Goal: Task Accomplishment & Management: Complete application form

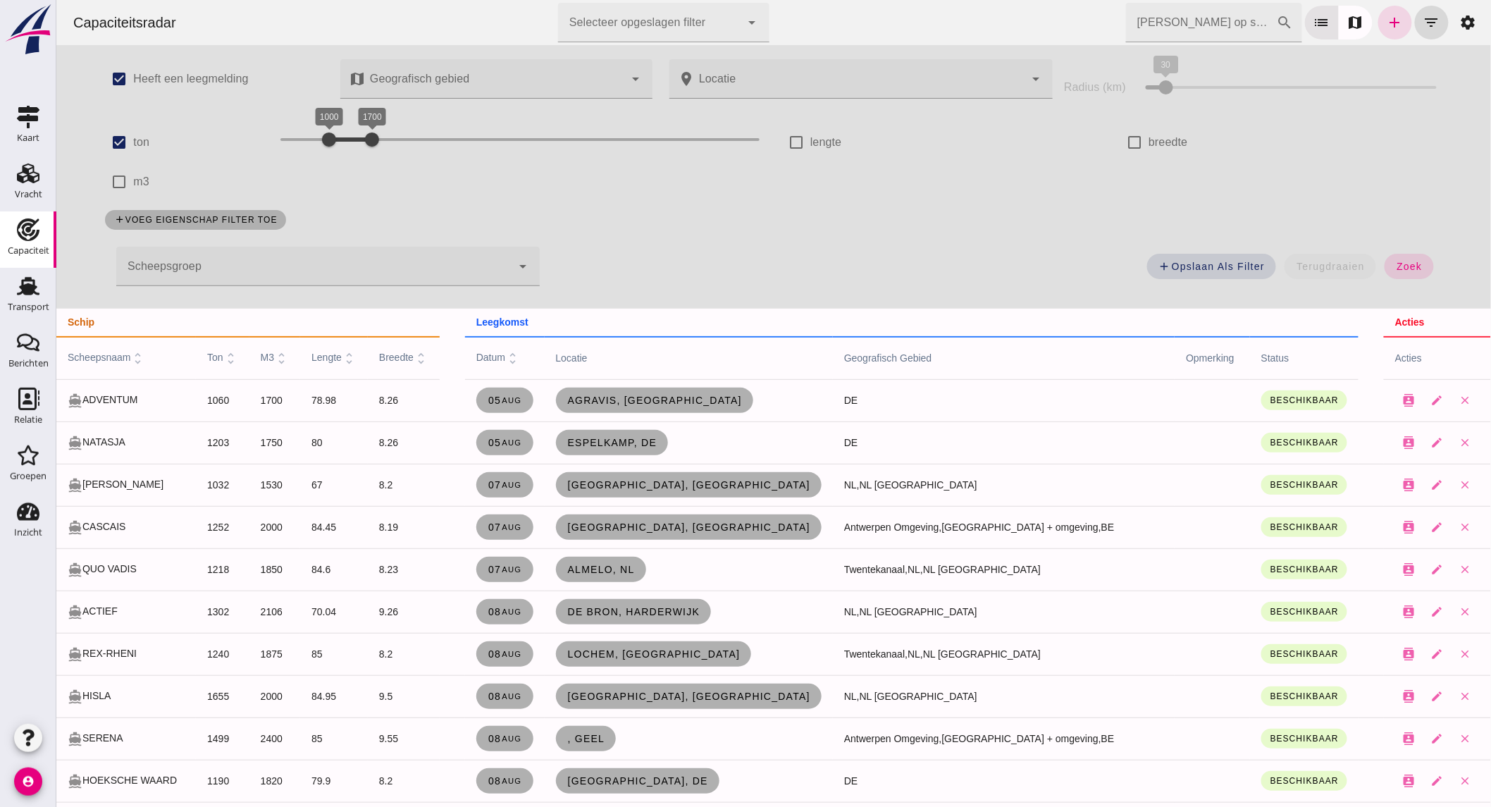
scroll to position [1131, 0]
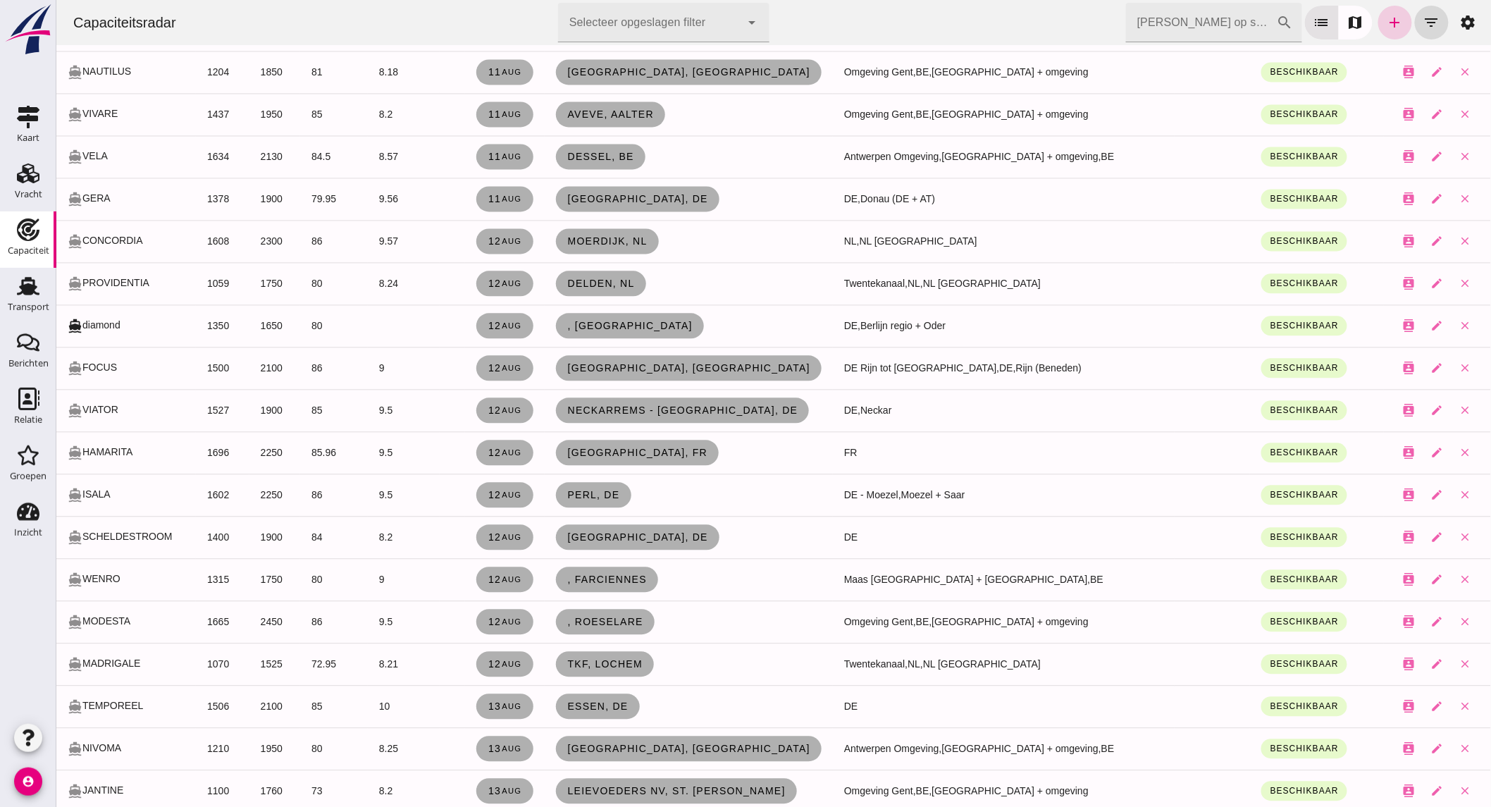
click link "add"
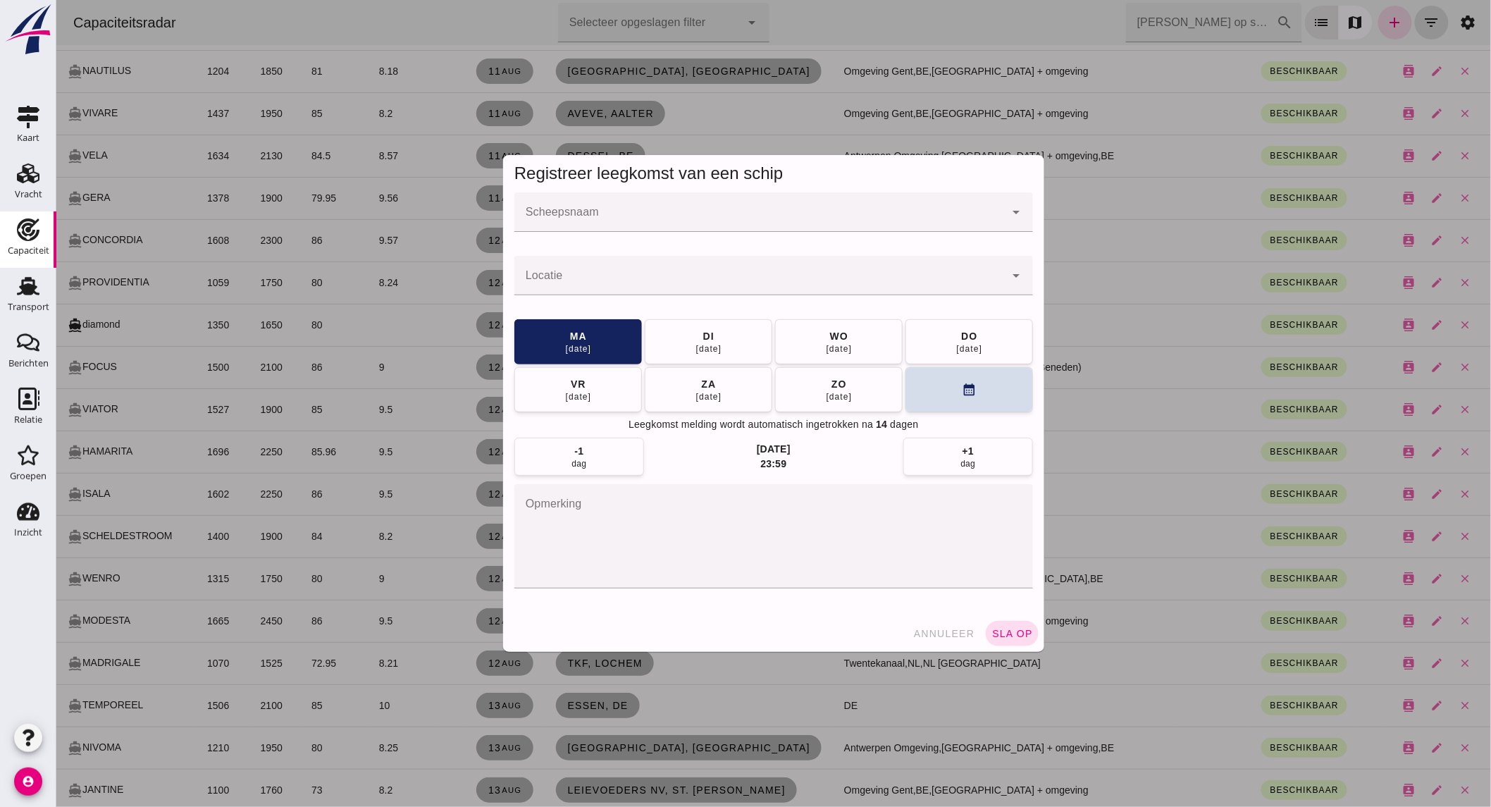
click input "Scheepsnaam"
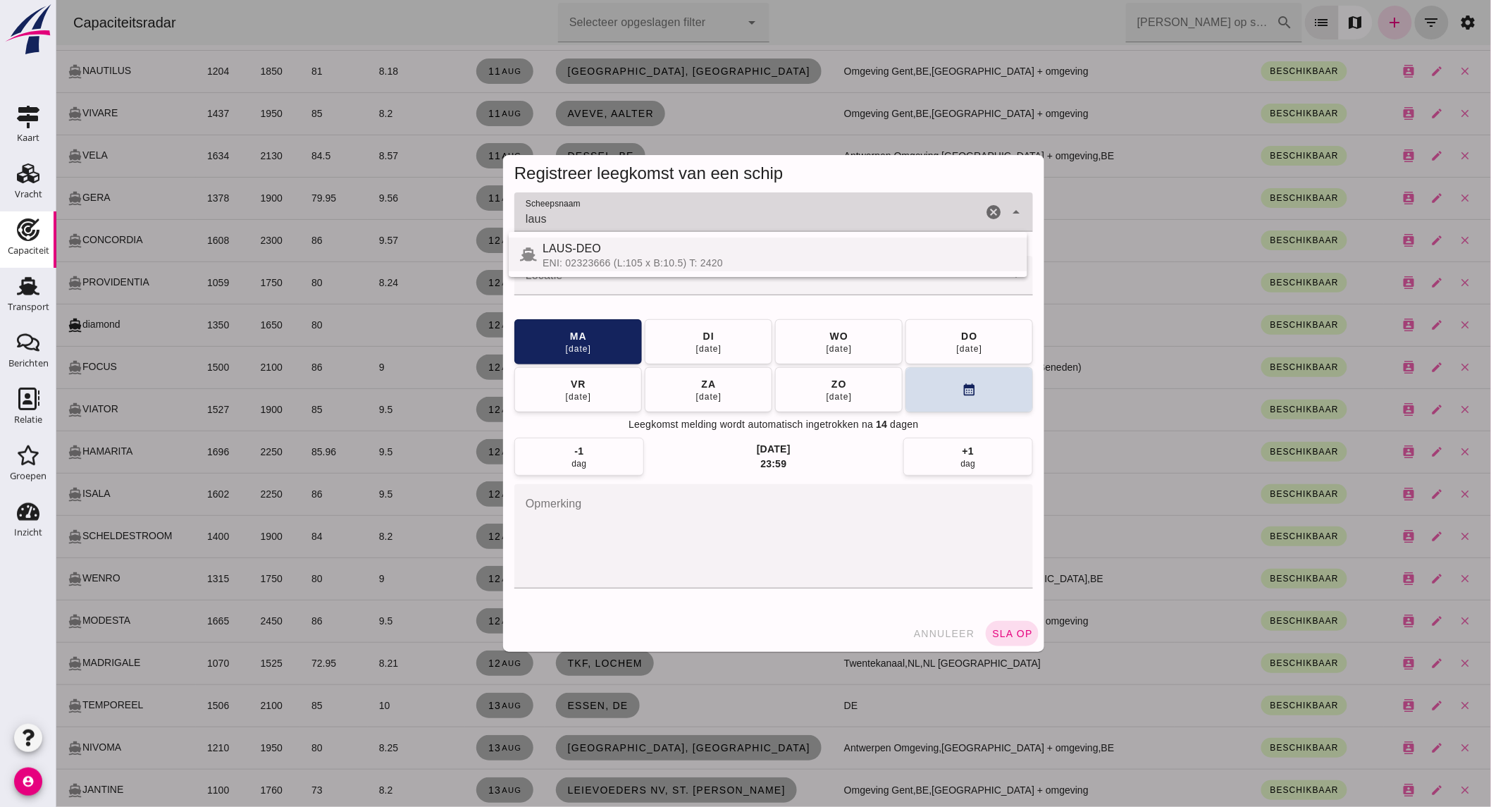
click at [676, 254] on div "LAUS-DEO" at bounding box center [778, 248] width 473 height 17
type input "LAUS-DEO"
click input "Locatie"
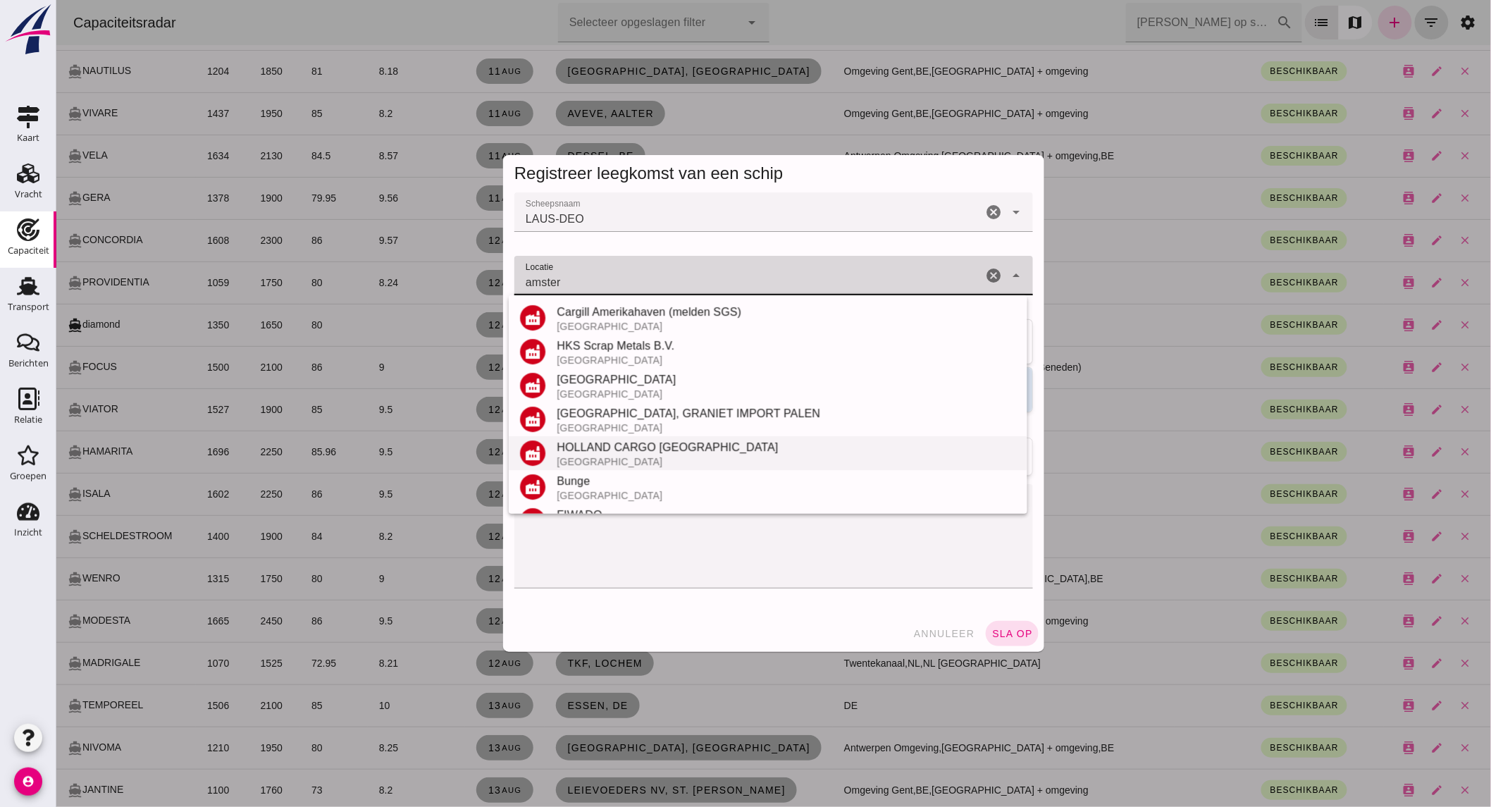
scroll to position [299, 0]
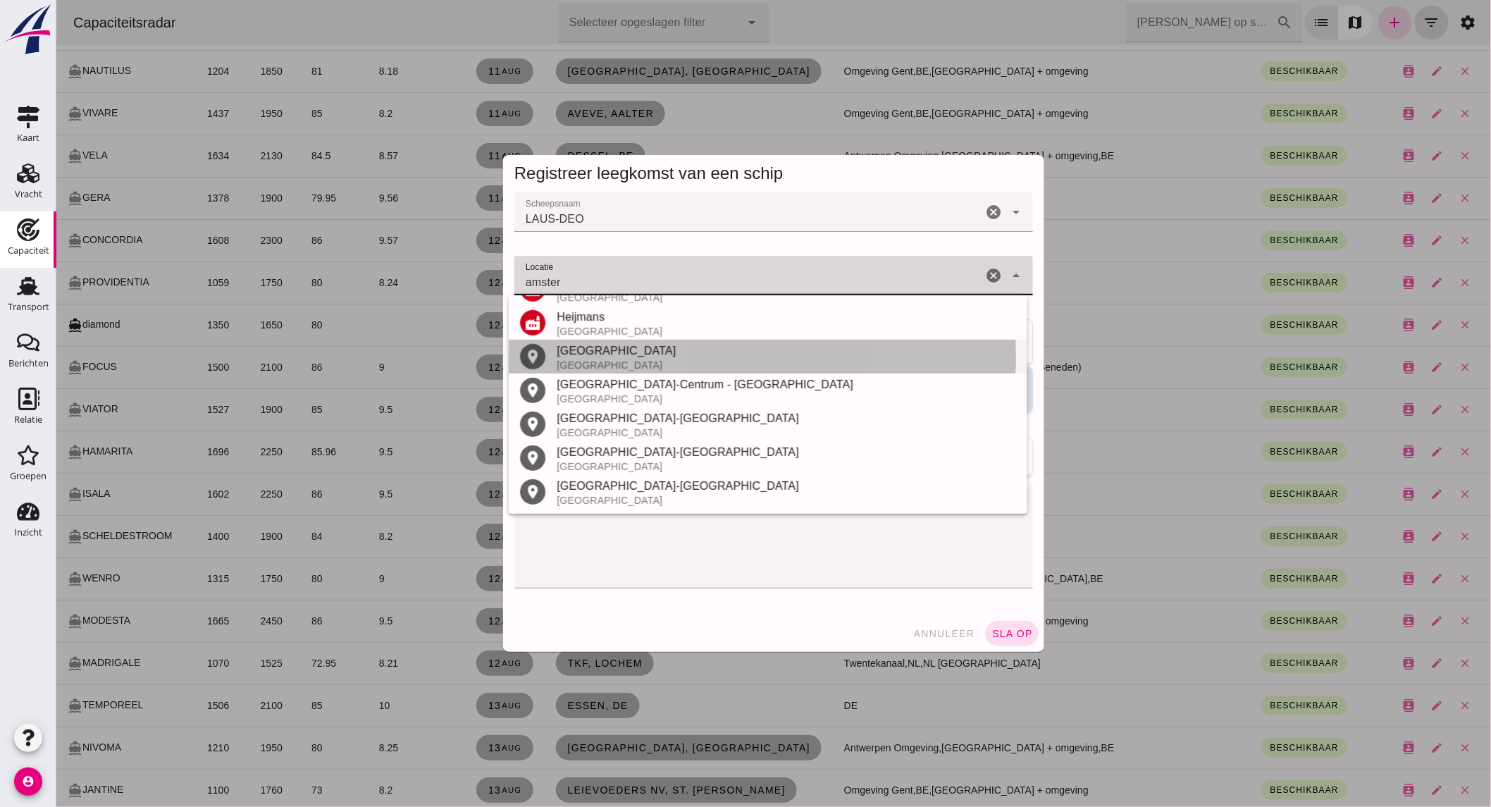
click at [613, 367] on div "[GEOGRAPHIC_DATA]" at bounding box center [785, 364] width 459 height 11
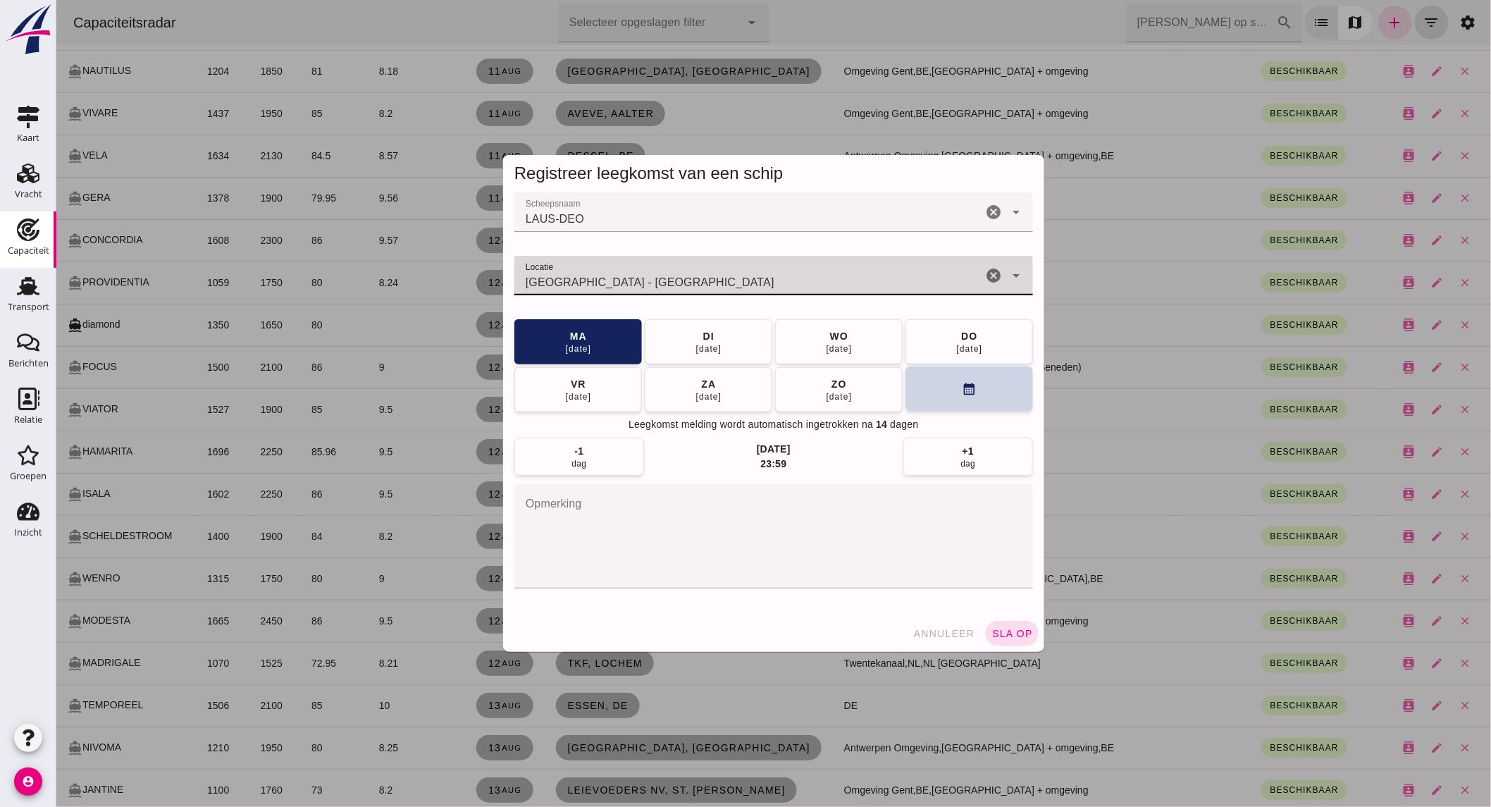
type input "[GEOGRAPHIC_DATA] - [GEOGRAPHIC_DATA]"
click button "calendar_month"
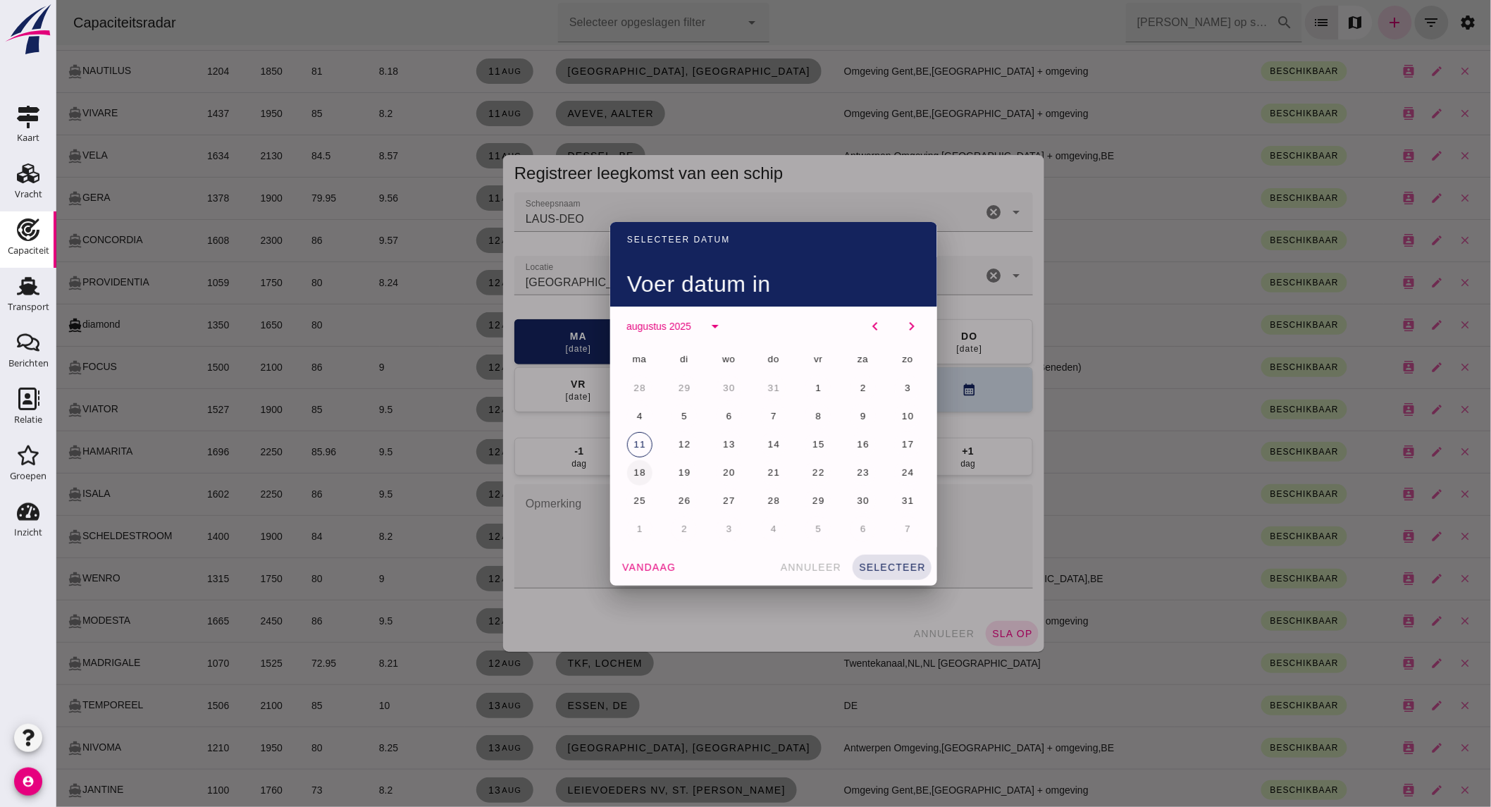
click button "18"
click button "selecteer"
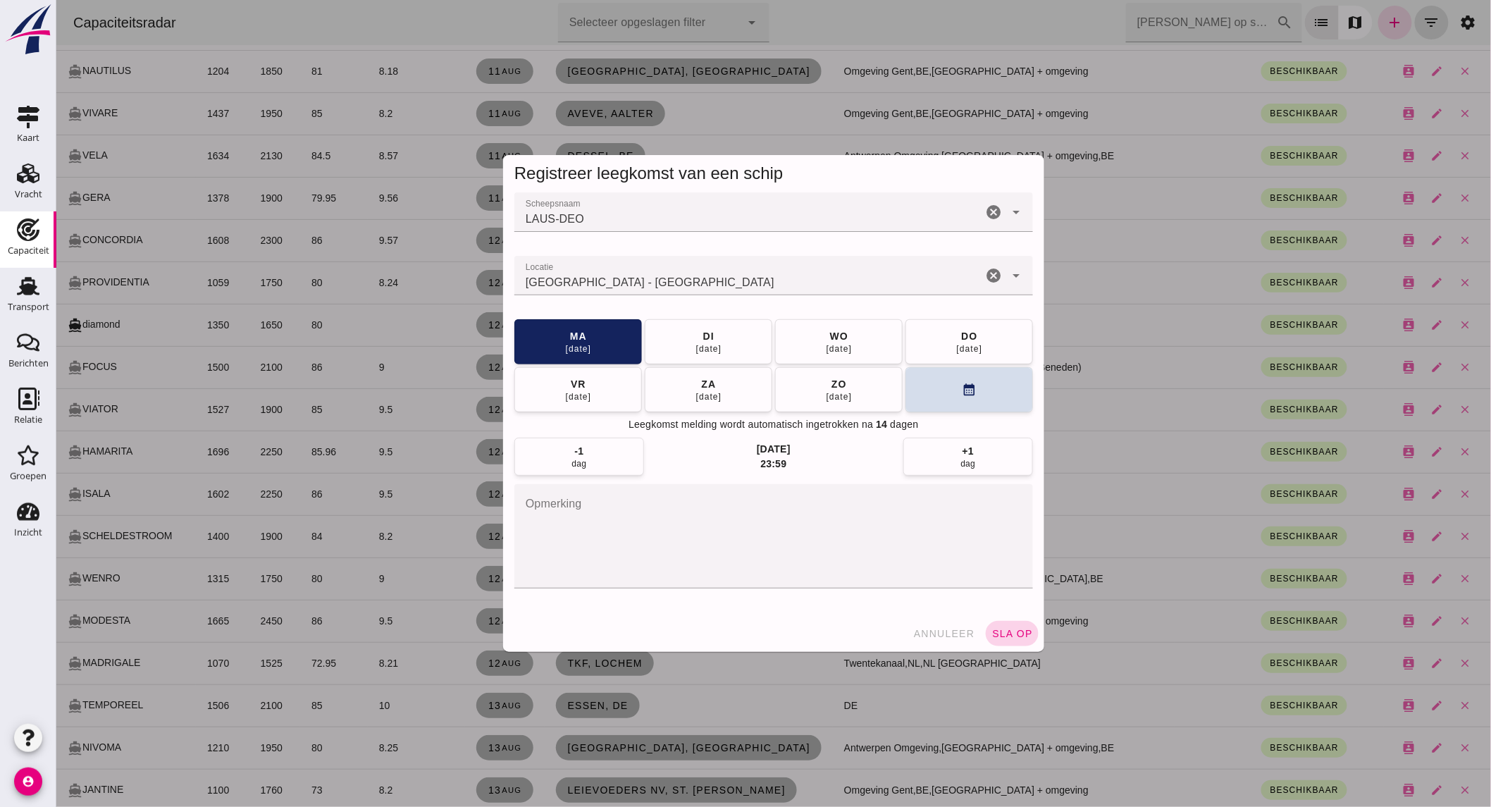
click span "sla op"
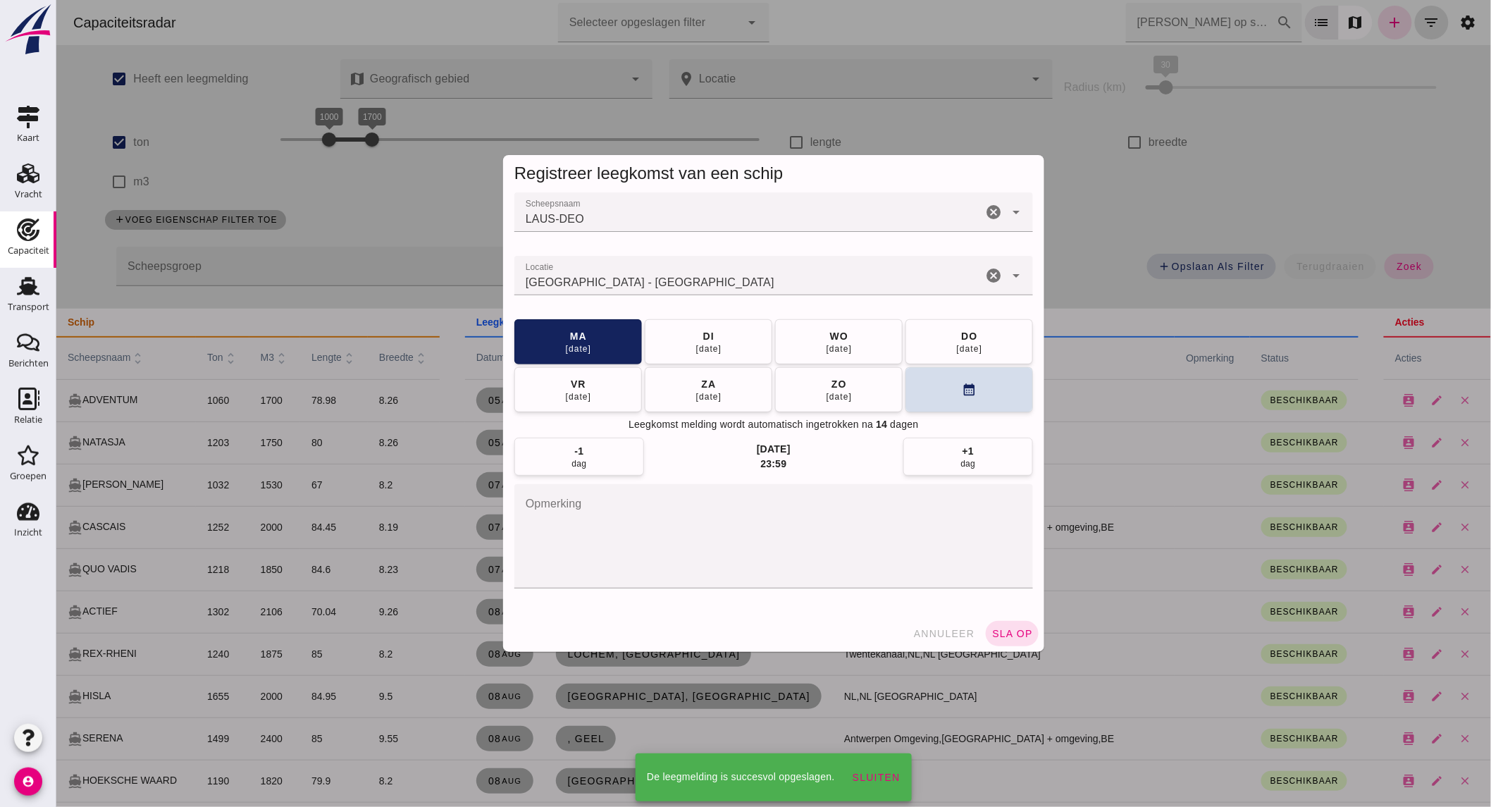
scroll to position [1131, 0]
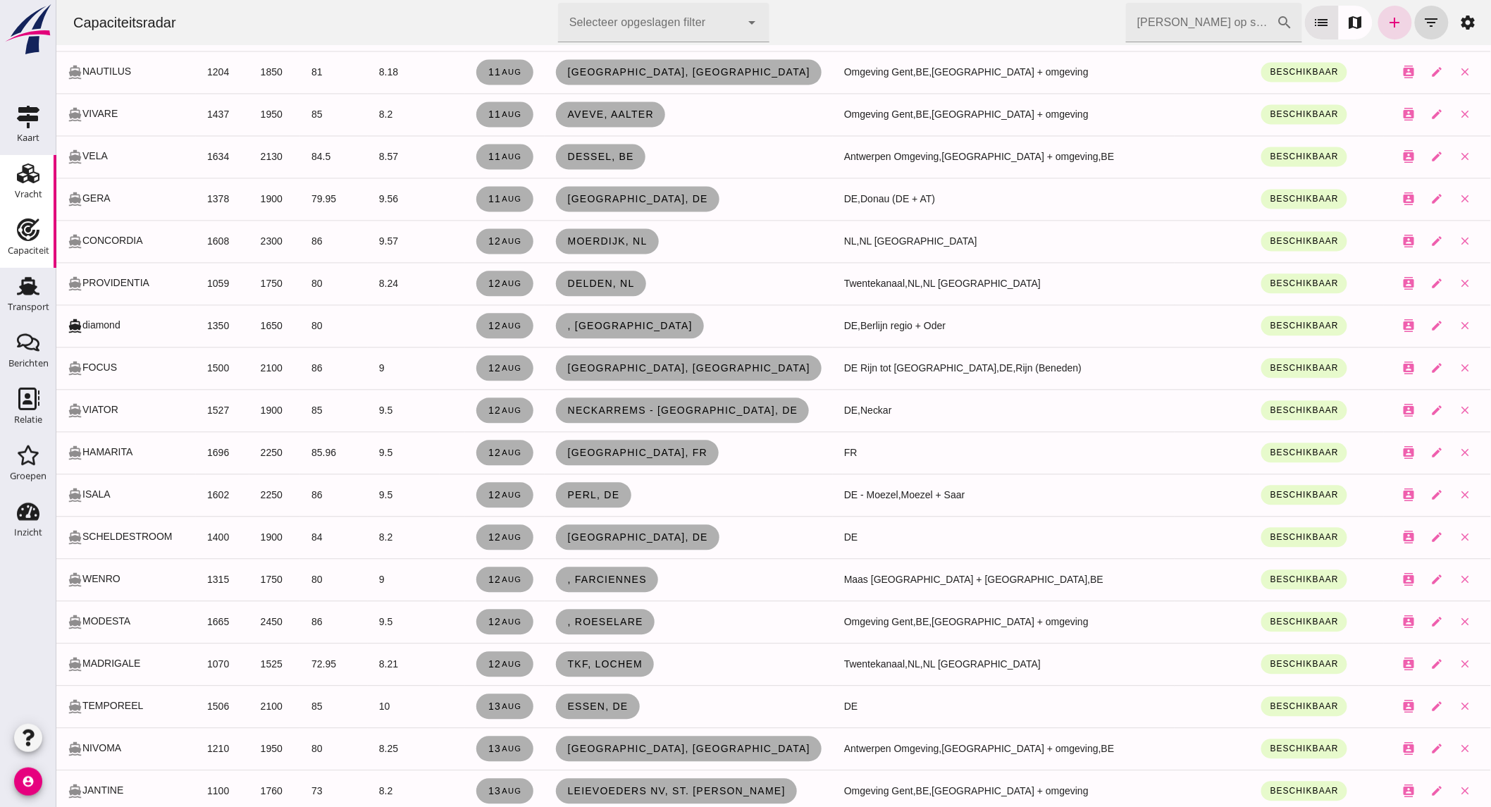
click at [23, 178] on use at bounding box center [28, 173] width 23 height 20
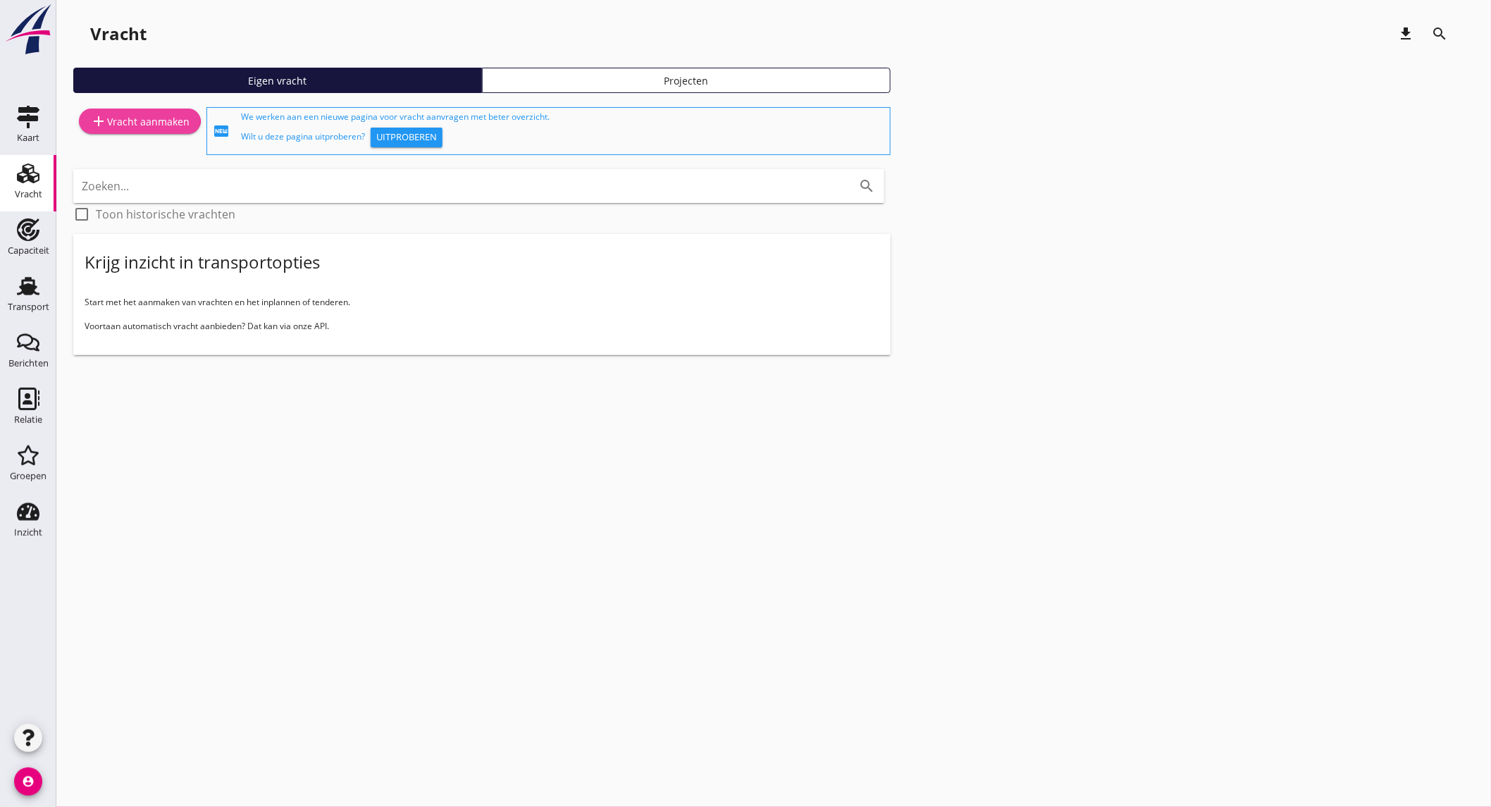
click at [130, 128] on div "add Vracht aanmaken" at bounding box center [139, 121] width 99 height 17
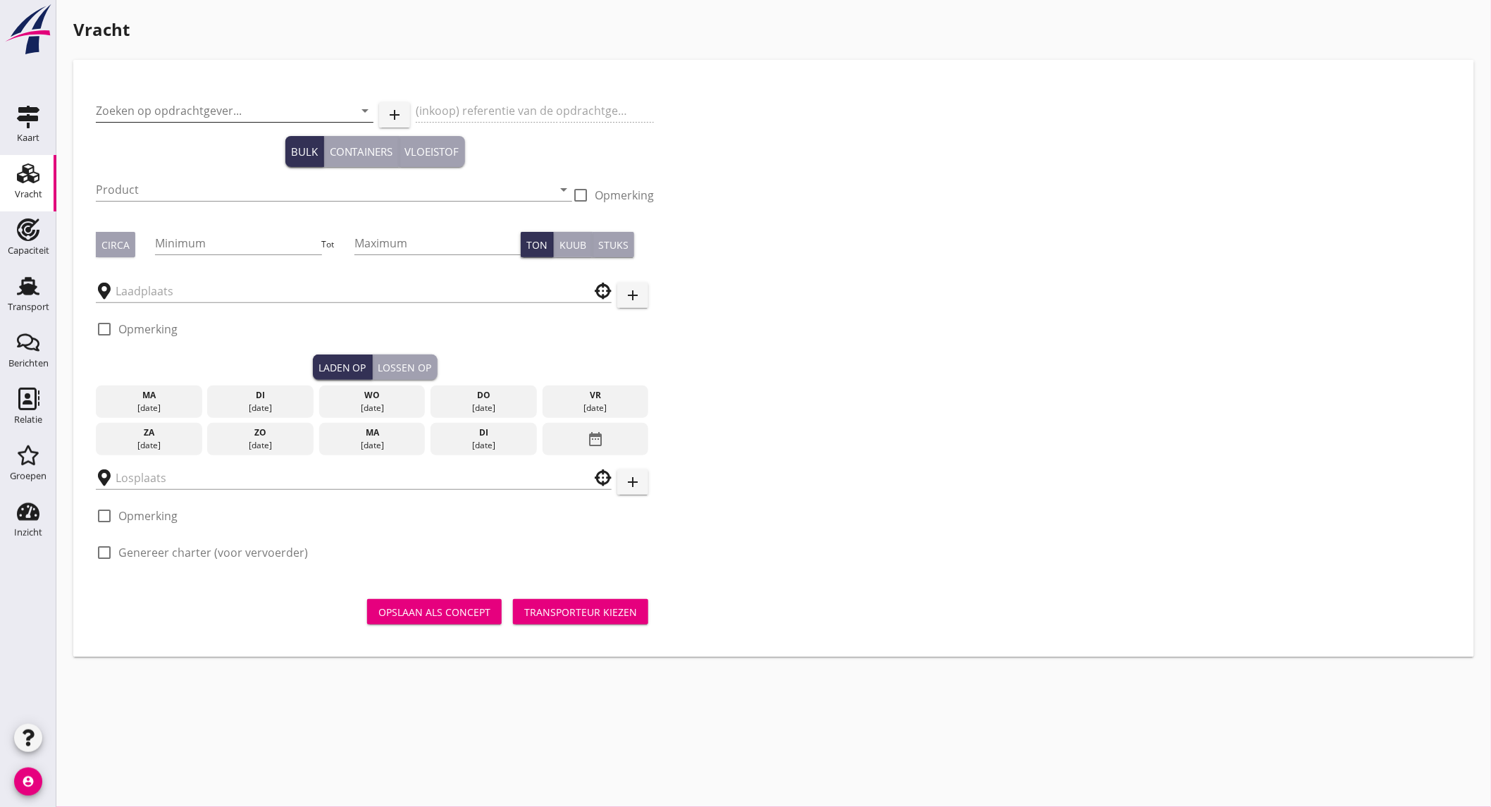
click at [160, 109] on input "Zoeken op opdrachtgever..." at bounding box center [215, 110] width 238 height 23
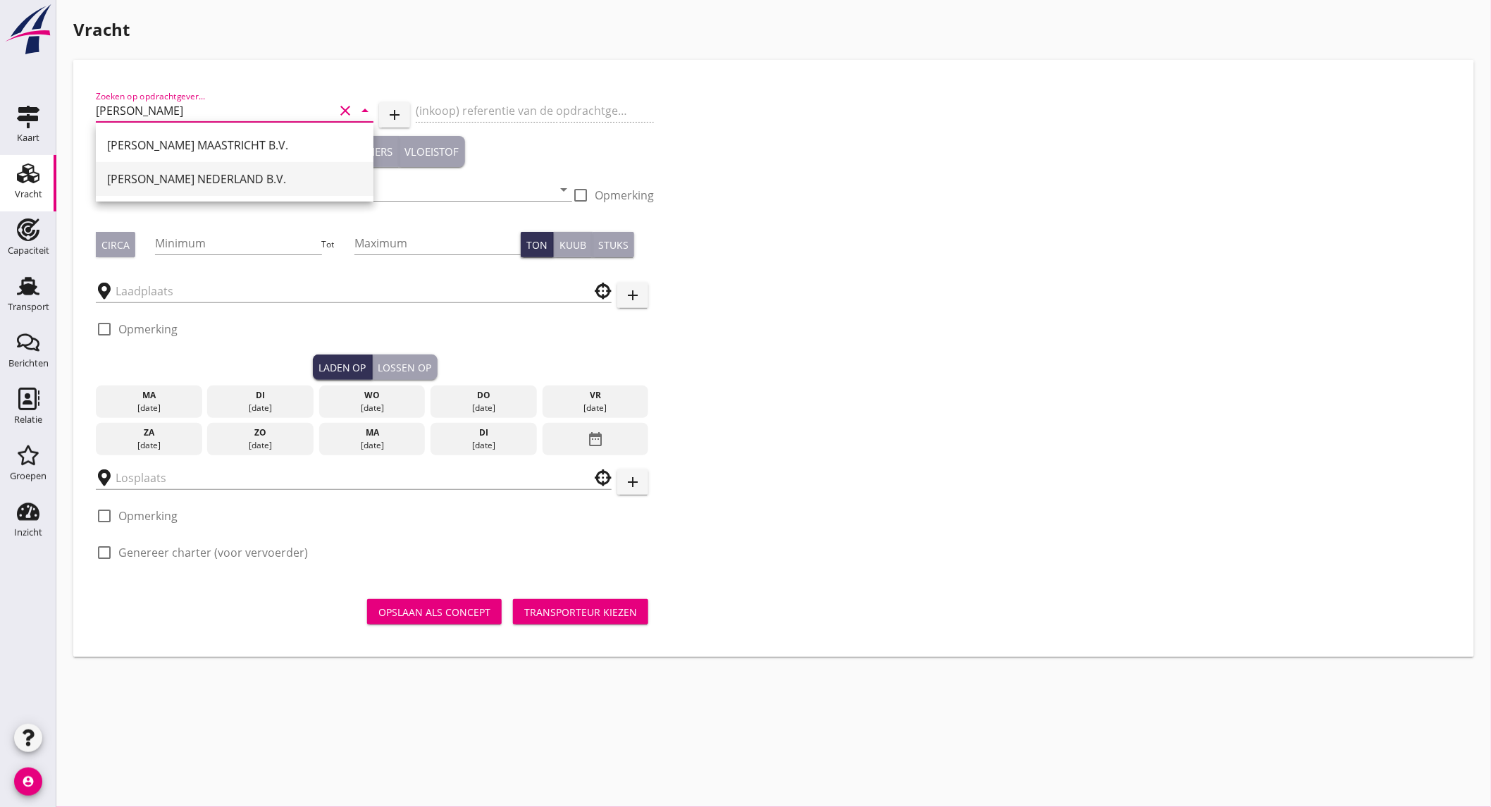
click at [180, 182] on div "[PERSON_NAME] NEDERLAND B.V." at bounding box center [234, 178] width 255 height 17
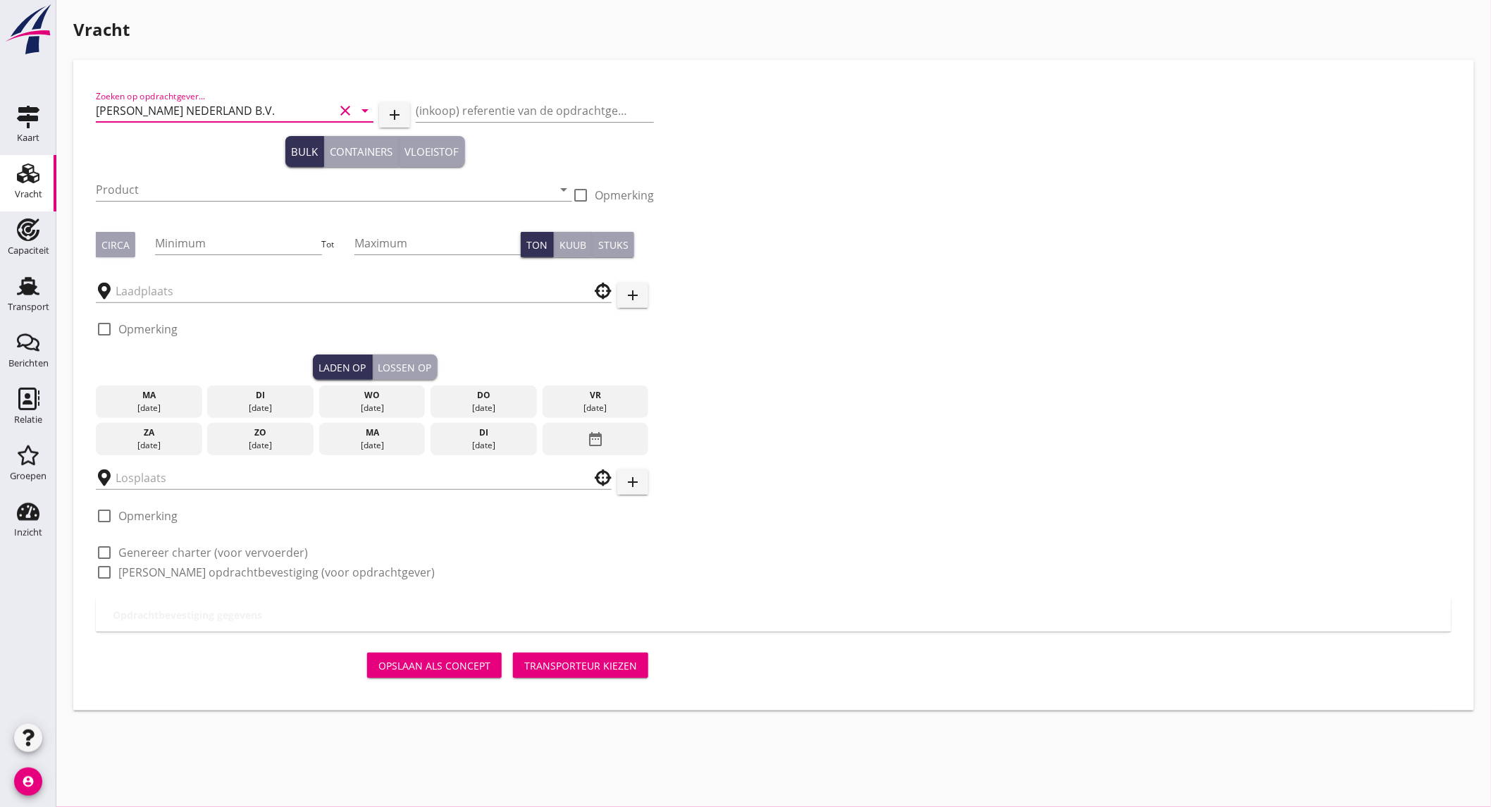
type input "[PERSON_NAME] NEDERLAND B.V."
click at [180, 182] on input "Product" at bounding box center [324, 189] width 456 height 23
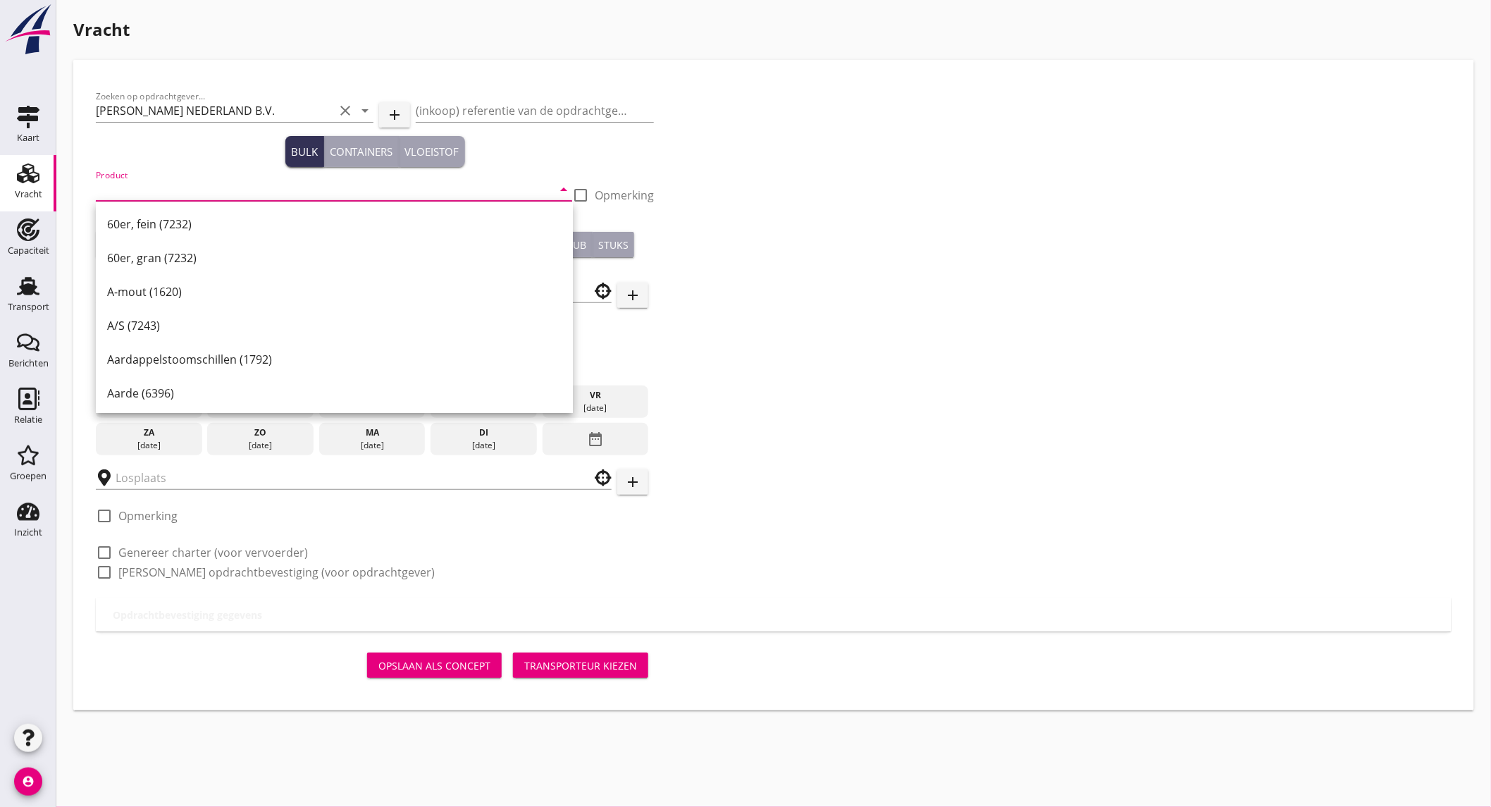
click at [354, 194] on input "Product" at bounding box center [324, 189] width 456 height 23
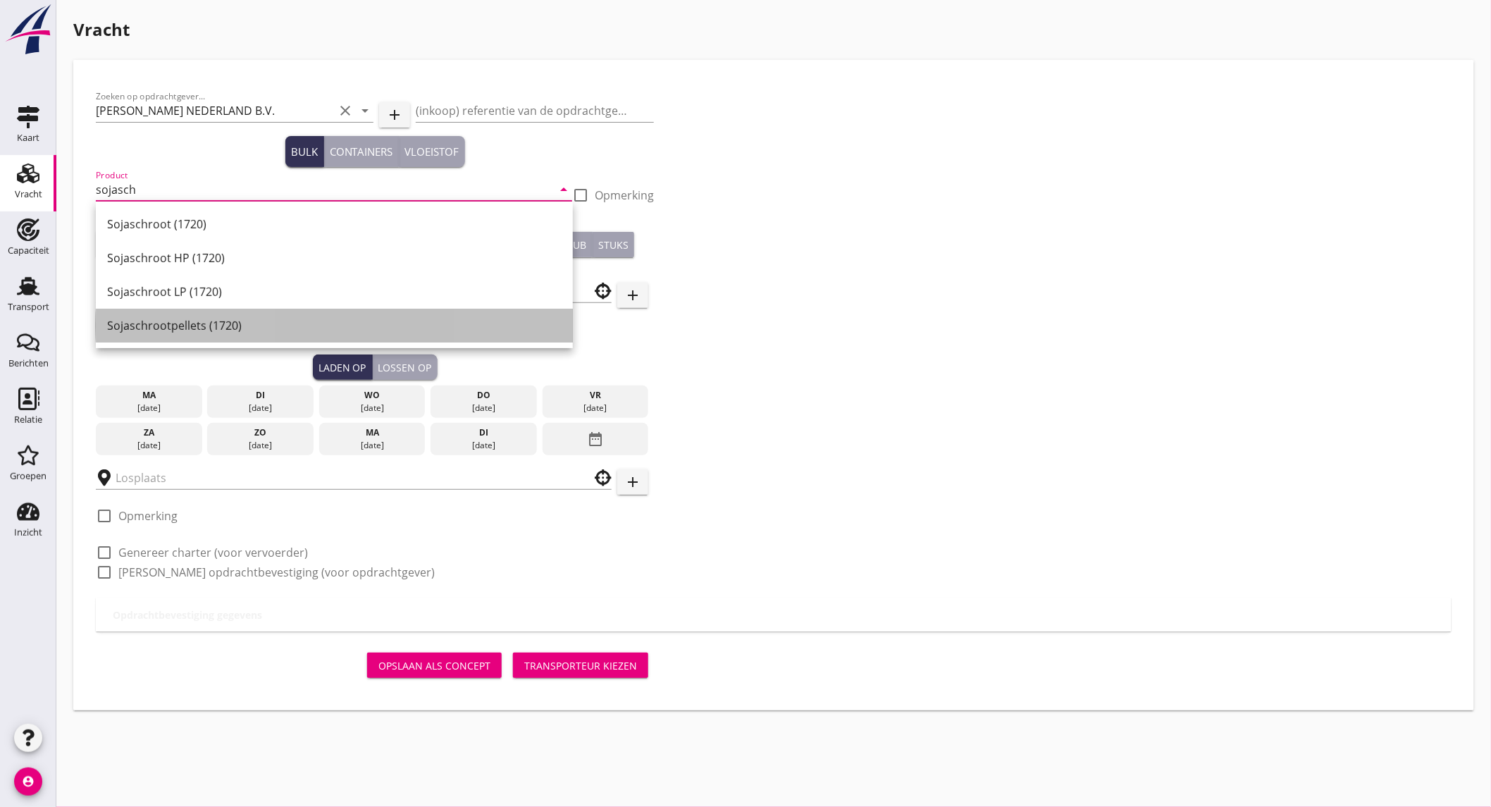
click at [163, 335] on div "Sojaschrootpellets (1720)" at bounding box center [334, 326] width 454 height 34
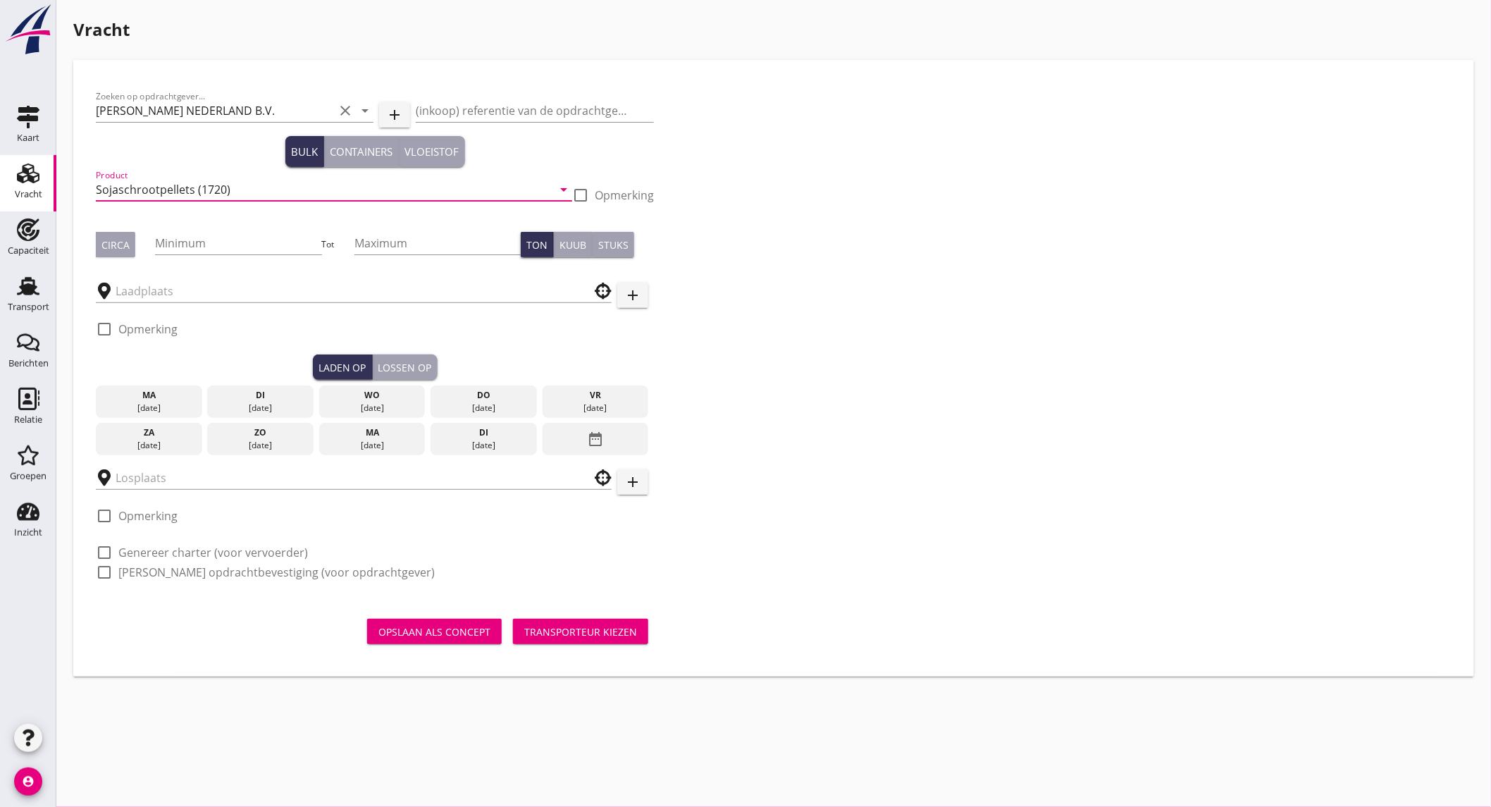
type input "Sojaschrootpellets (1720)"
drag, startPoint x: 120, startPoint y: 240, endPoint x: 244, endPoint y: 240, distance: 124.0
click at [122, 238] on div "Circa" at bounding box center [115, 244] width 28 height 15
click at [244, 240] on input "Minimum" at bounding box center [238, 243] width 166 height 23
type input "500"
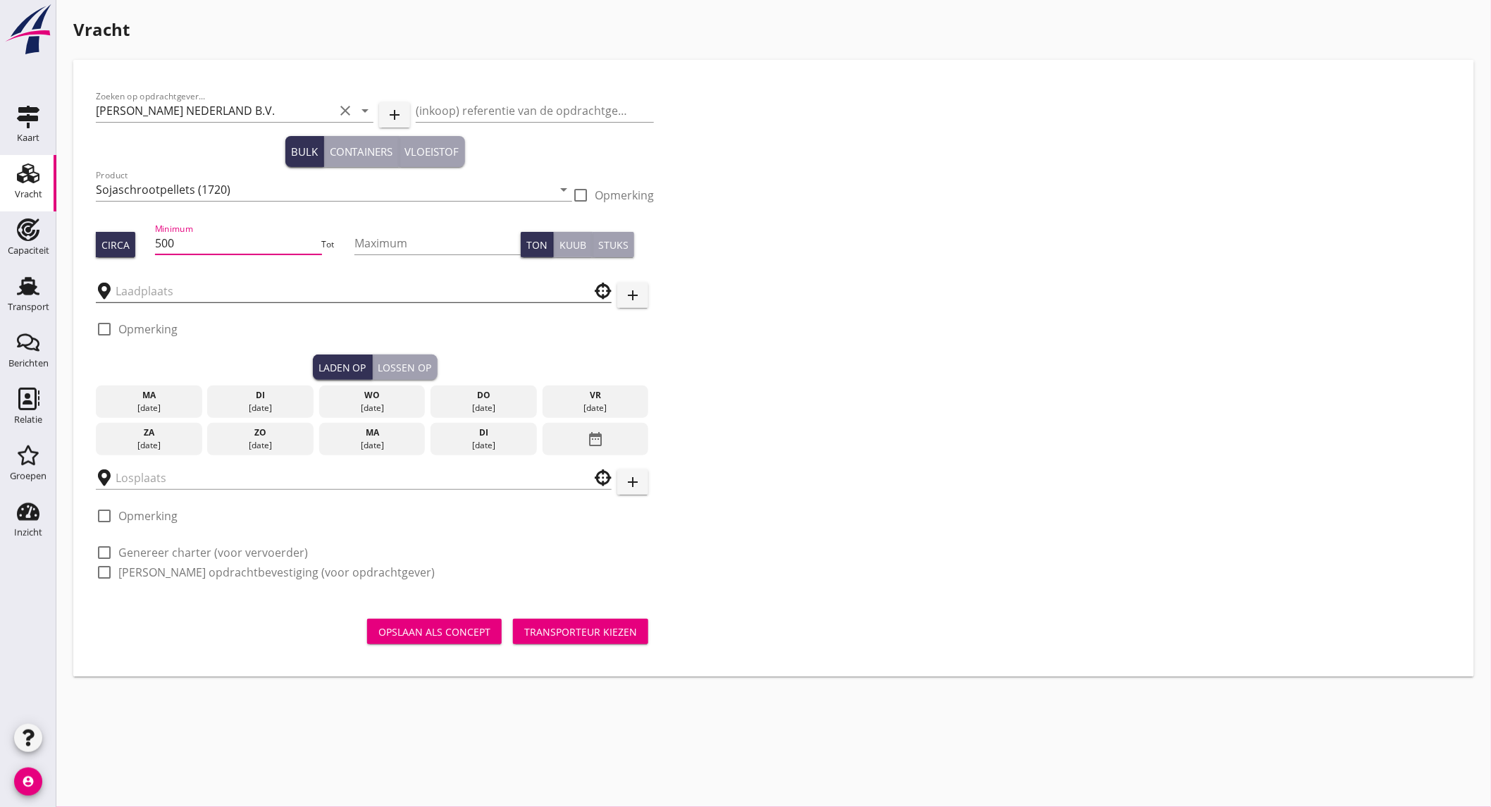
click at [187, 293] on input "text" at bounding box center [344, 291] width 456 height 23
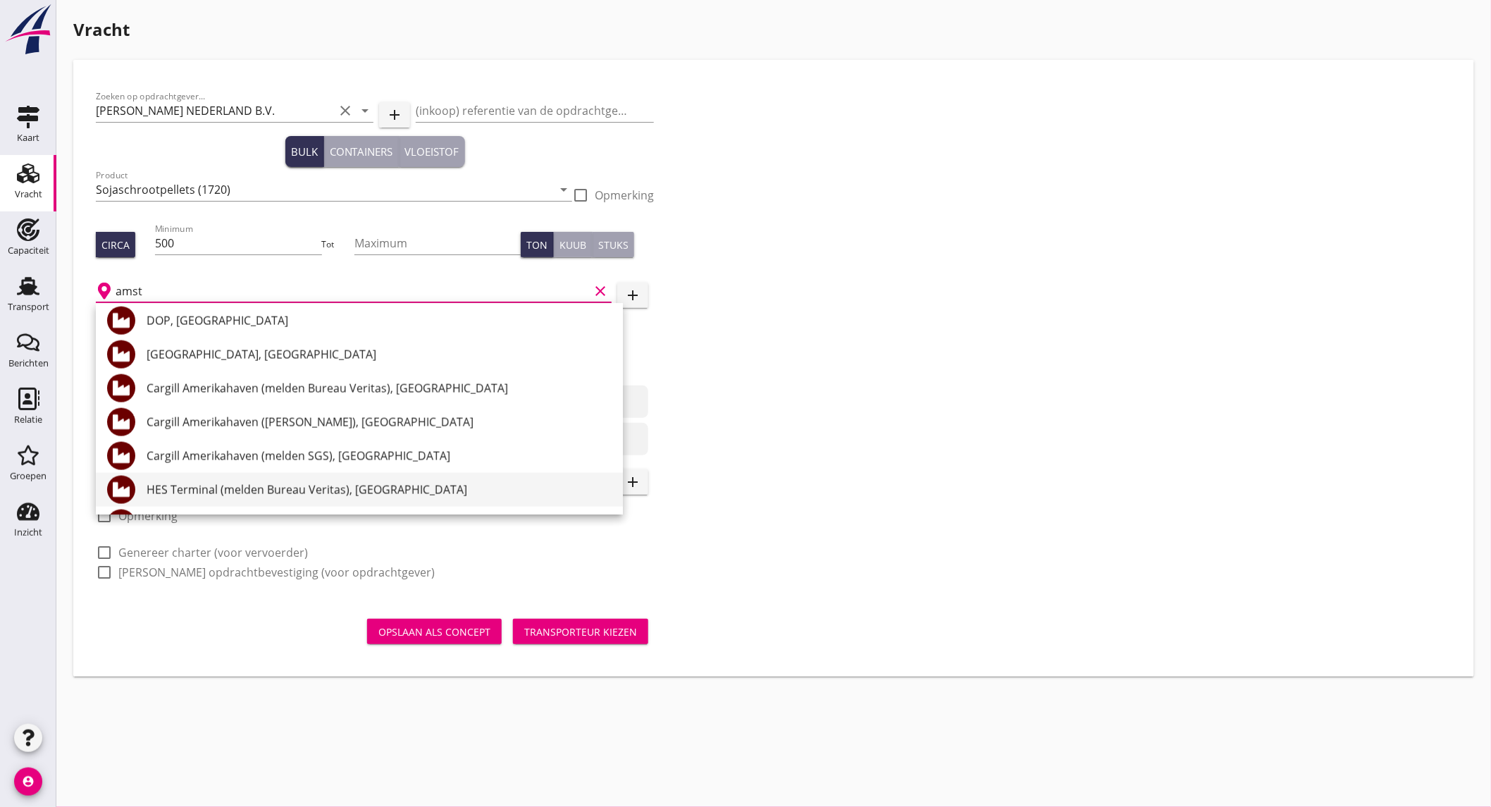
scroll to position [861, 0]
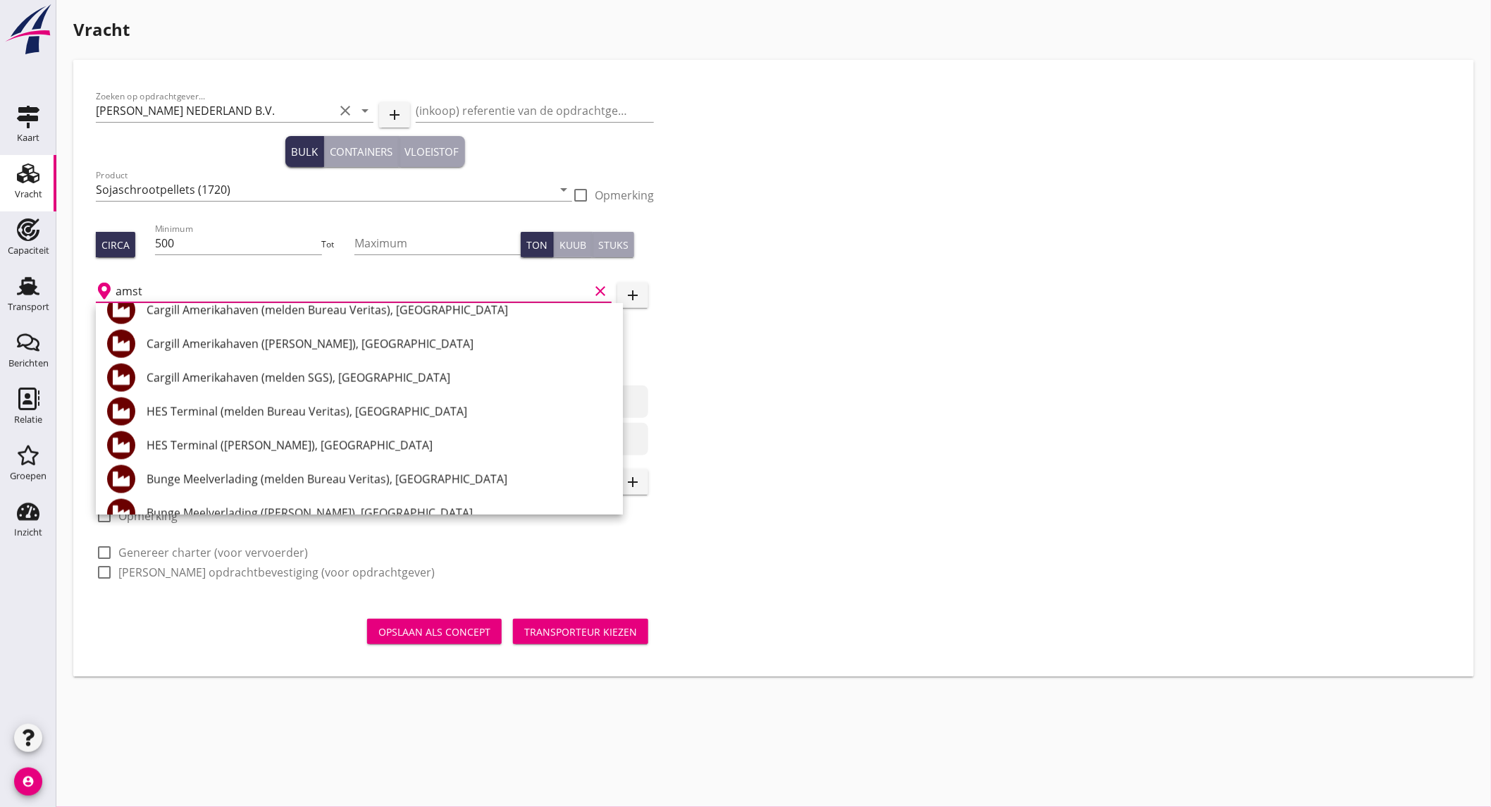
click at [324, 445] on div "HES Terminal ([PERSON_NAME]), [GEOGRAPHIC_DATA]" at bounding box center [379, 445] width 465 height 17
type input "HES Terminal ([PERSON_NAME]), [GEOGRAPHIC_DATA]"
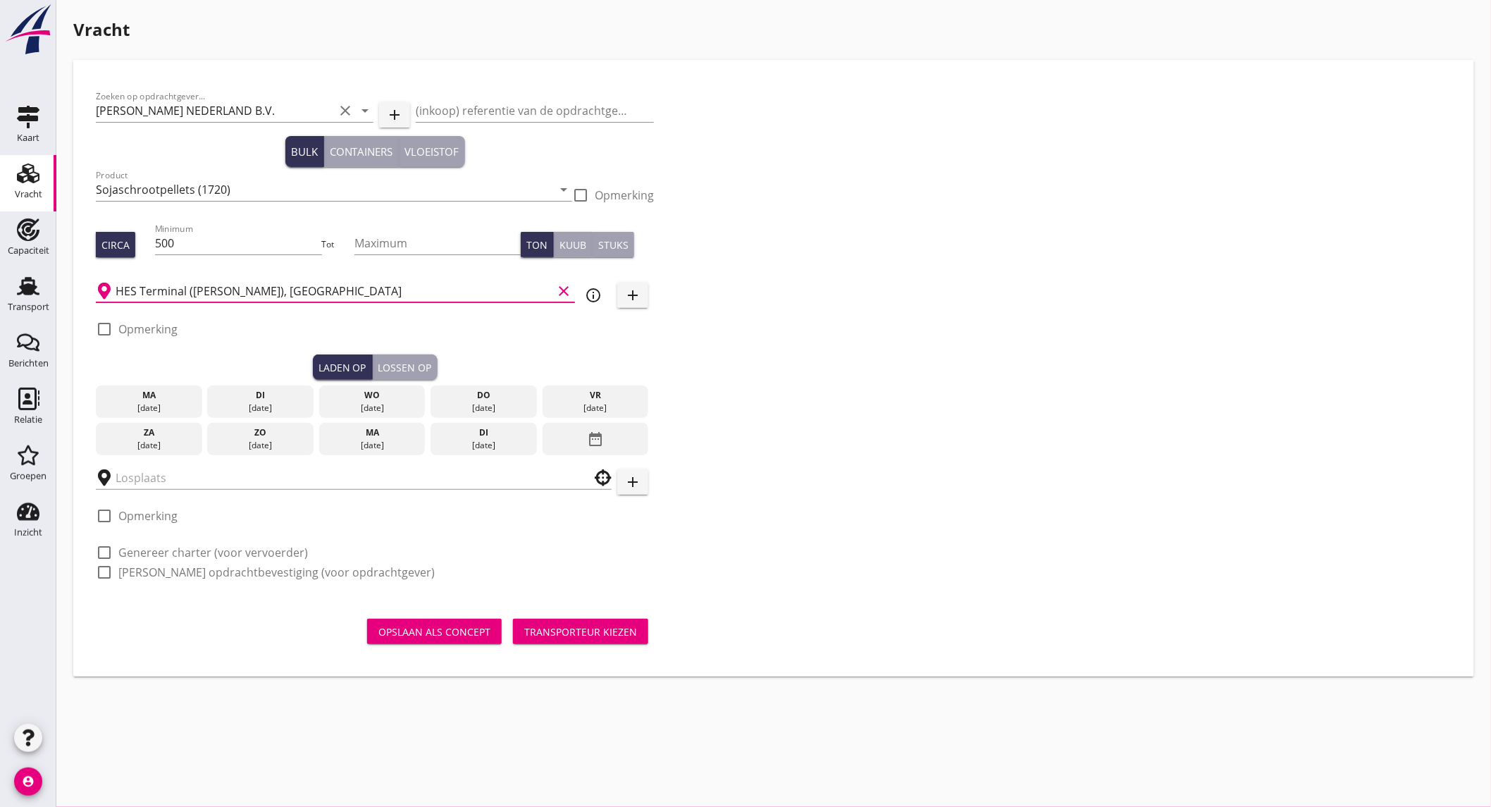
click at [157, 332] on label "Opmerking" at bounding box center [147, 329] width 59 height 14
checkbox input "true"
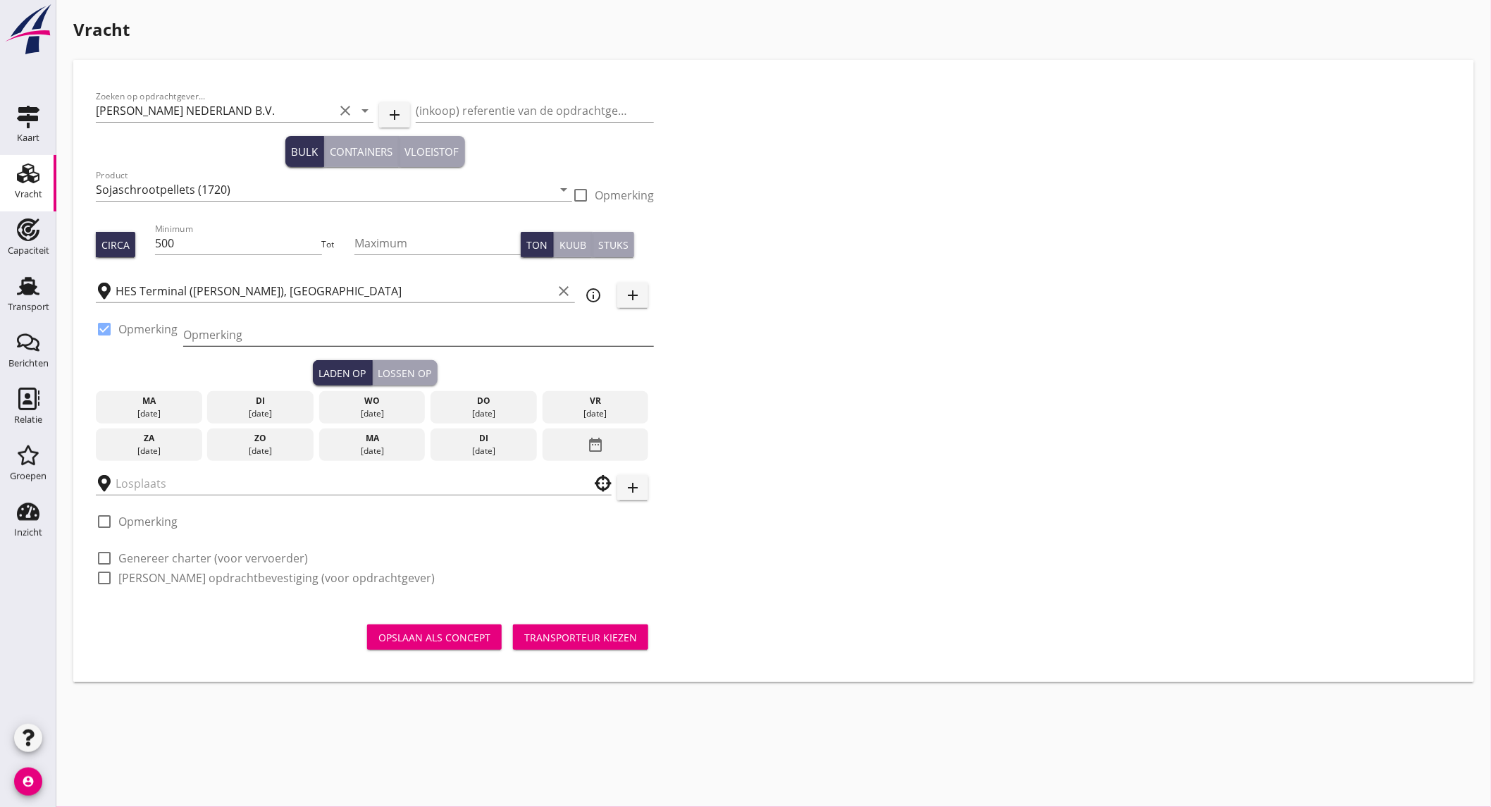
click at [229, 337] on input "Opmerking" at bounding box center [418, 334] width 471 height 23
type input "Westhaven ex. opslag"
click at [175, 484] on input "text" at bounding box center [344, 483] width 456 height 23
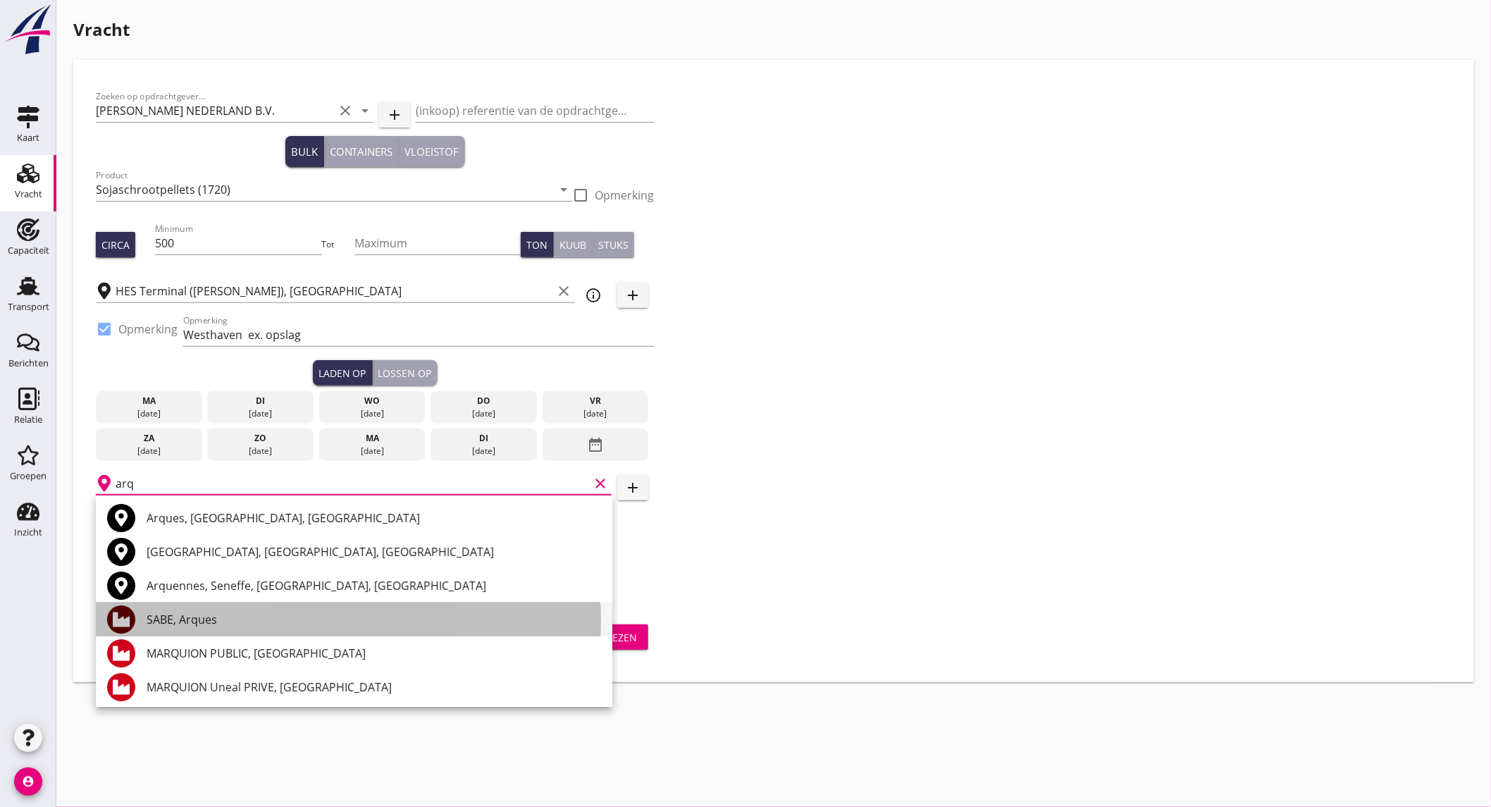
click at [238, 618] on div "SABE, Arques" at bounding box center [374, 619] width 454 height 17
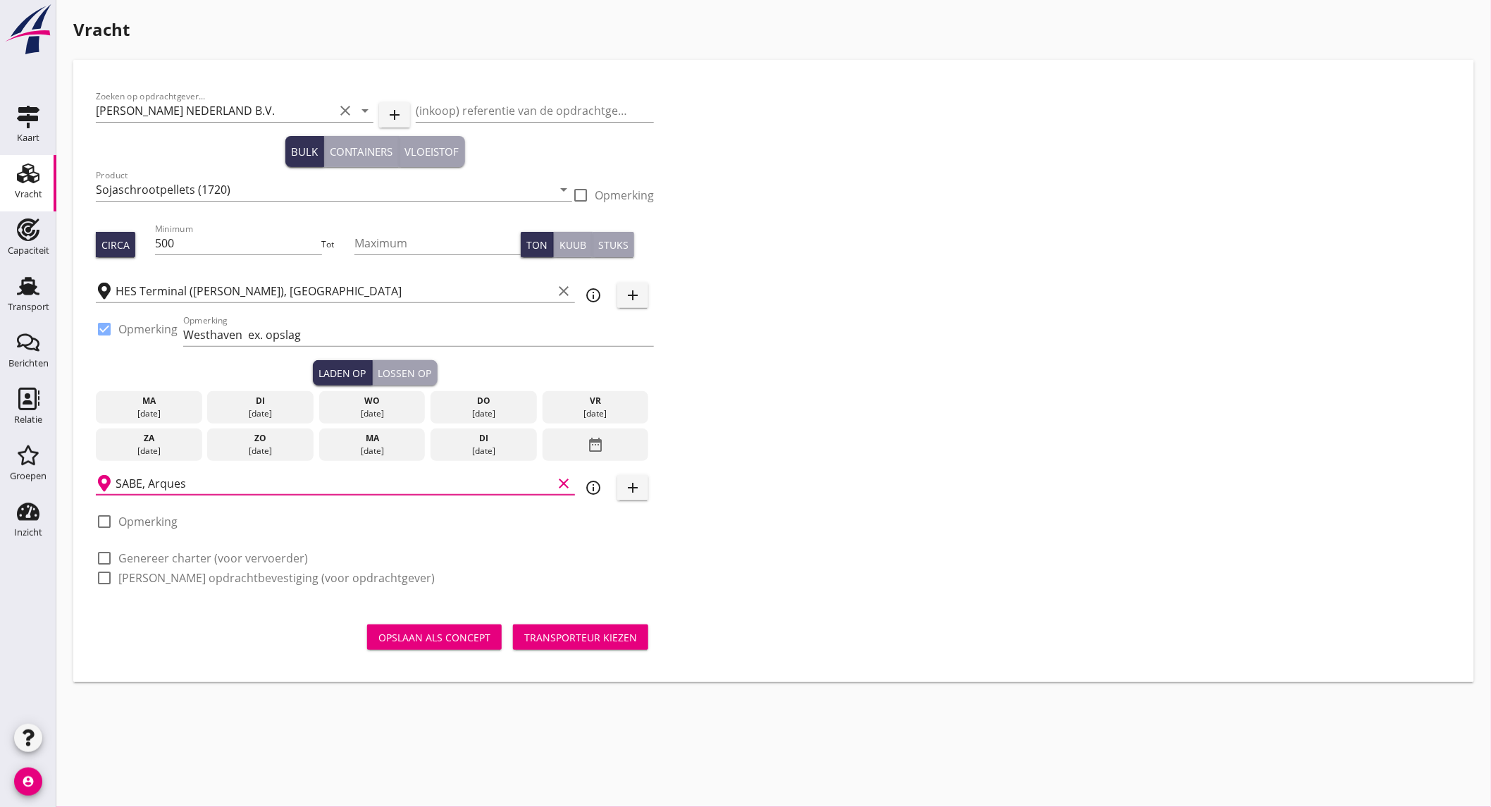
type input "SABE, Arques"
click at [235, 559] on label "Genereer charter (voor vervoerder)" at bounding box center [212, 558] width 189 height 14
checkbox input "true"
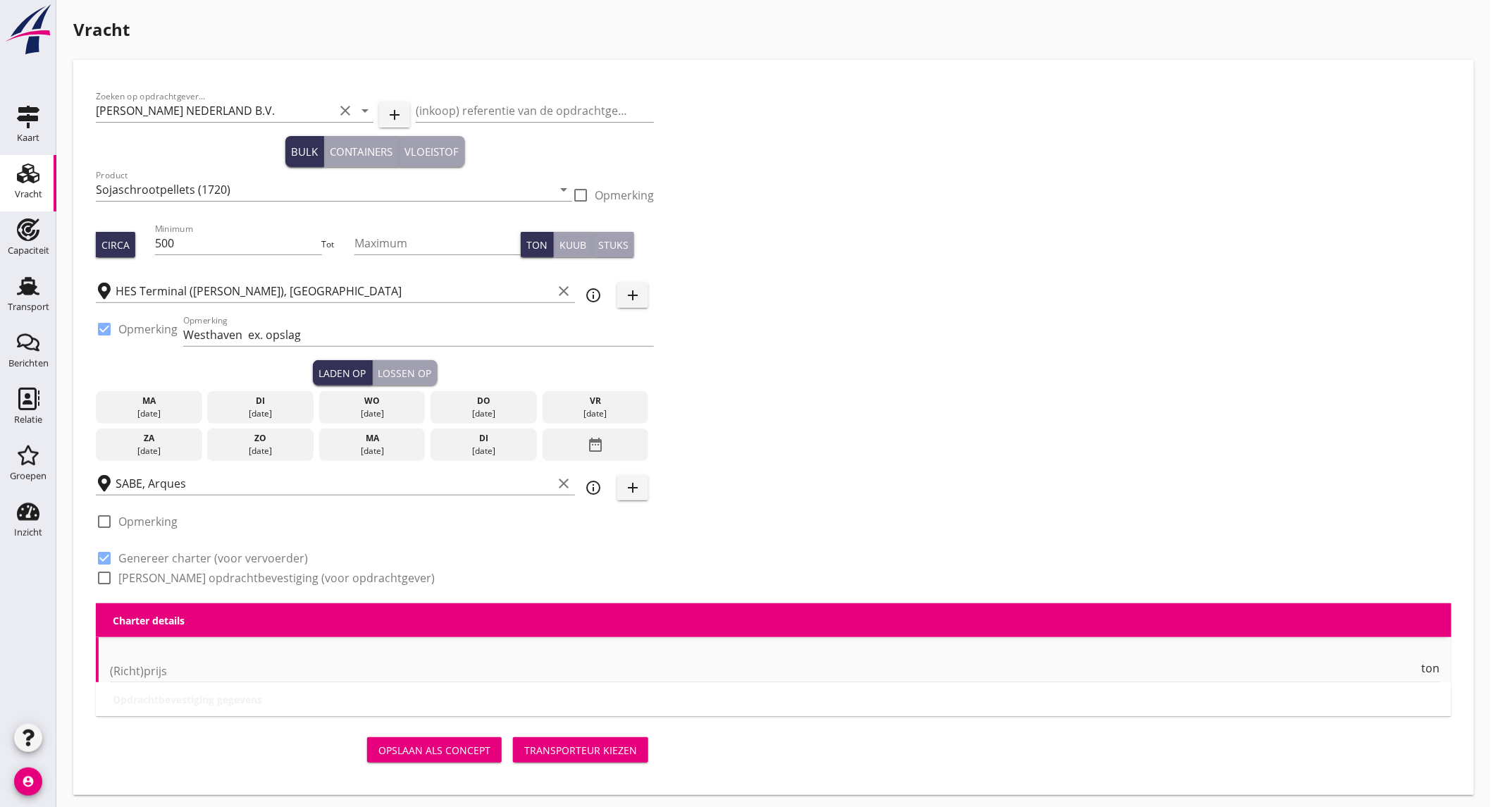
click at [227, 574] on label "[PERSON_NAME] opdrachtbevestiging (voor opdrachtgever)" at bounding box center [276, 578] width 316 height 14
checkbox input "true"
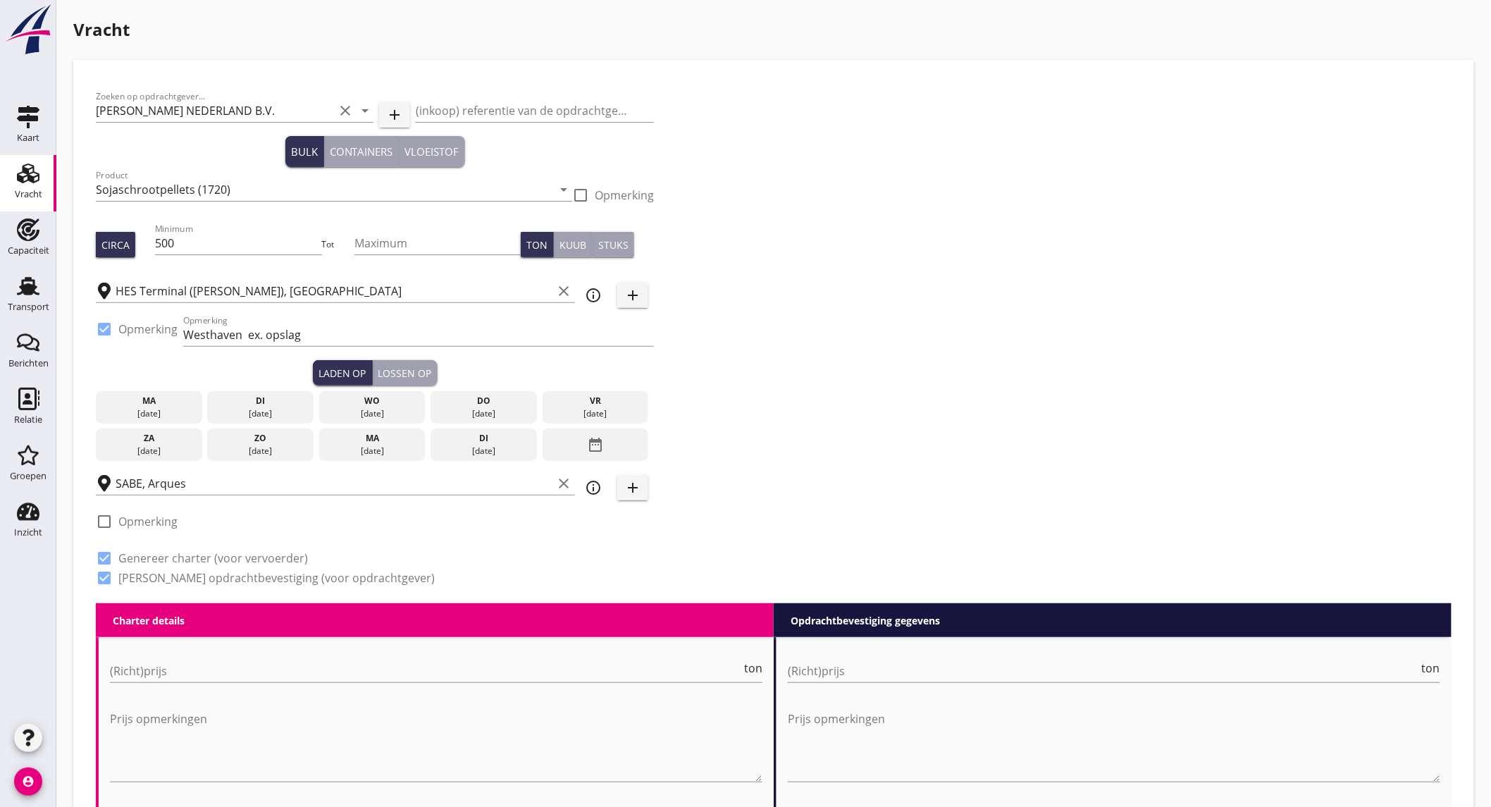
scroll to position [235, 0]
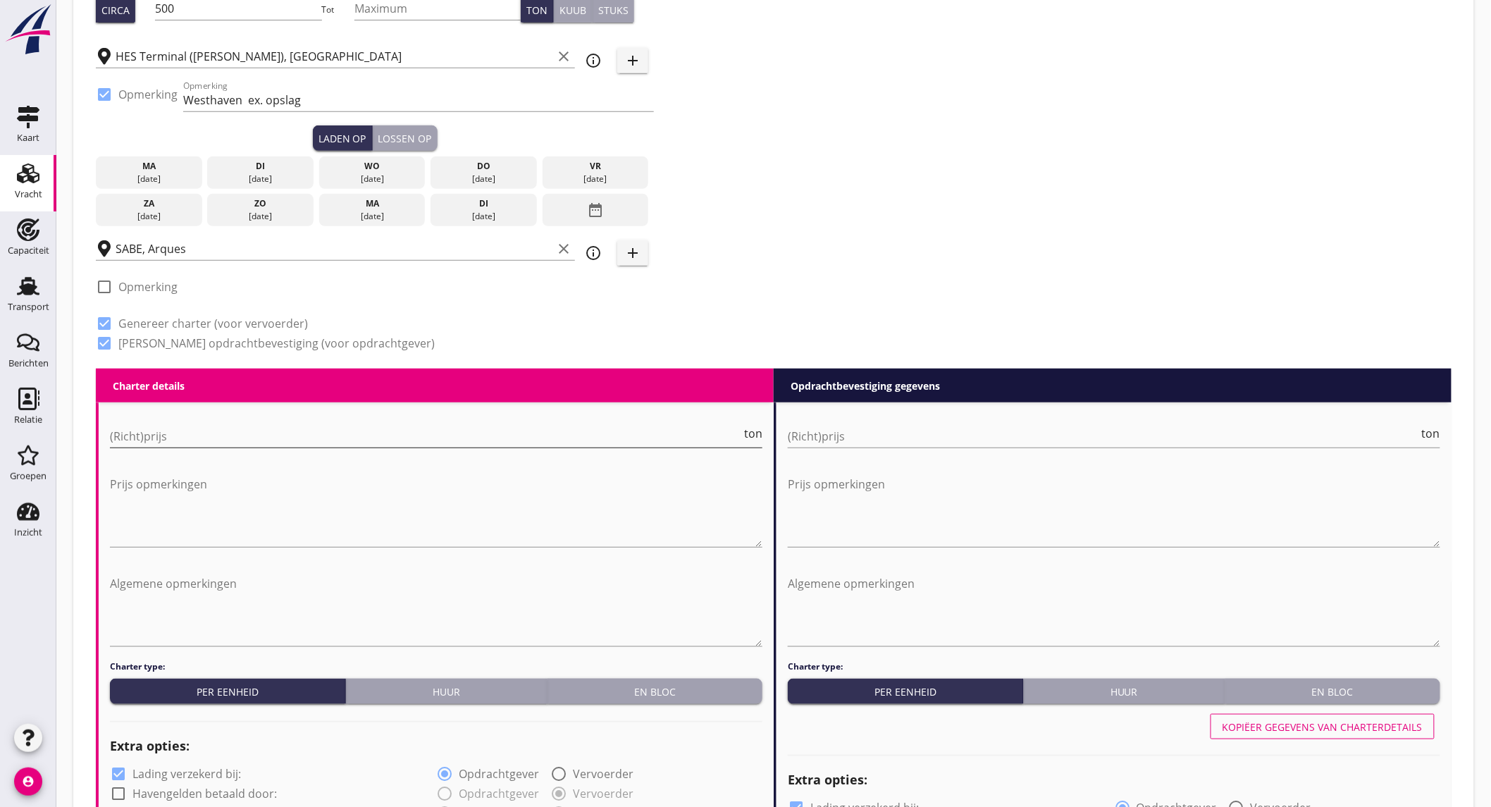
click at [266, 430] on input "(Richt)prijs" at bounding box center [425, 436] width 631 height 23
type input "20"
click at [861, 439] on input "(Richt)prijs" at bounding box center [1103, 436] width 631 height 23
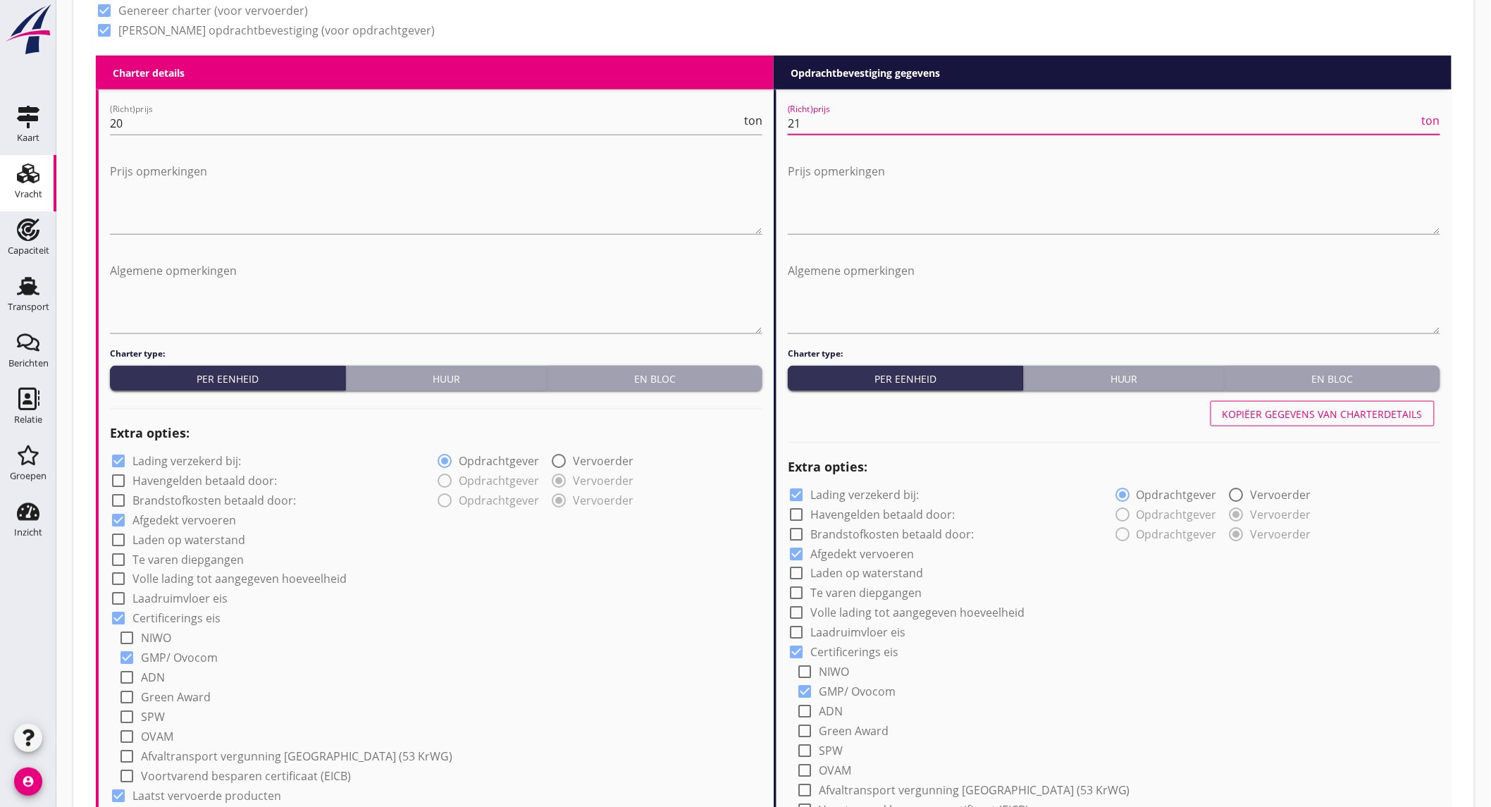
scroll to position [626, 0]
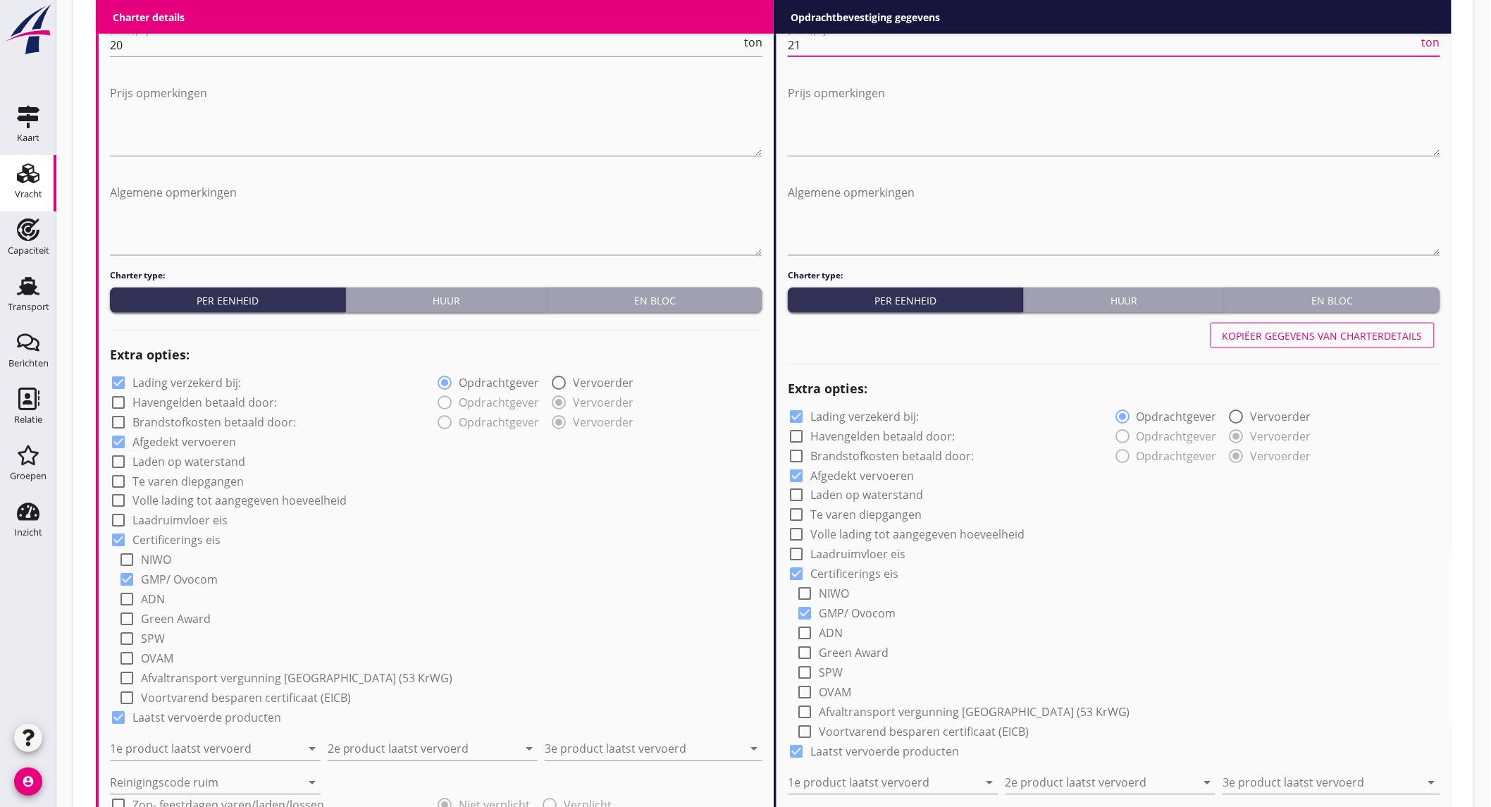
type input "21"
click at [202, 376] on label "Lading verzekerd bij:" at bounding box center [186, 382] width 108 height 14
checkbox input "false"
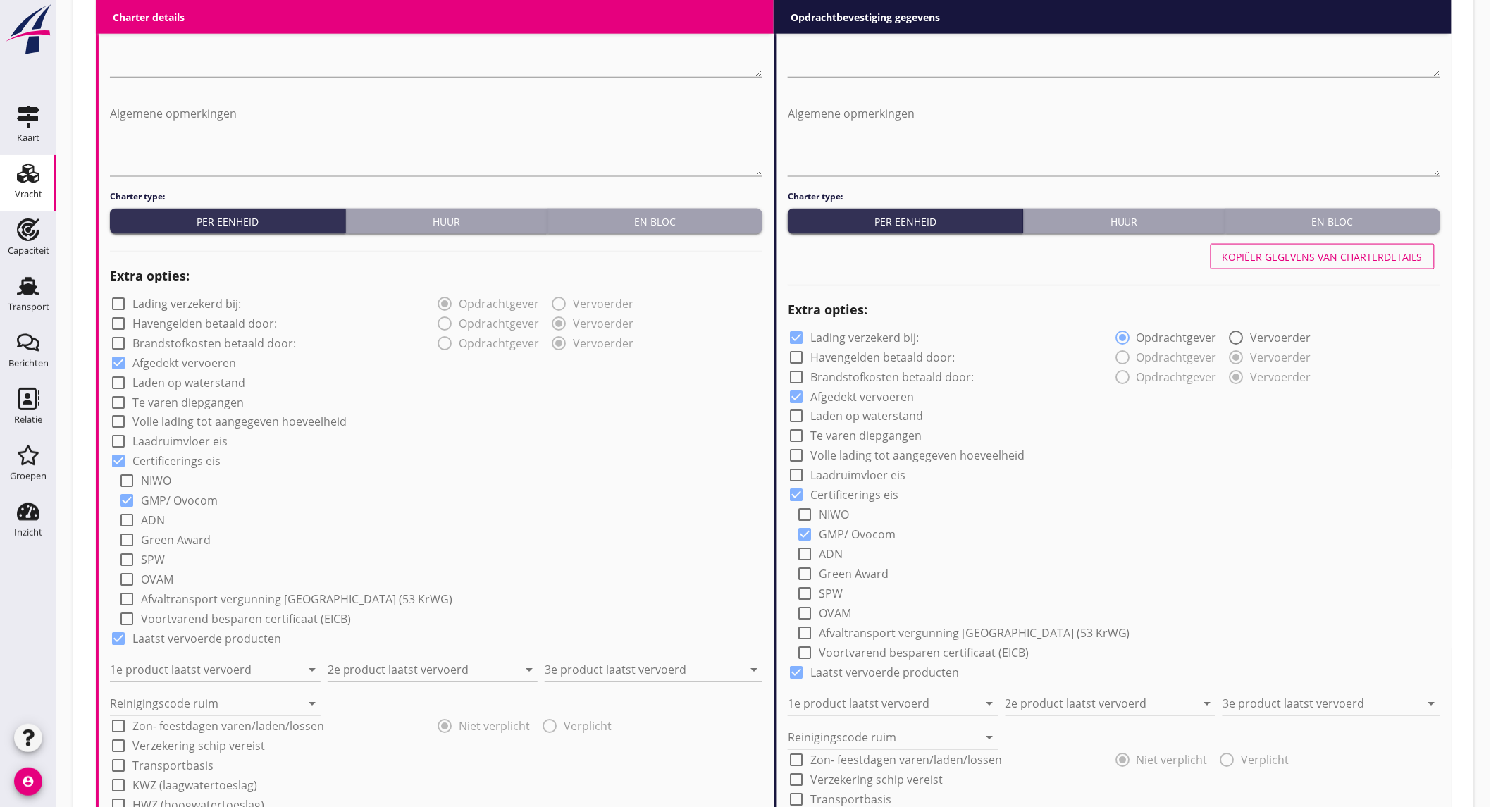
scroll to position [783, 0]
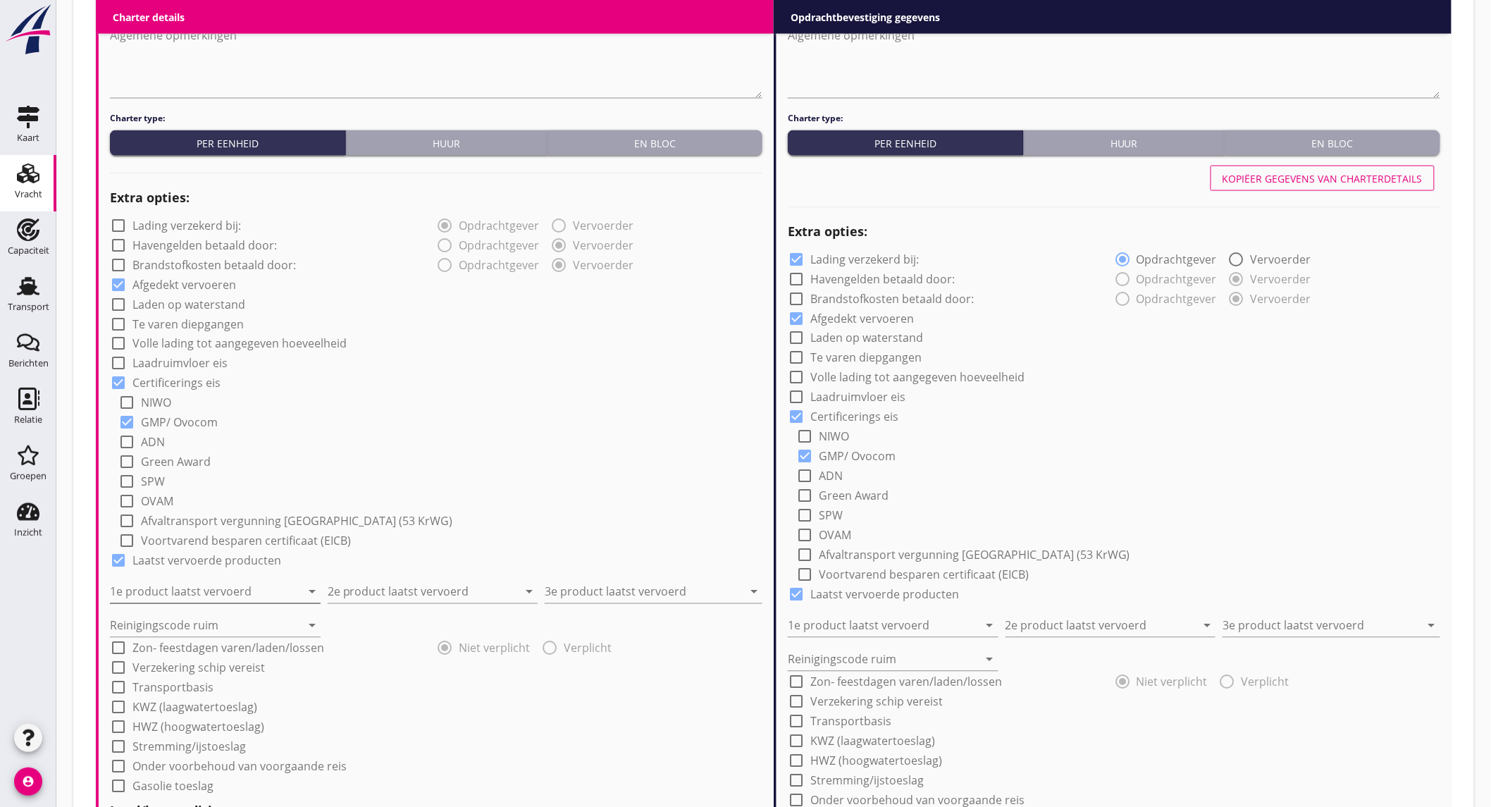
click at [209, 588] on input "1e product laatst vervoerd" at bounding box center [205, 591] width 191 height 23
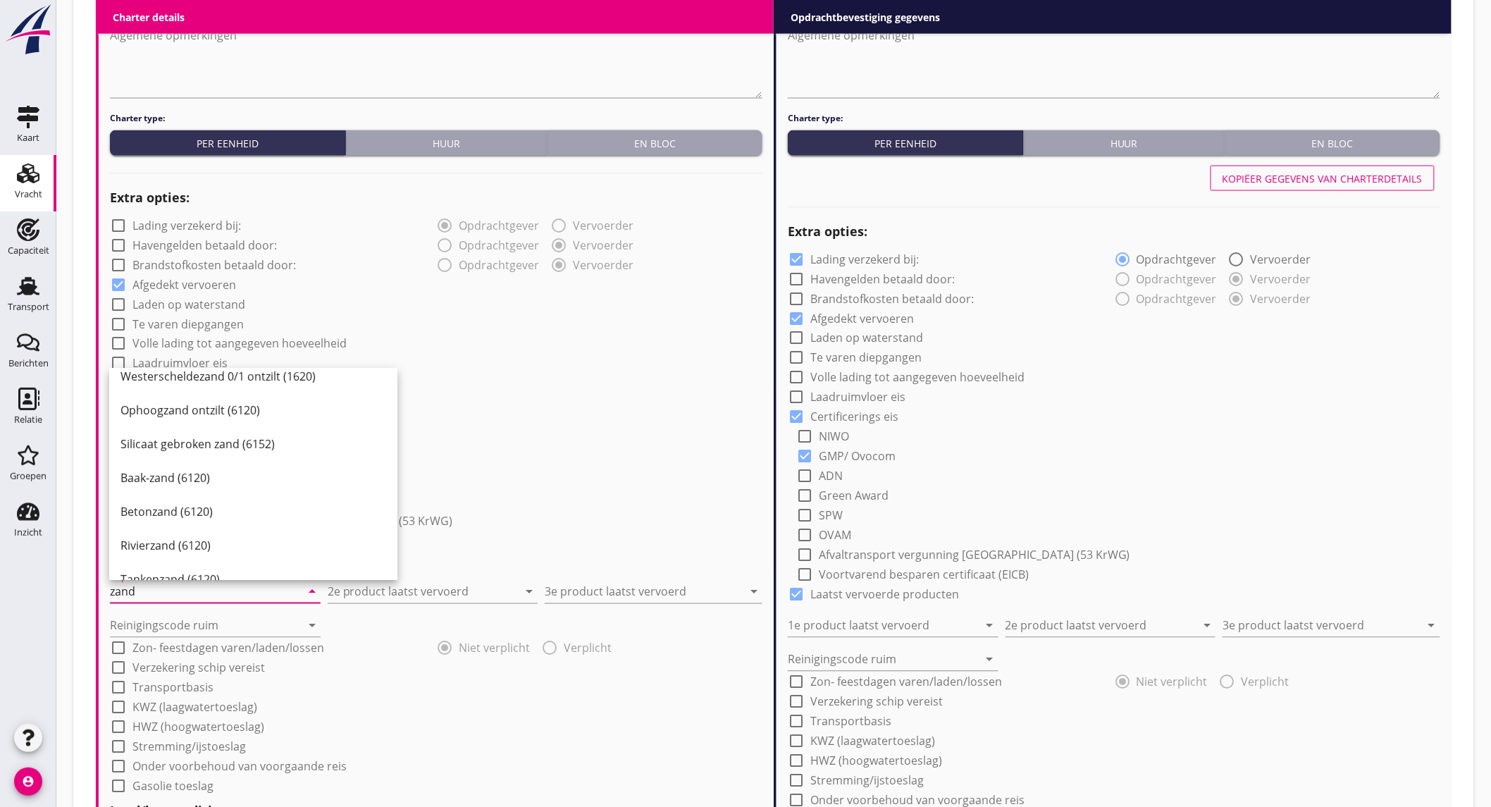
scroll to position [2403, 0]
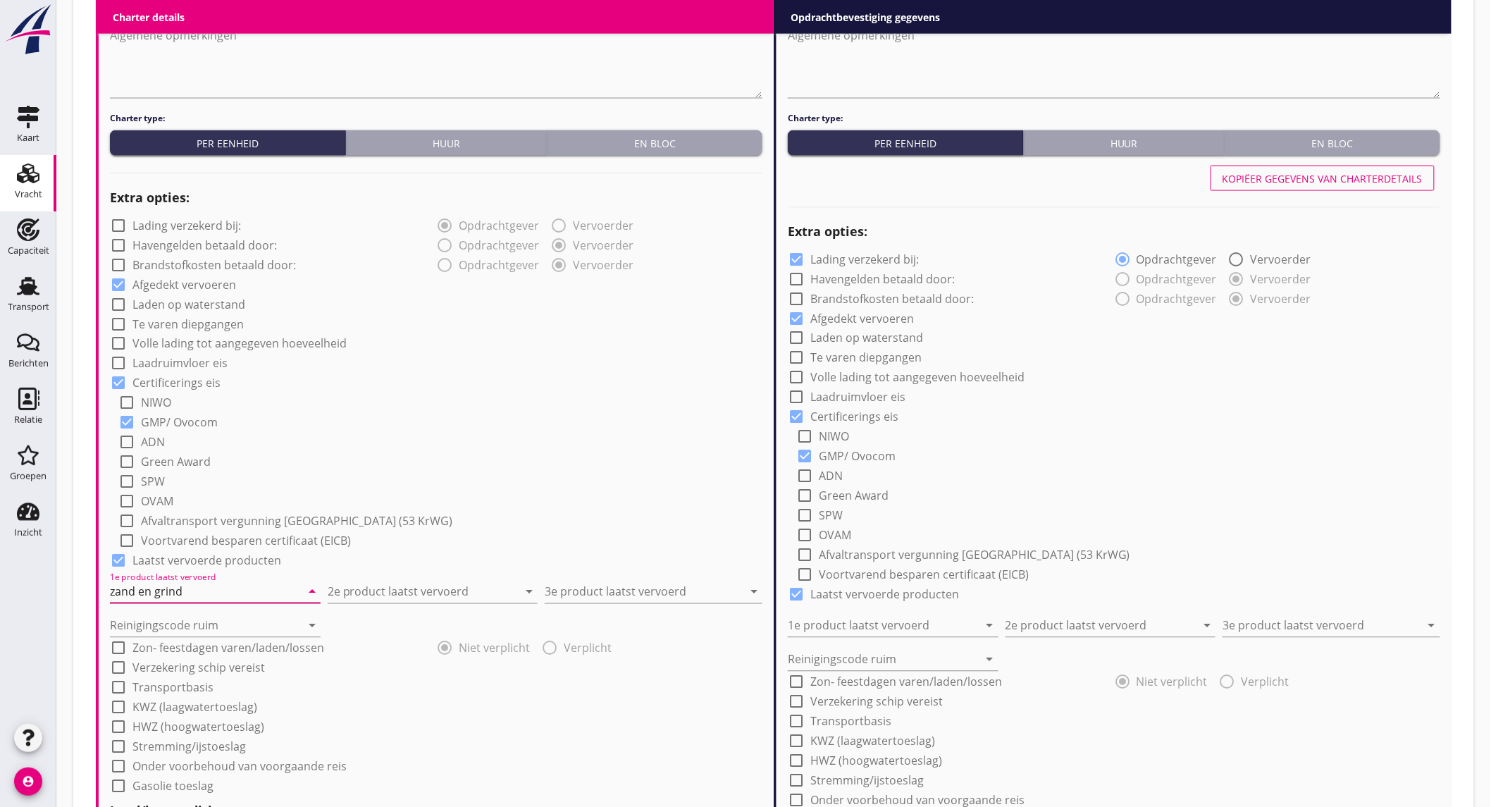
type input "zand en grind"
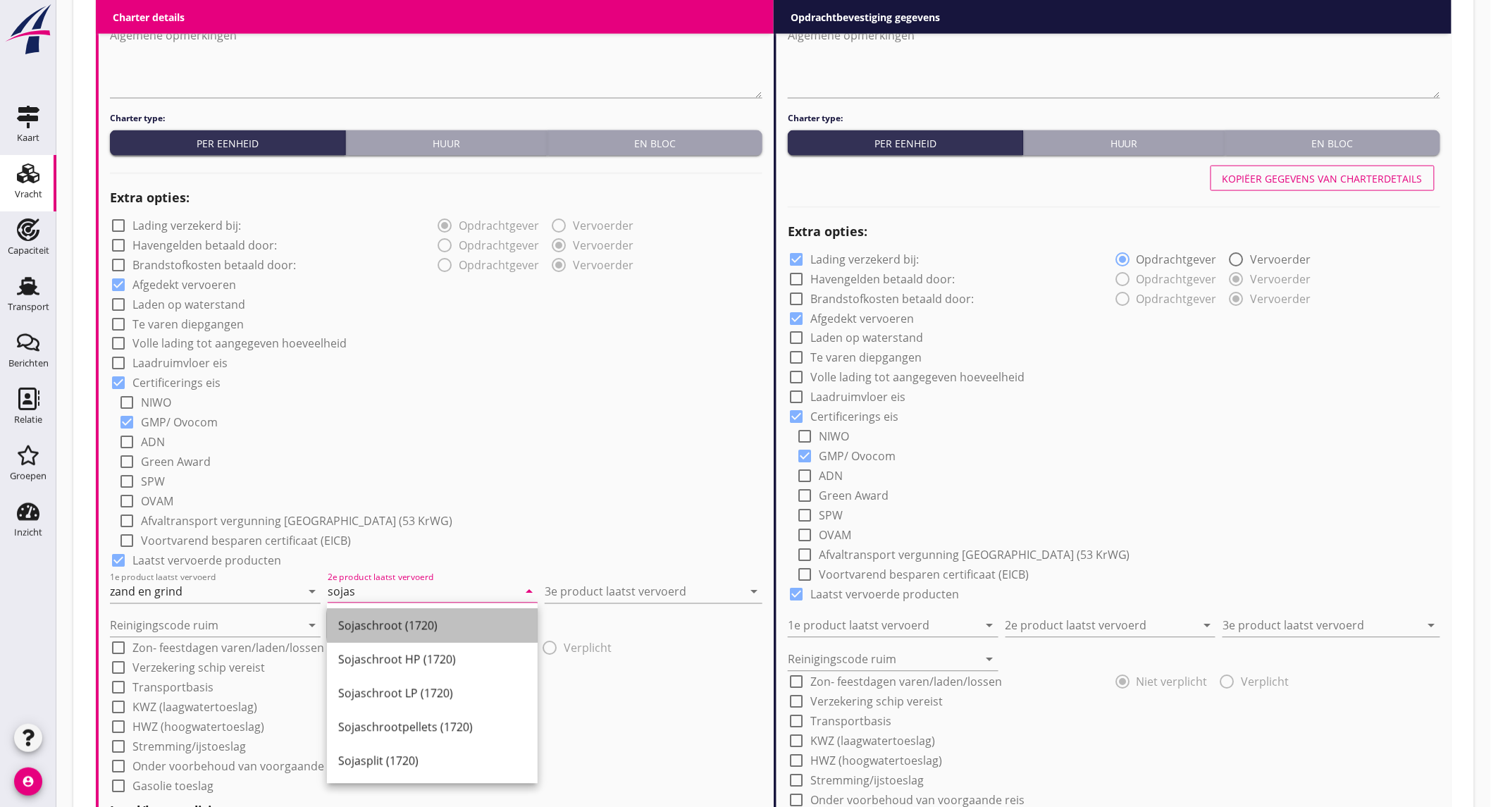
click at [380, 617] on div "Sojaschroot (1720)" at bounding box center [432, 625] width 188 height 17
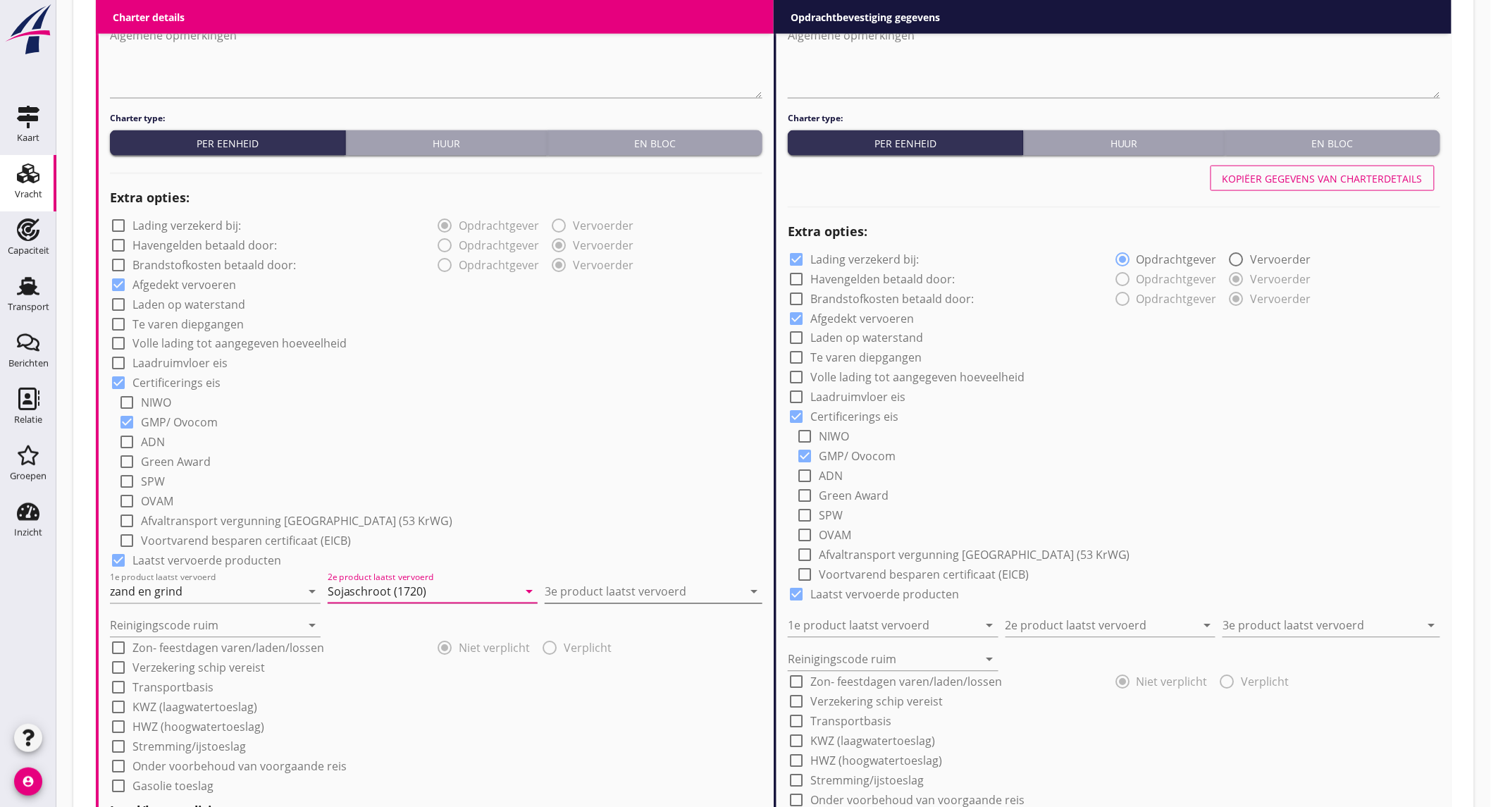
type input "Sojaschroot (1720)"
click at [645, 583] on input "3e product laatst vervoerd" at bounding box center [644, 591] width 198 height 23
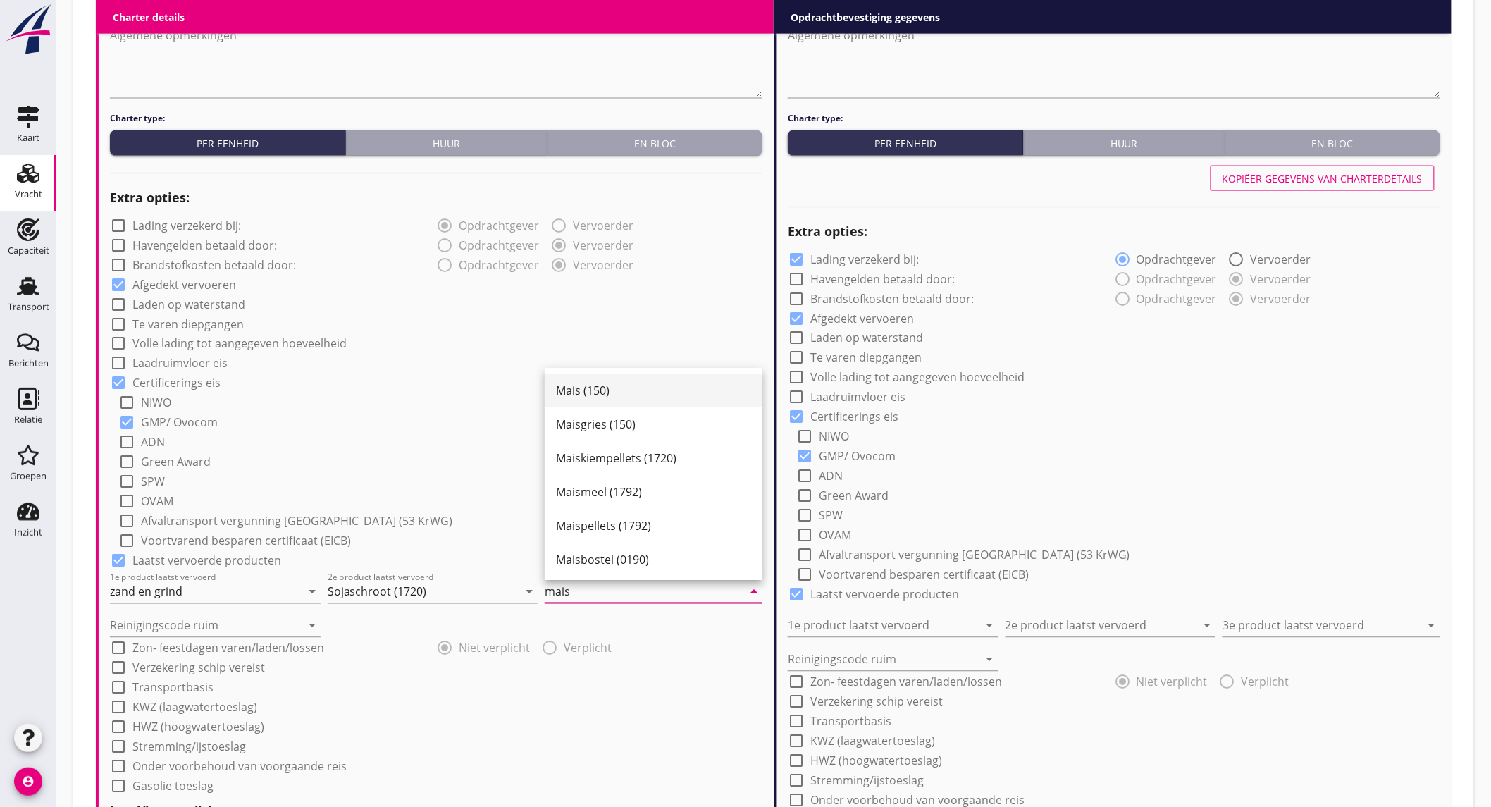
click at [615, 390] on div "Mais (150)" at bounding box center [653, 391] width 195 height 17
type input "Mais (150)"
click at [221, 623] on input "Reinigingscode ruim" at bounding box center [205, 625] width 191 height 23
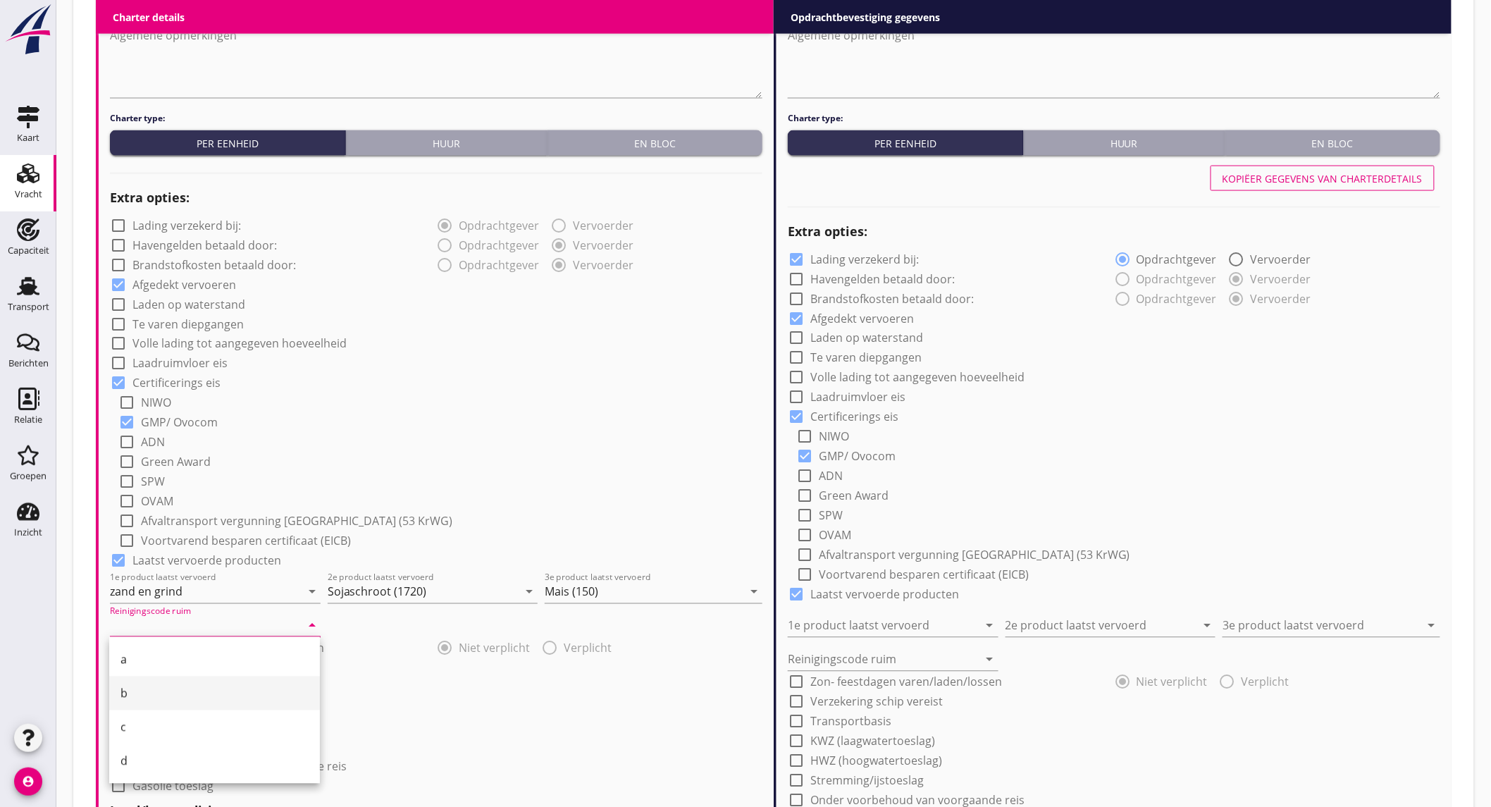
click at [173, 681] on div "b" at bounding box center [214, 693] width 188 height 34
type input "b"
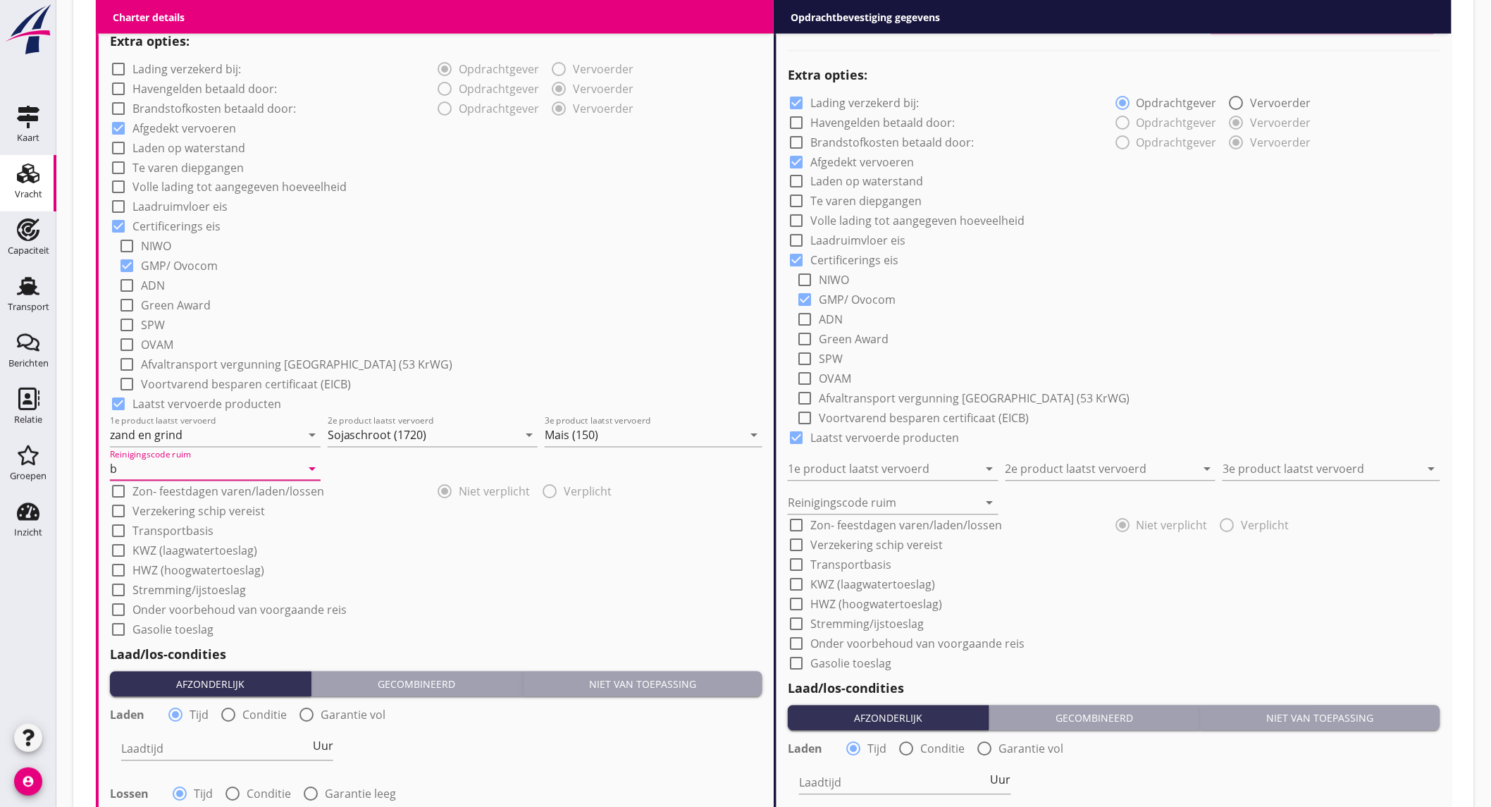
scroll to position [1017, 0]
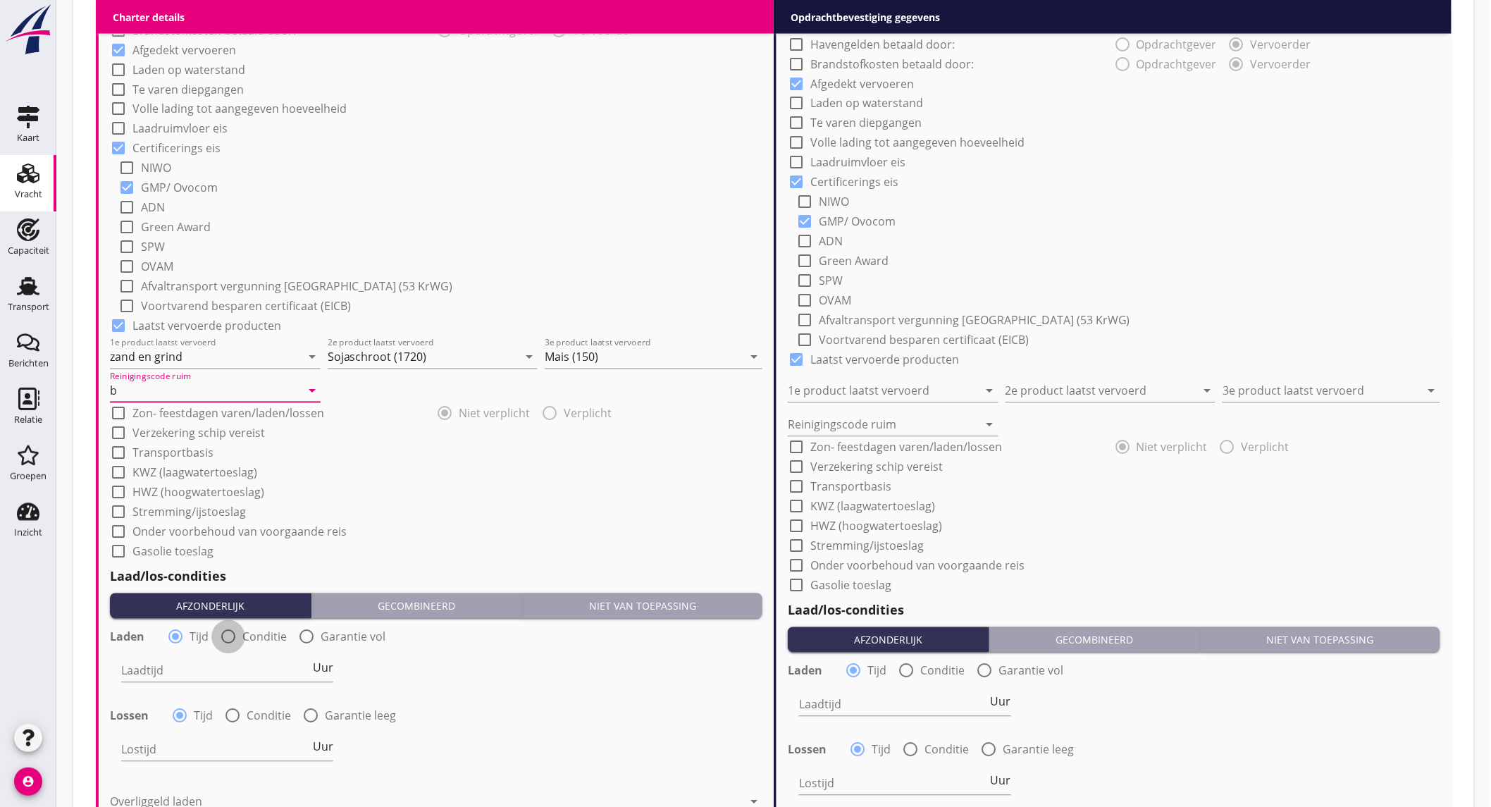
click at [230, 634] on div at bounding box center [228, 637] width 24 height 24
radio input "false"
radio input "true"
click at [220, 673] on div at bounding box center [270, 670] width 299 height 23
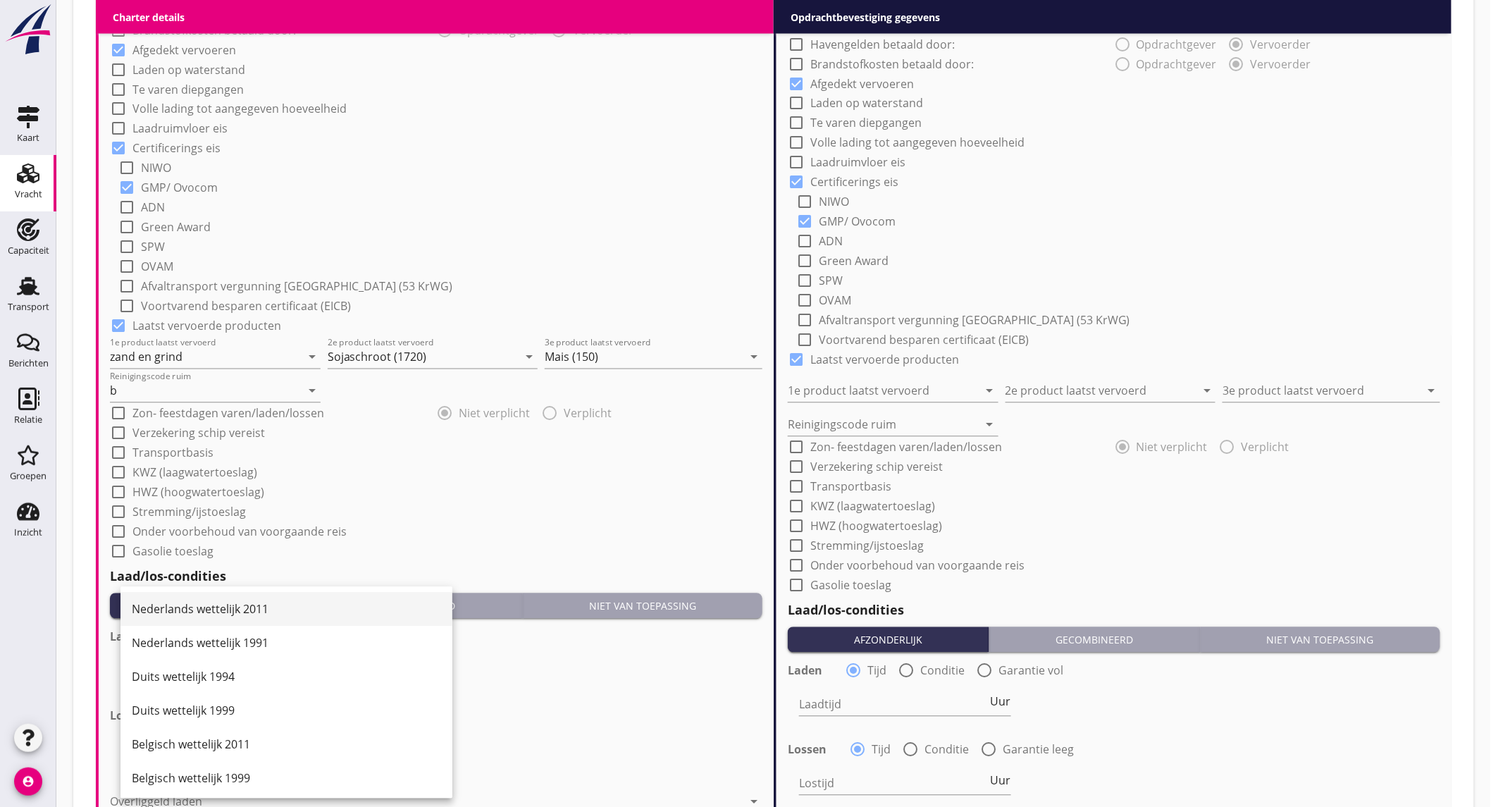
click at [247, 611] on div "Nederlands wettelijk 2011" at bounding box center [286, 609] width 309 height 17
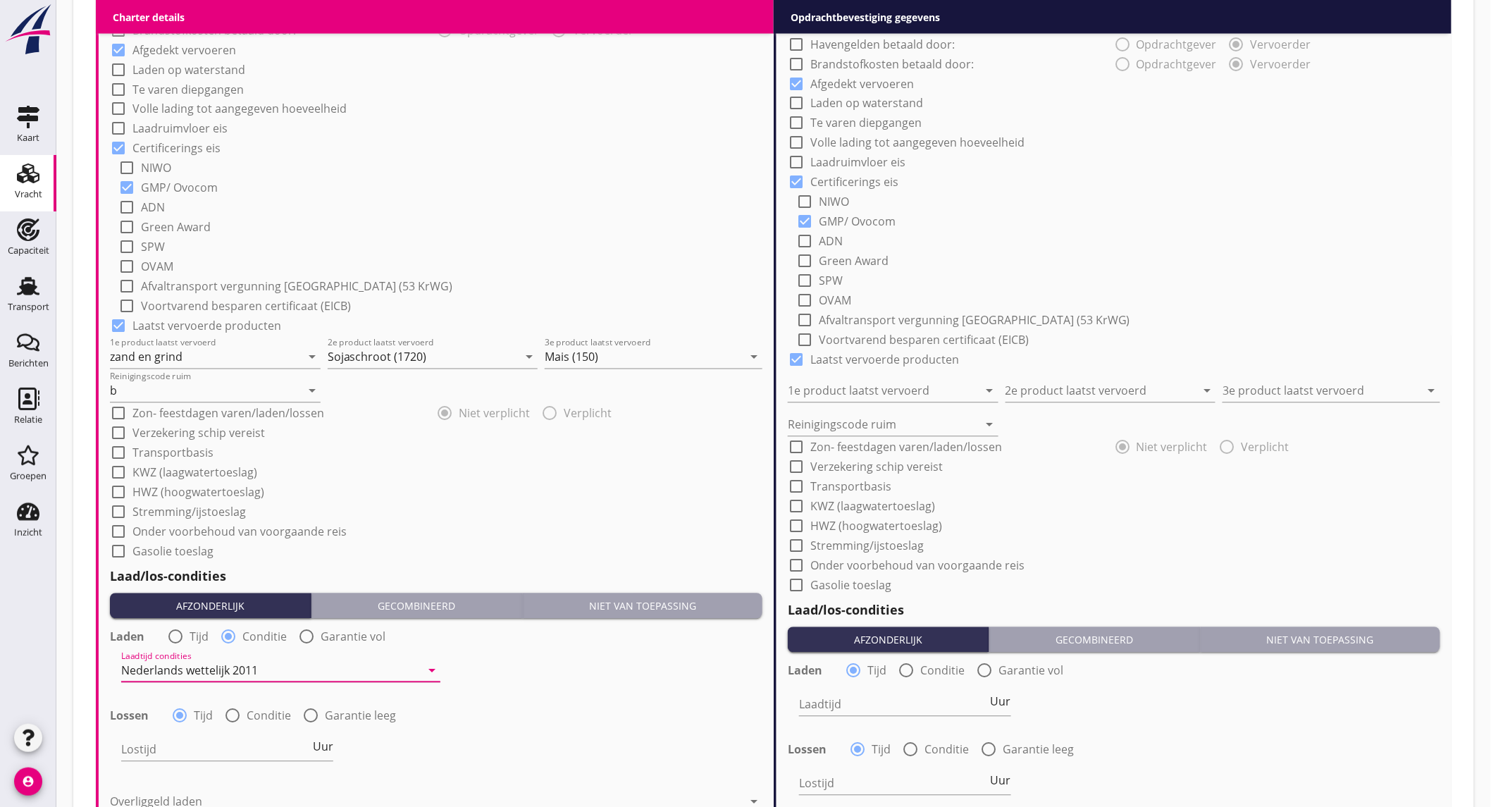
click at [236, 710] on div at bounding box center [232, 716] width 24 height 24
radio input "false"
radio input "true"
click at [227, 742] on div at bounding box center [270, 749] width 299 height 23
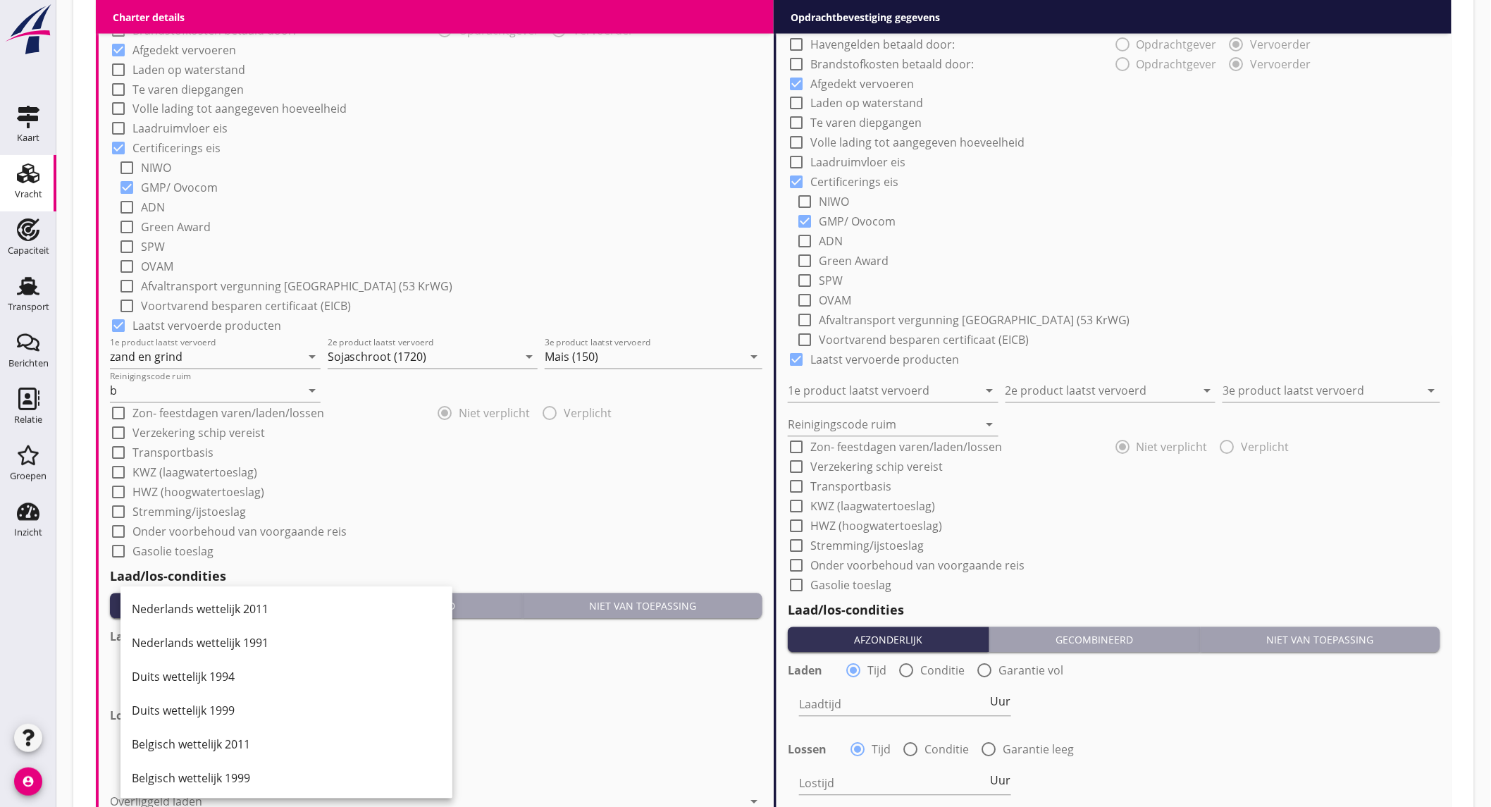
click at [589, 673] on div "Laadtijd condities Nederlands wettelijk 2011 arrow_drop_down" at bounding box center [435, 672] width 655 height 51
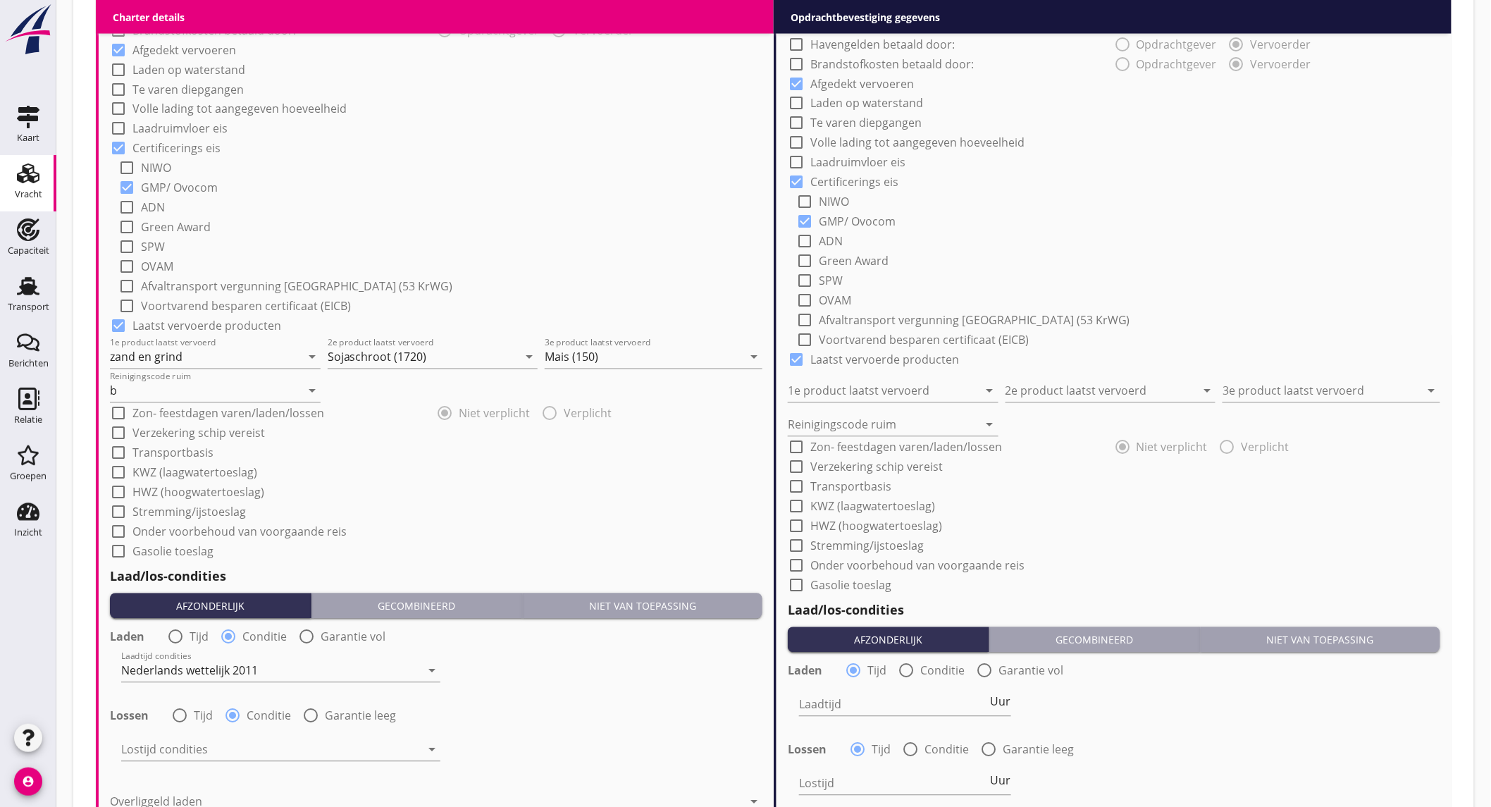
scroll to position [1174, 0]
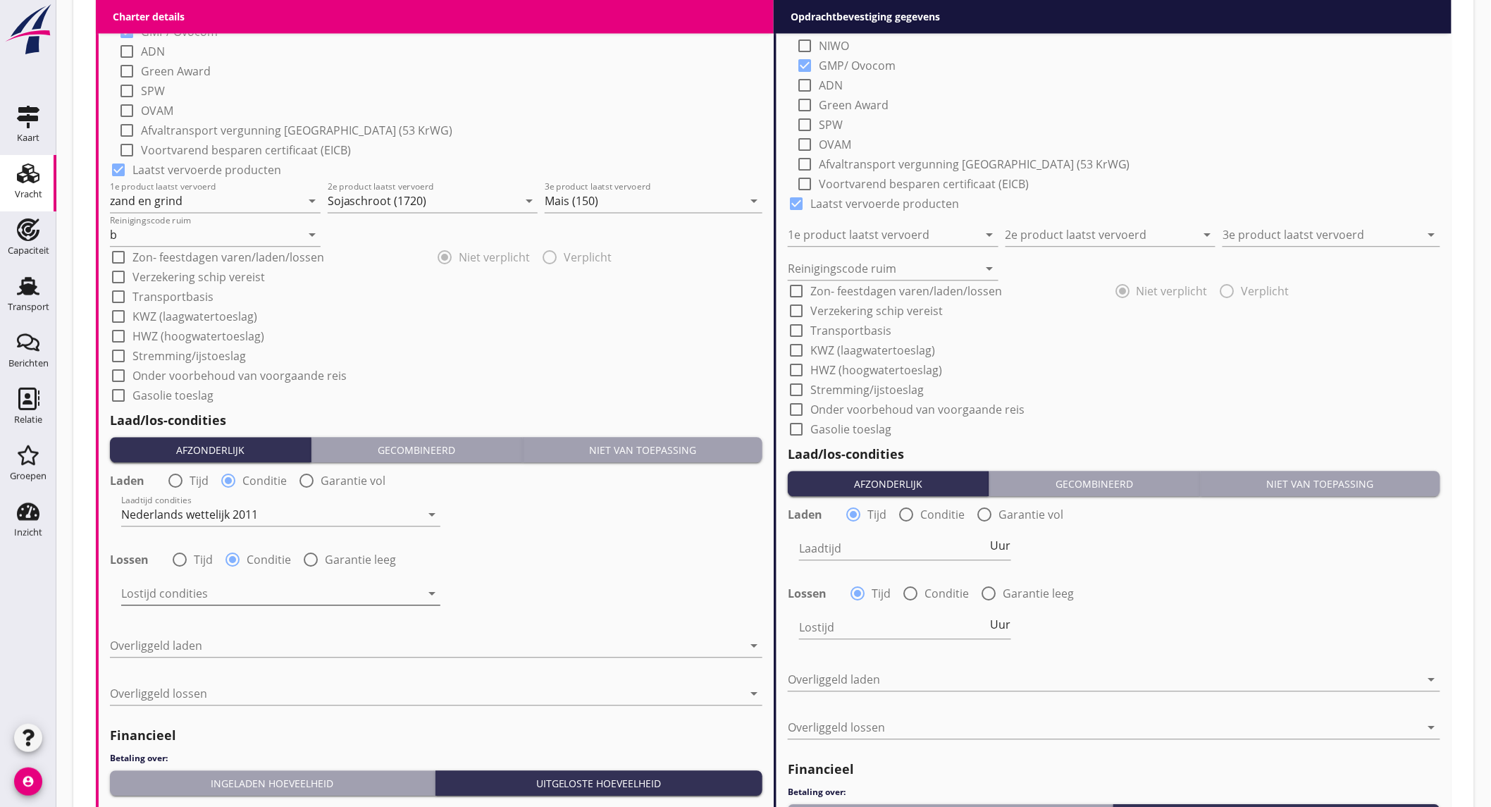
click at [196, 585] on div at bounding box center [270, 593] width 299 height 23
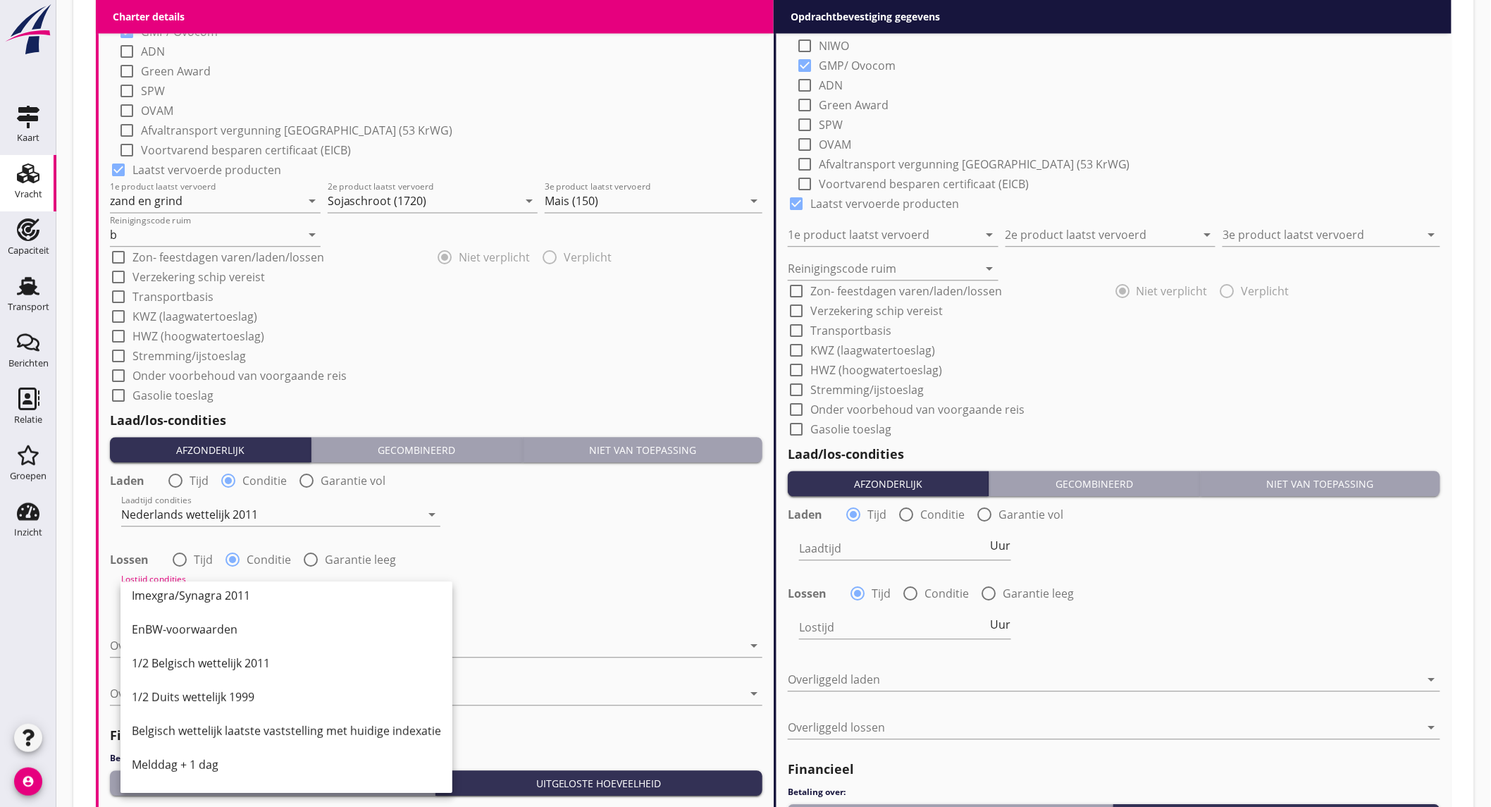
scroll to position [391, 0]
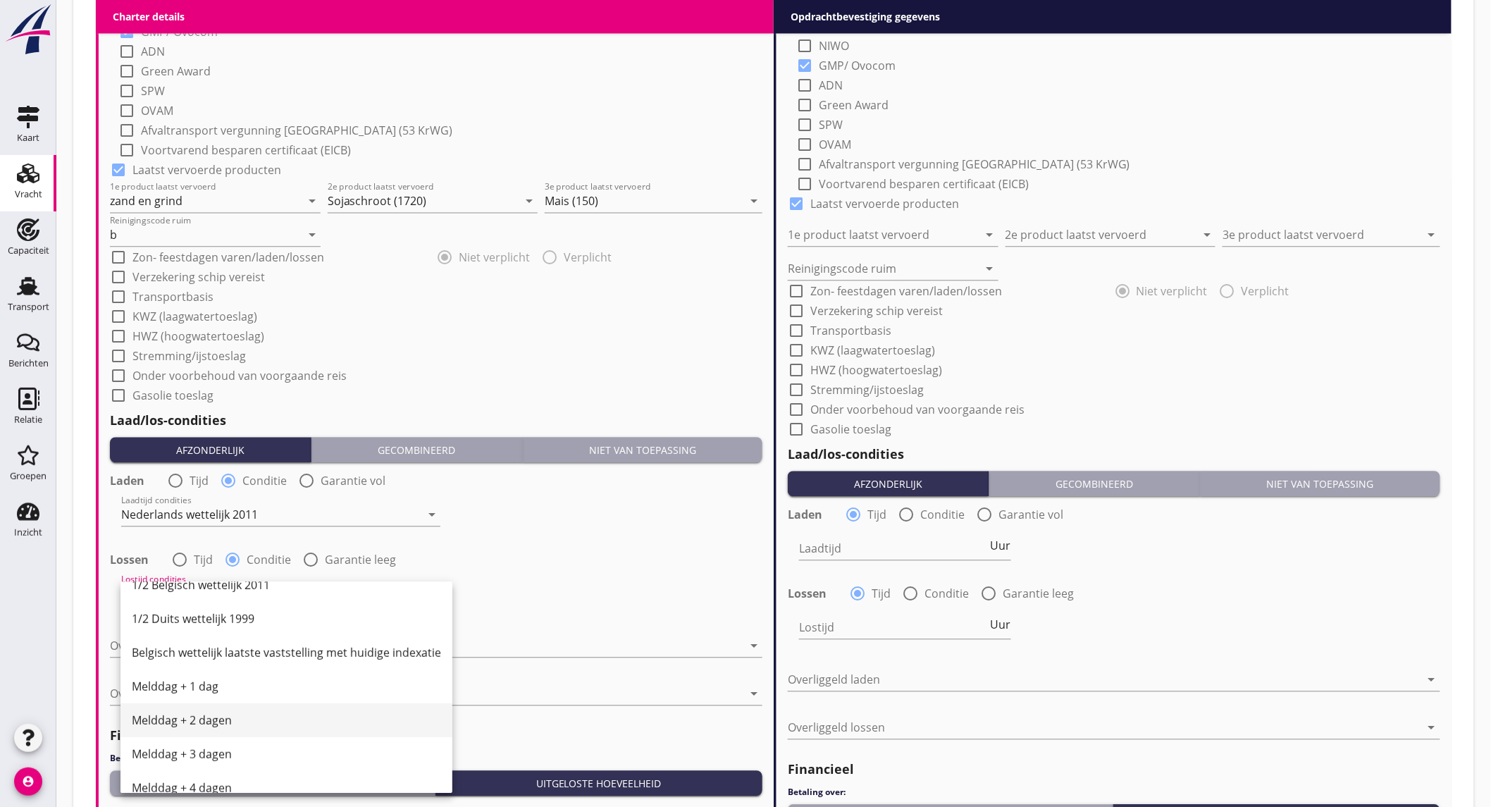
click at [202, 719] on div "Melddag + 2 dagen" at bounding box center [286, 719] width 309 height 17
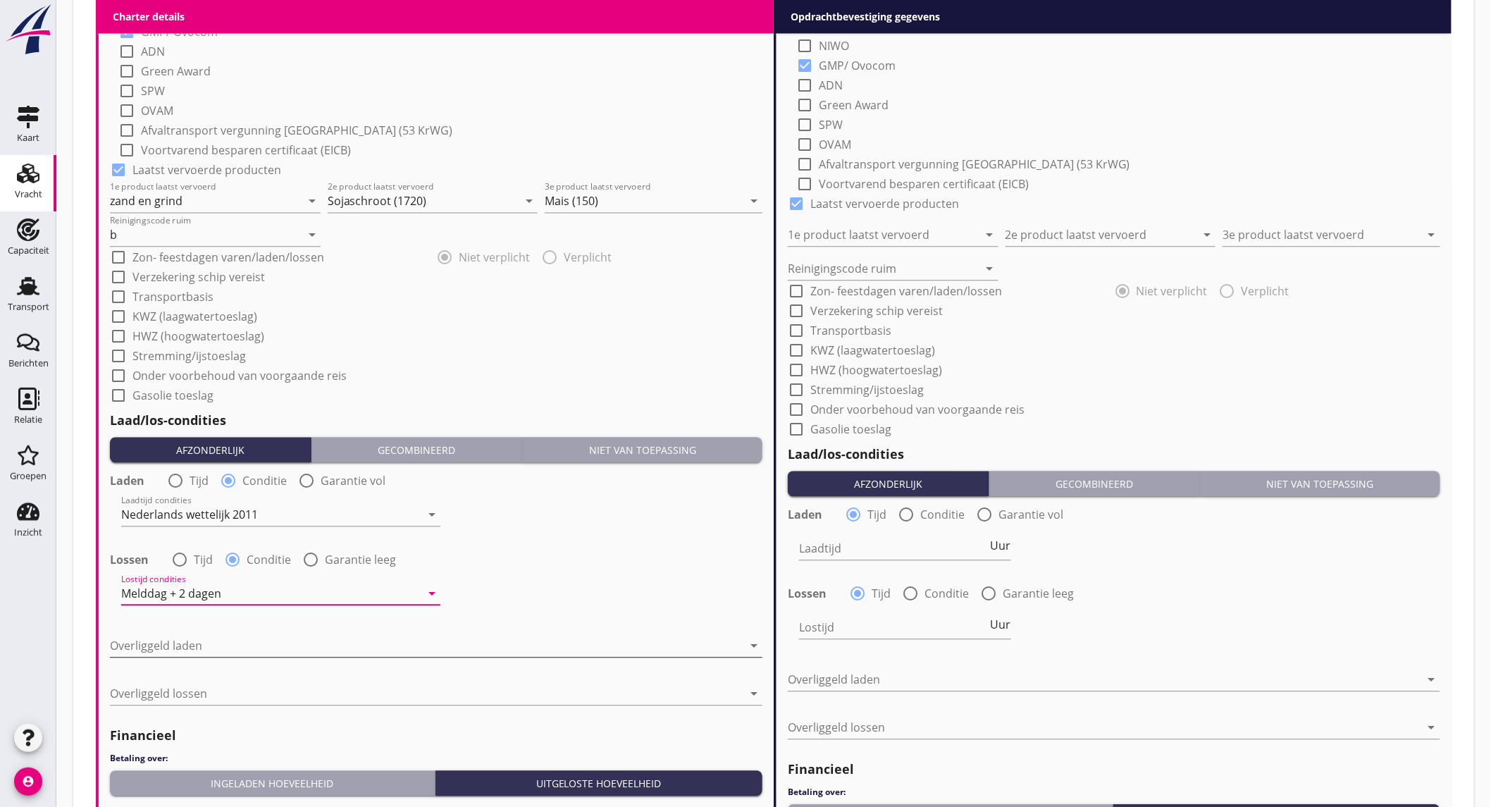
click at [184, 645] on div at bounding box center [426, 645] width 633 height 23
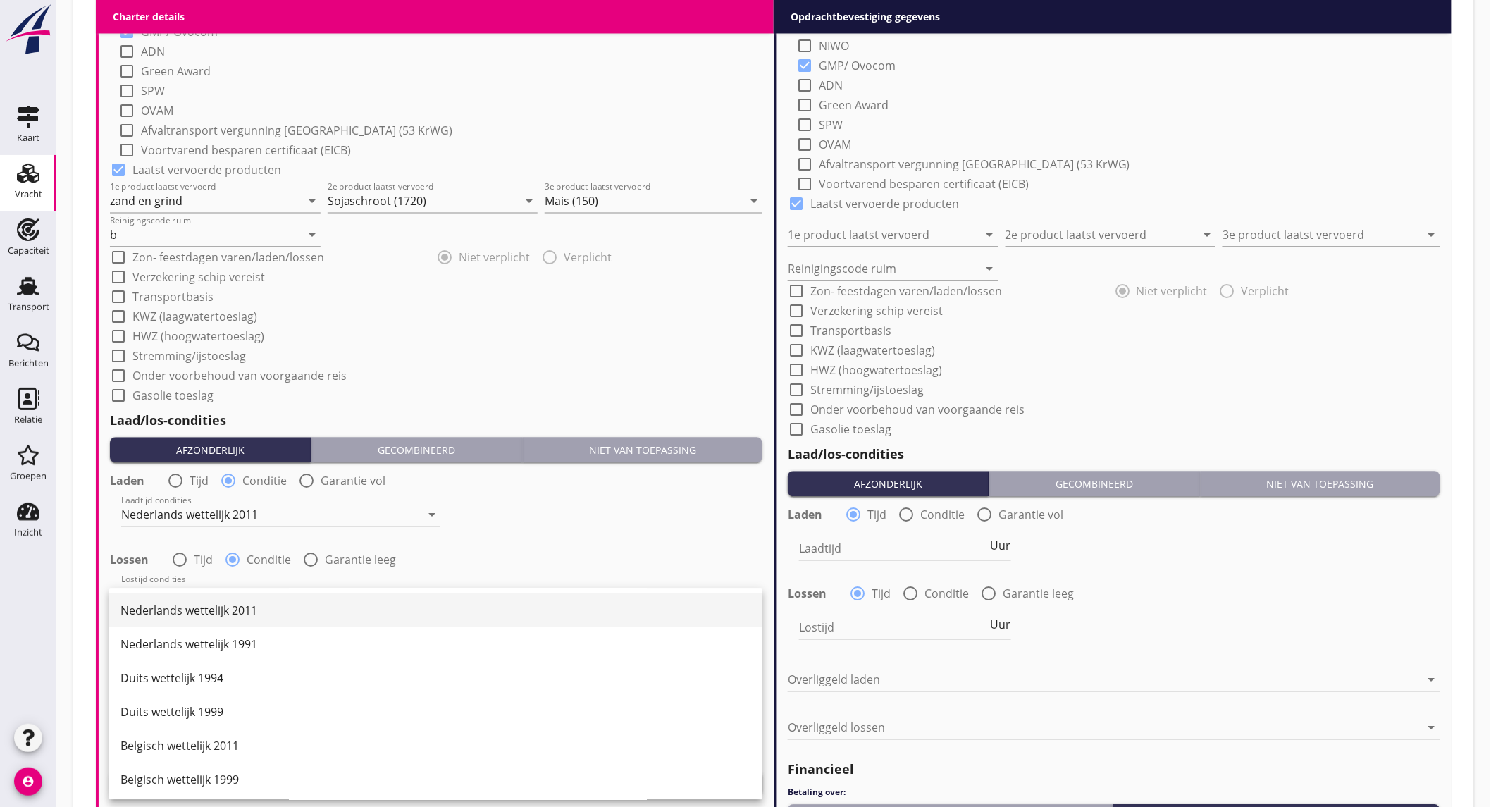
click at [209, 610] on div "Nederlands wettelijk 2011" at bounding box center [435, 610] width 630 height 17
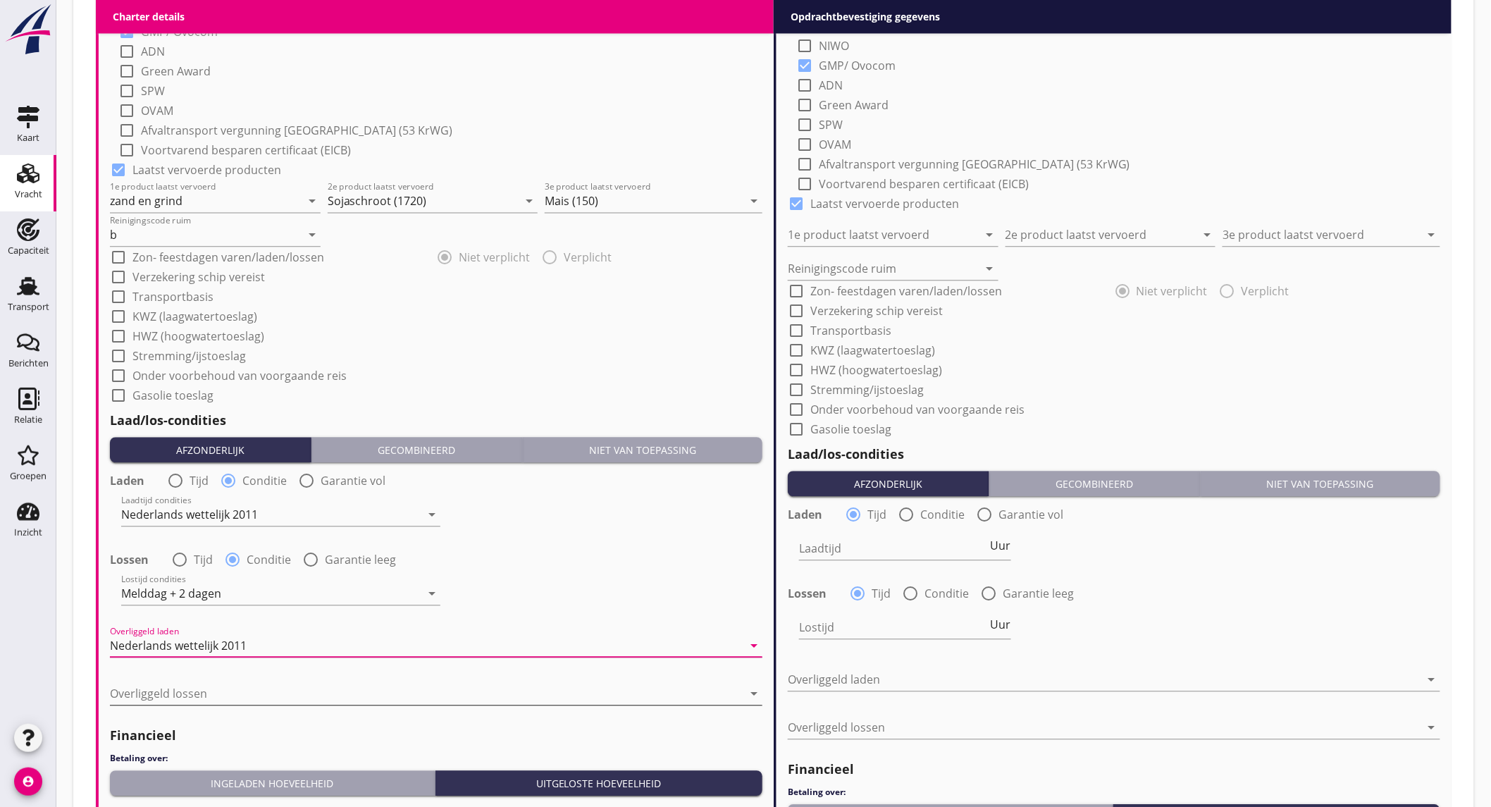
click at [211, 692] on div at bounding box center [426, 693] width 633 height 23
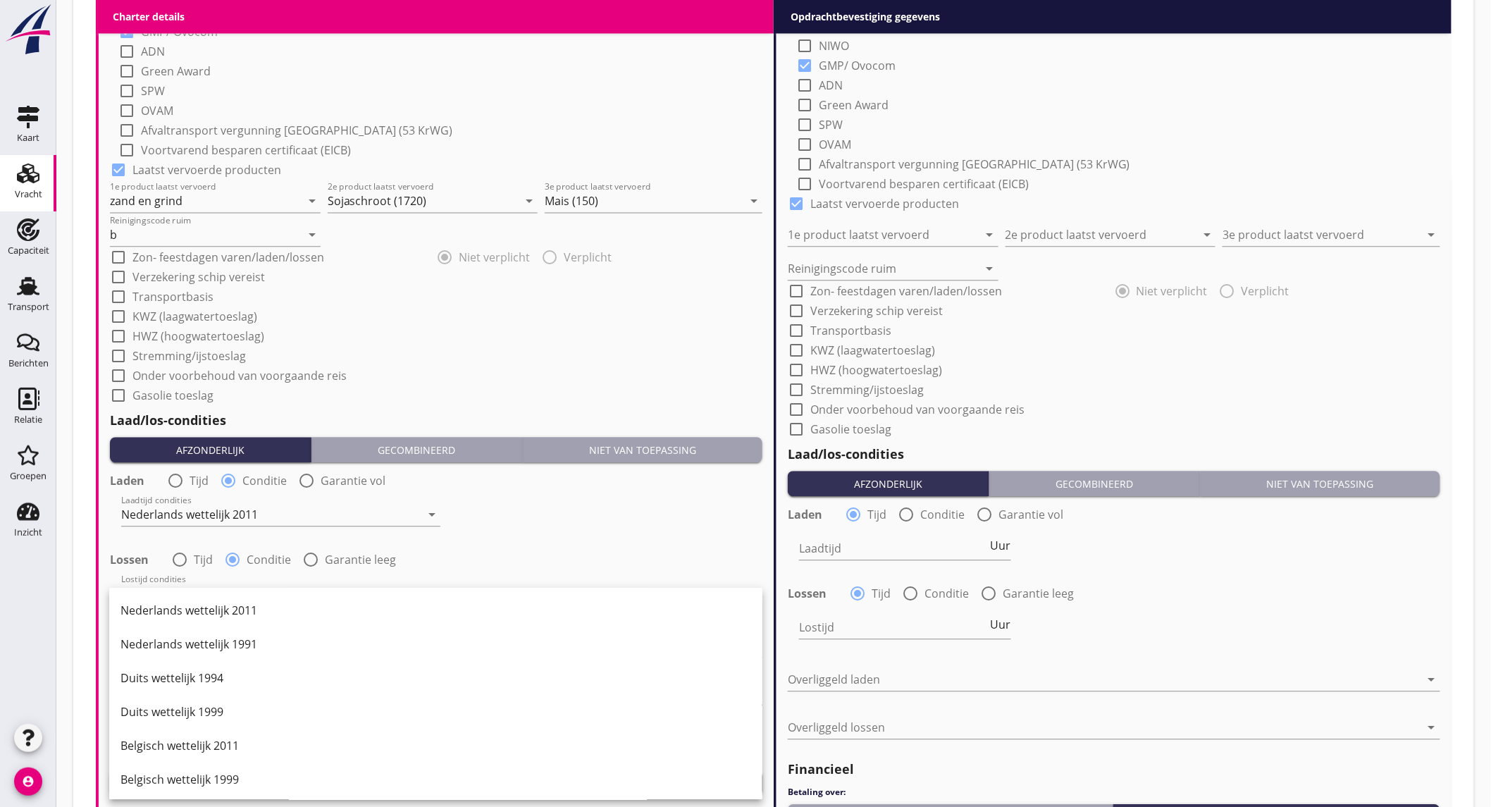
click at [248, 745] on div "Belgisch wettelijk 2011" at bounding box center [435, 745] width 630 height 17
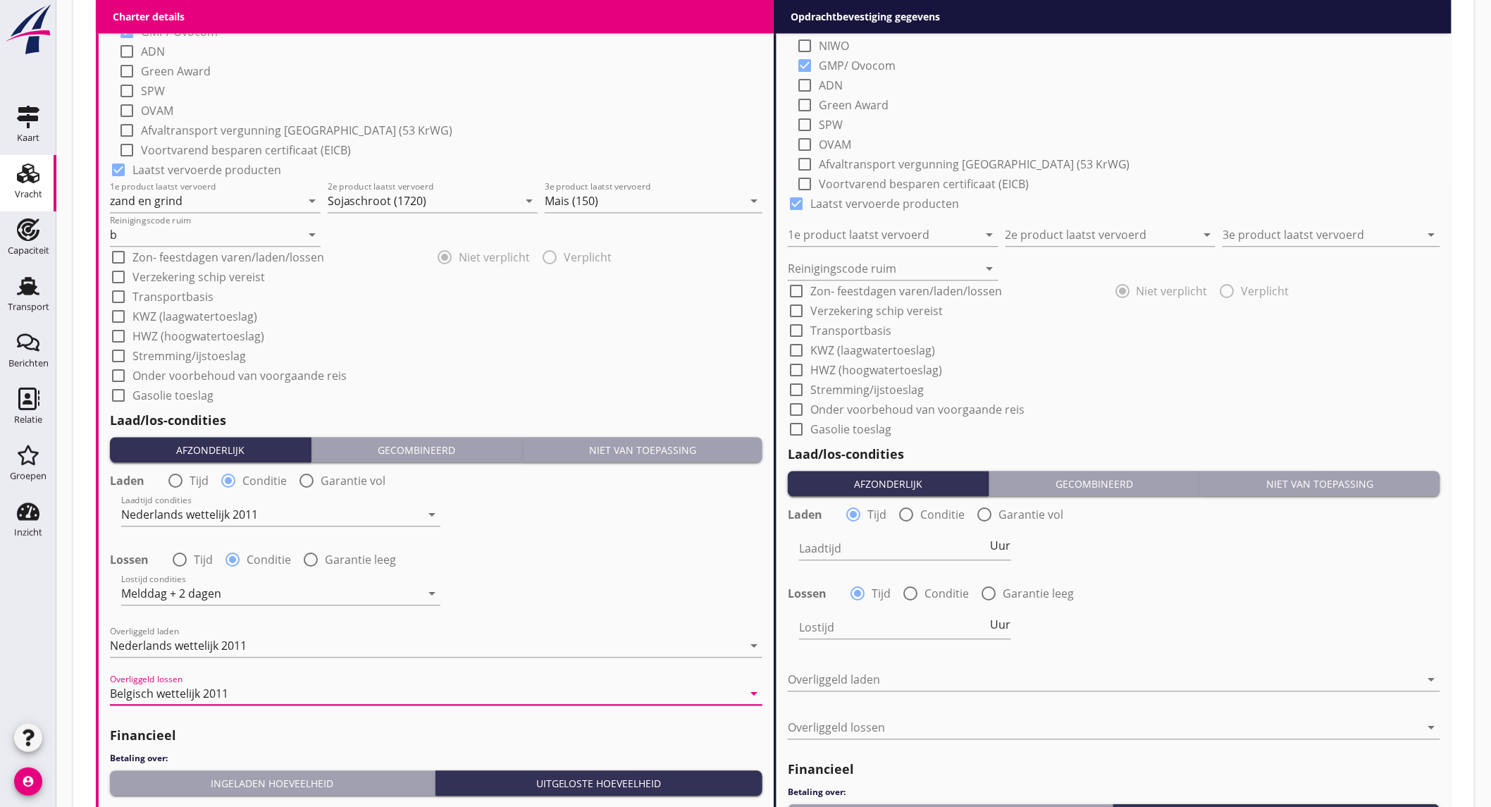
scroll to position [1330, 0]
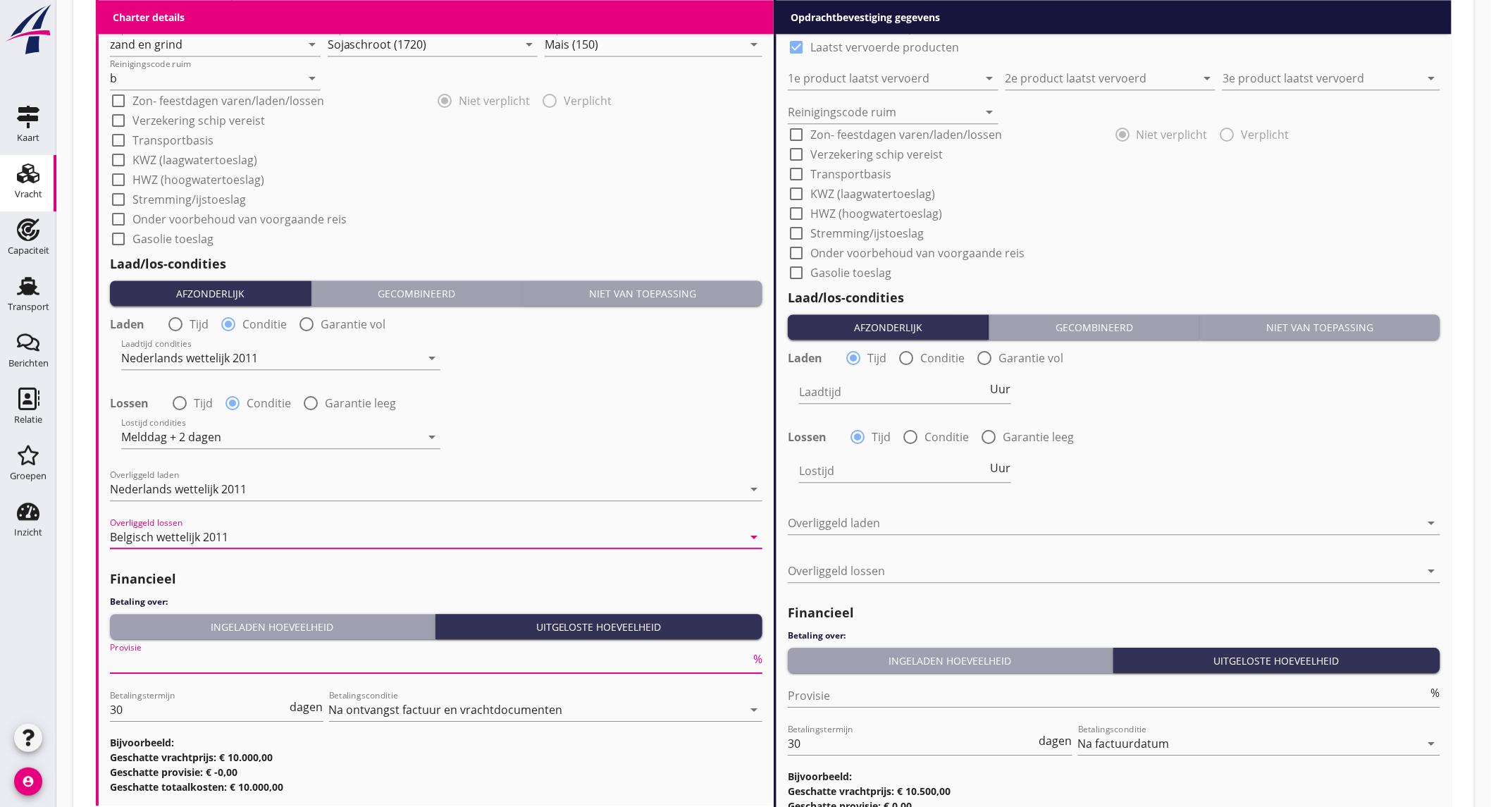
click at [266, 663] on input "Provisie" at bounding box center [430, 661] width 640 height 23
type input "5"
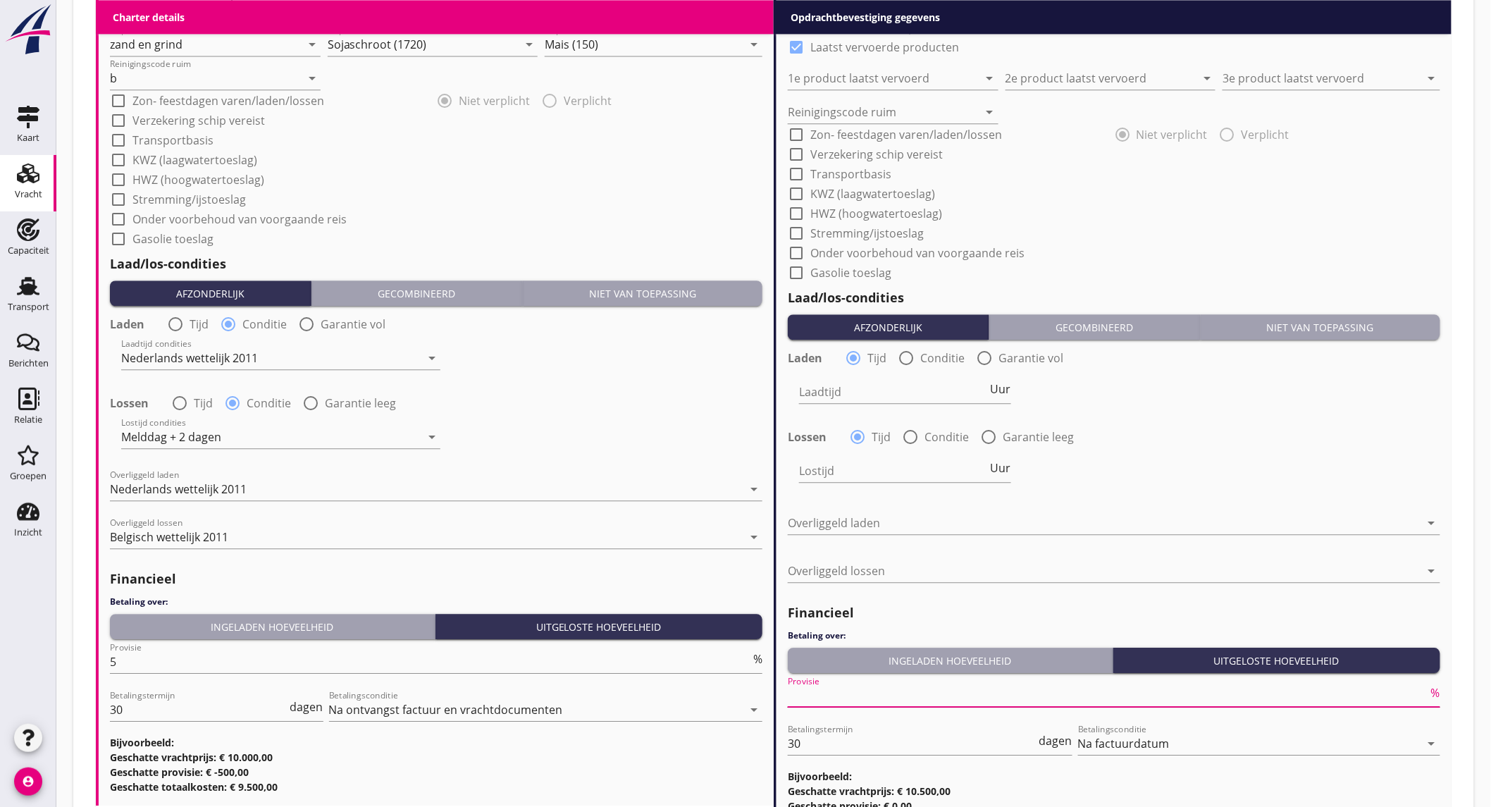
click at [896, 694] on input "Provisie" at bounding box center [1108, 695] width 640 height 23
type input "2"
type input "2.5"
click at [642, 376] on div "Laadtijd condities Nederlands wettelijk 2011 arrow_drop_down" at bounding box center [435, 359] width 655 height 51
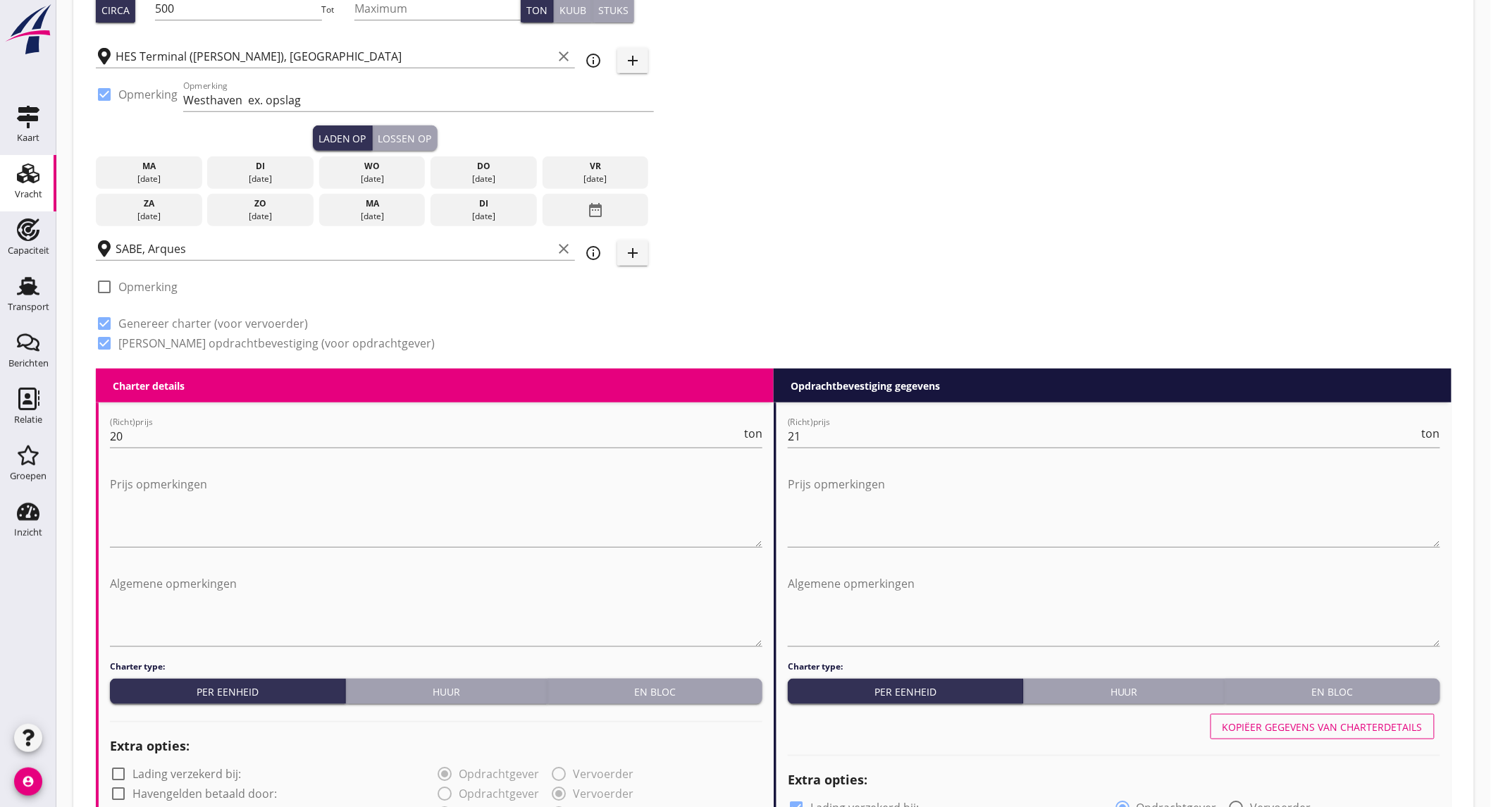
scroll to position [156, 0]
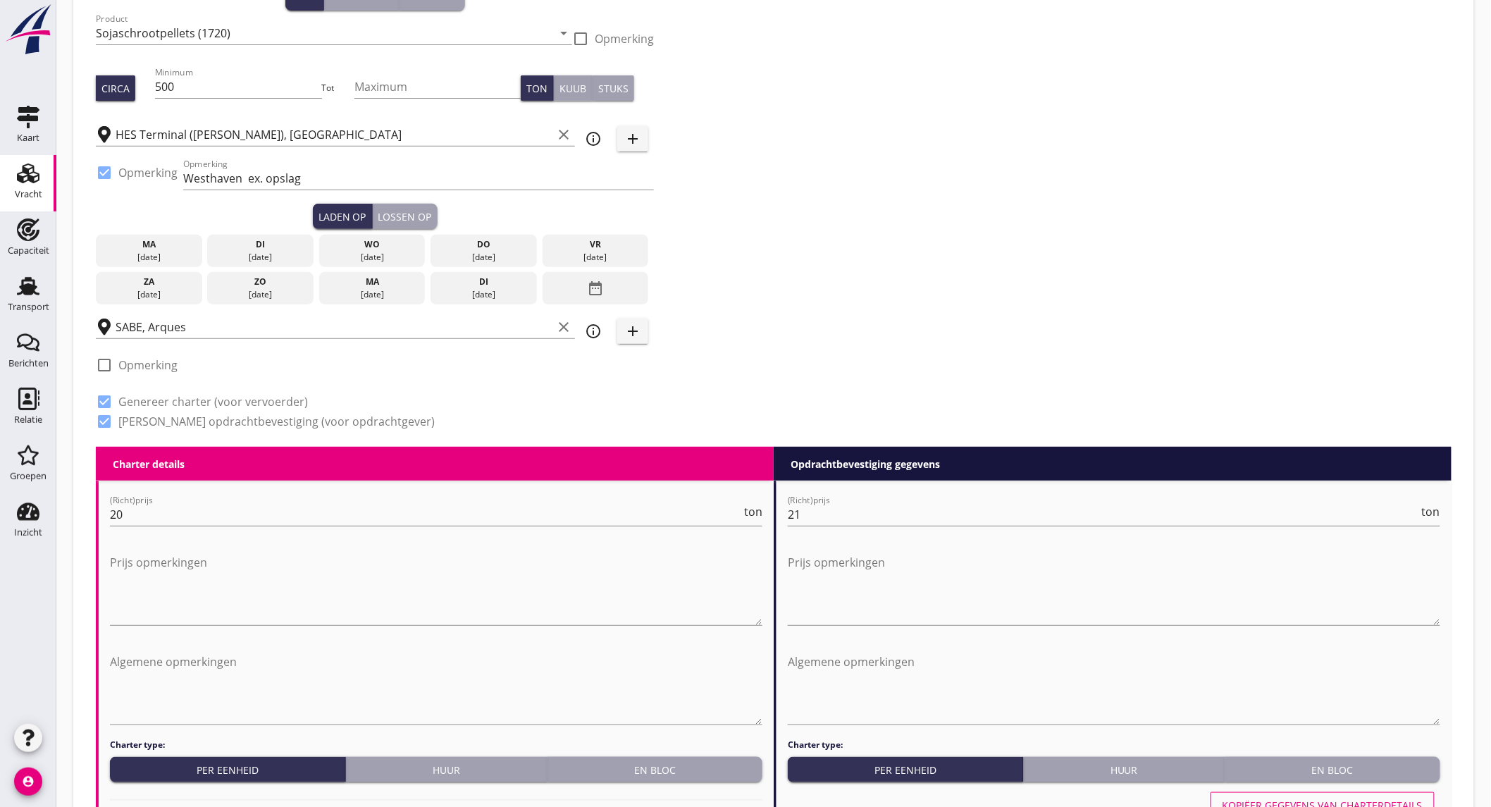
click at [280, 254] on div "[DATE]" at bounding box center [260, 257] width 99 height 13
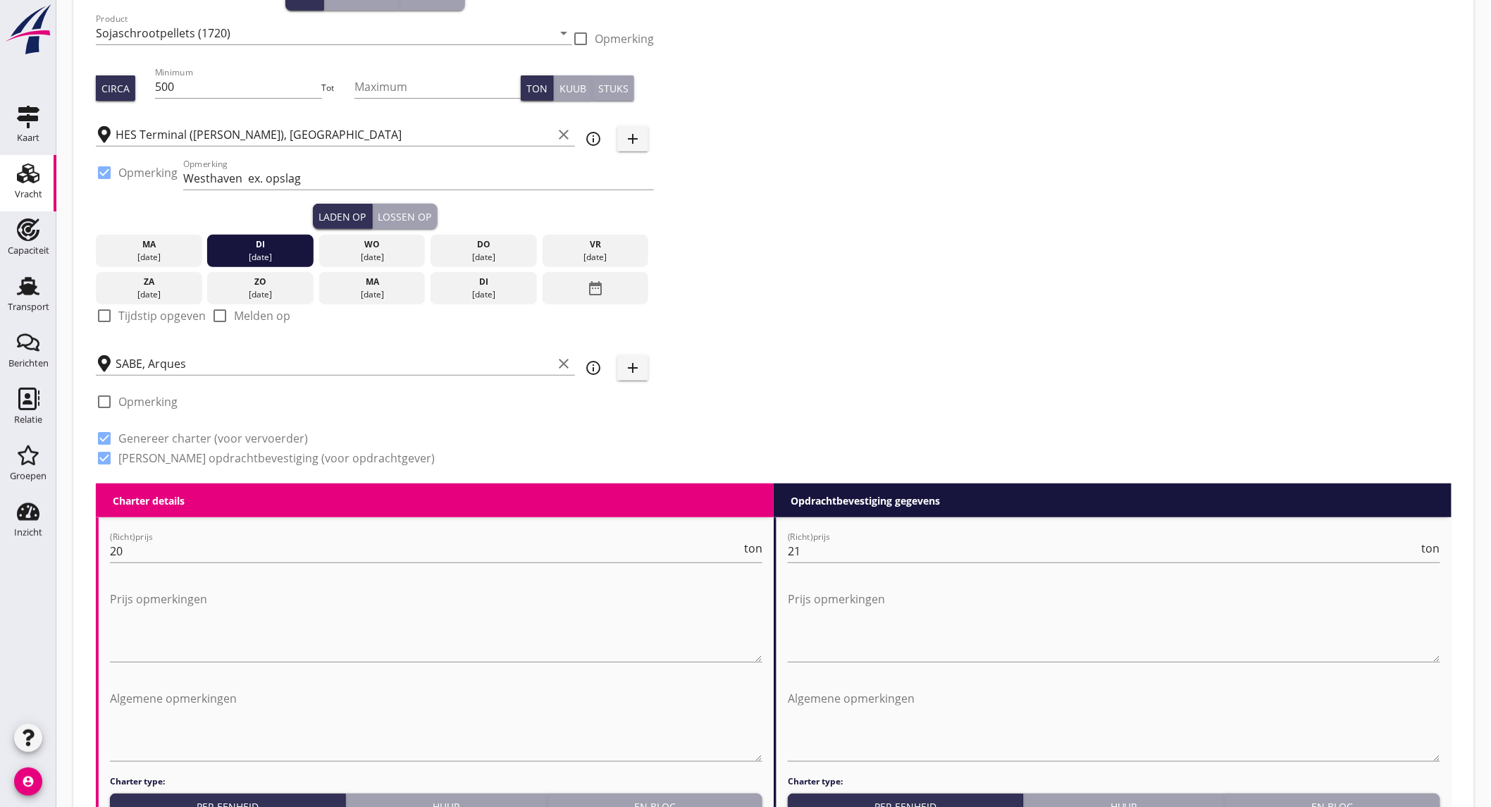
click at [166, 317] on label "Tijdstip opgeven" at bounding box center [161, 316] width 87 height 14
checkbox input "true"
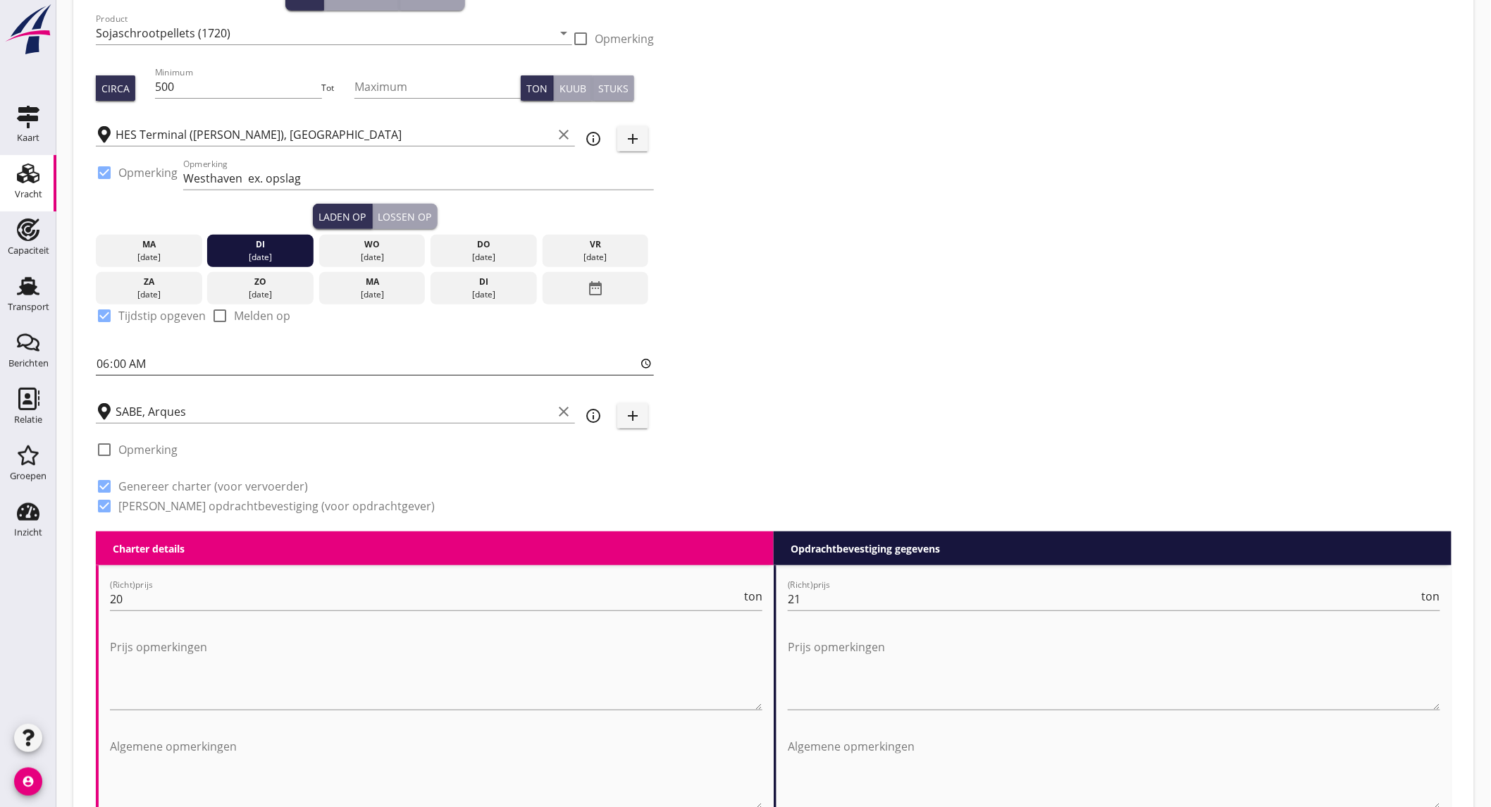
click at [196, 368] on input "06:00" at bounding box center [375, 363] width 558 height 23
type input "18:00"
click at [909, 297] on div "Zoeken op opdrachtgever... [PERSON_NAME] NEDERLAND B.V. clear arrow_drop_down a…" at bounding box center [773, 228] width 1367 height 605
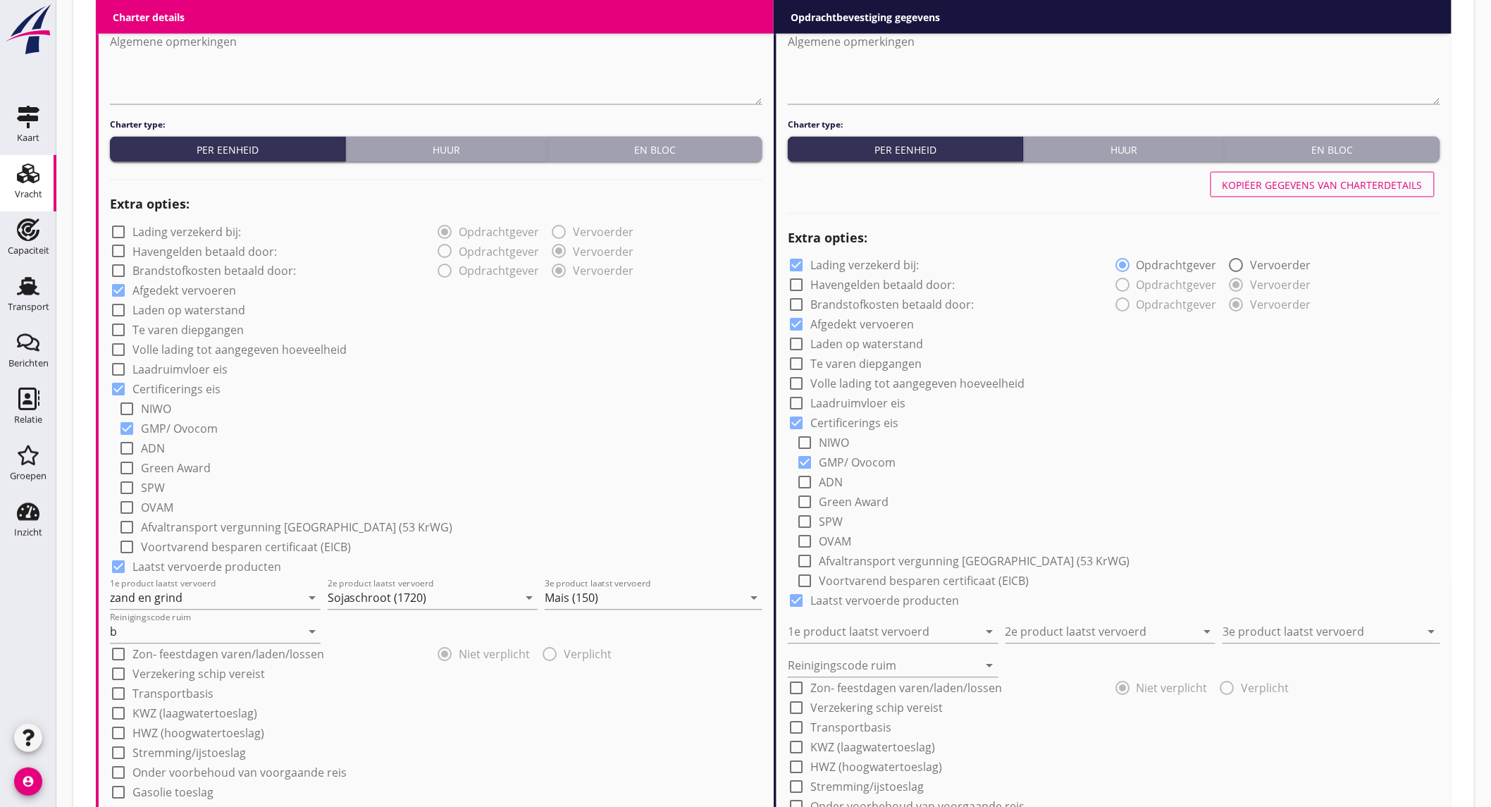
scroll to position [704, 0]
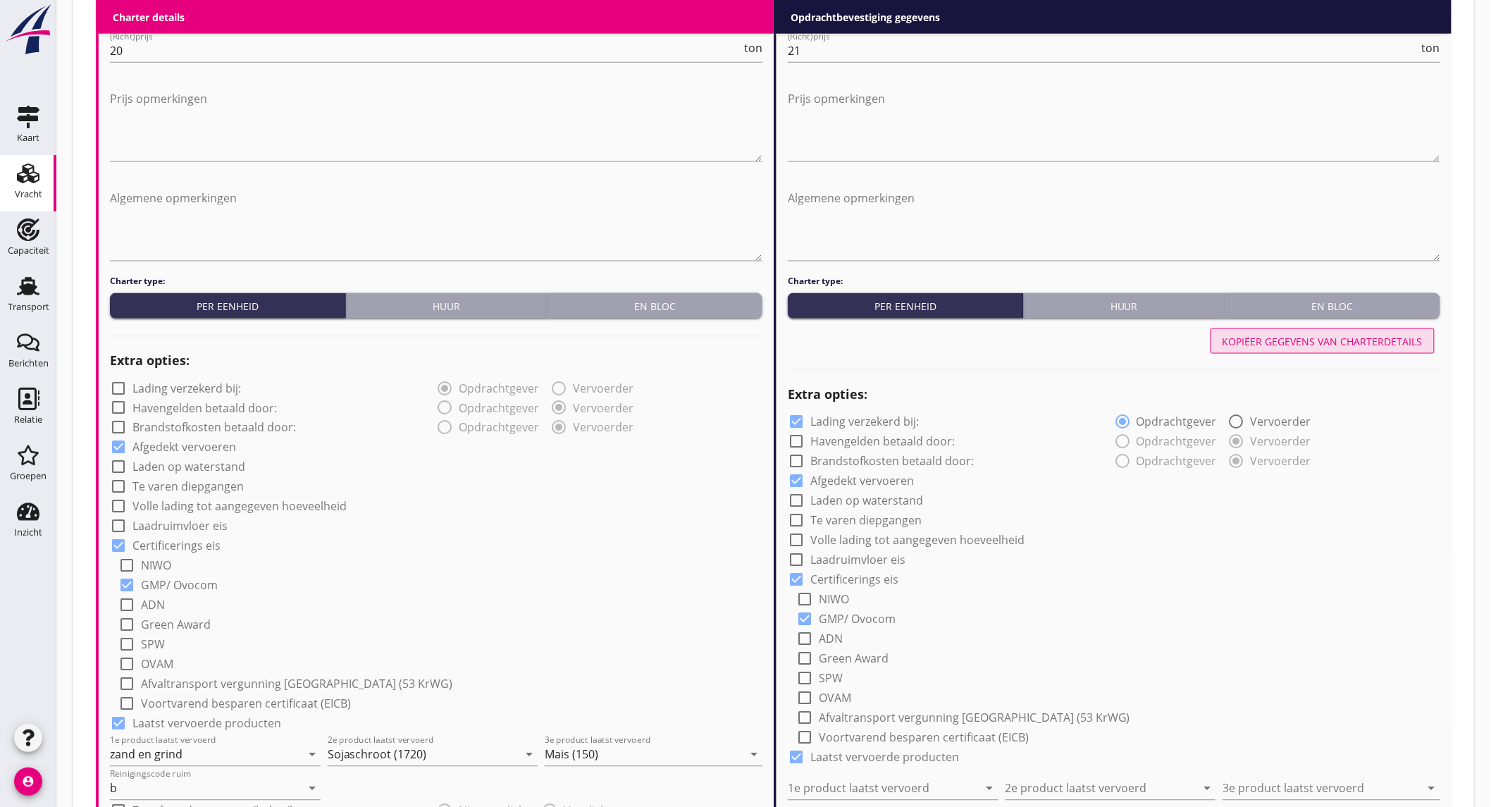
drag, startPoint x: 1279, startPoint y: 342, endPoint x: 1133, endPoint y: 428, distance: 169.3
click at [1279, 341] on div "Kopiëer gegevens van charterdetails" at bounding box center [1322, 341] width 200 height 15
checkbox input "false"
type input "zand en grind"
type input "Sojaschroot (1720)"
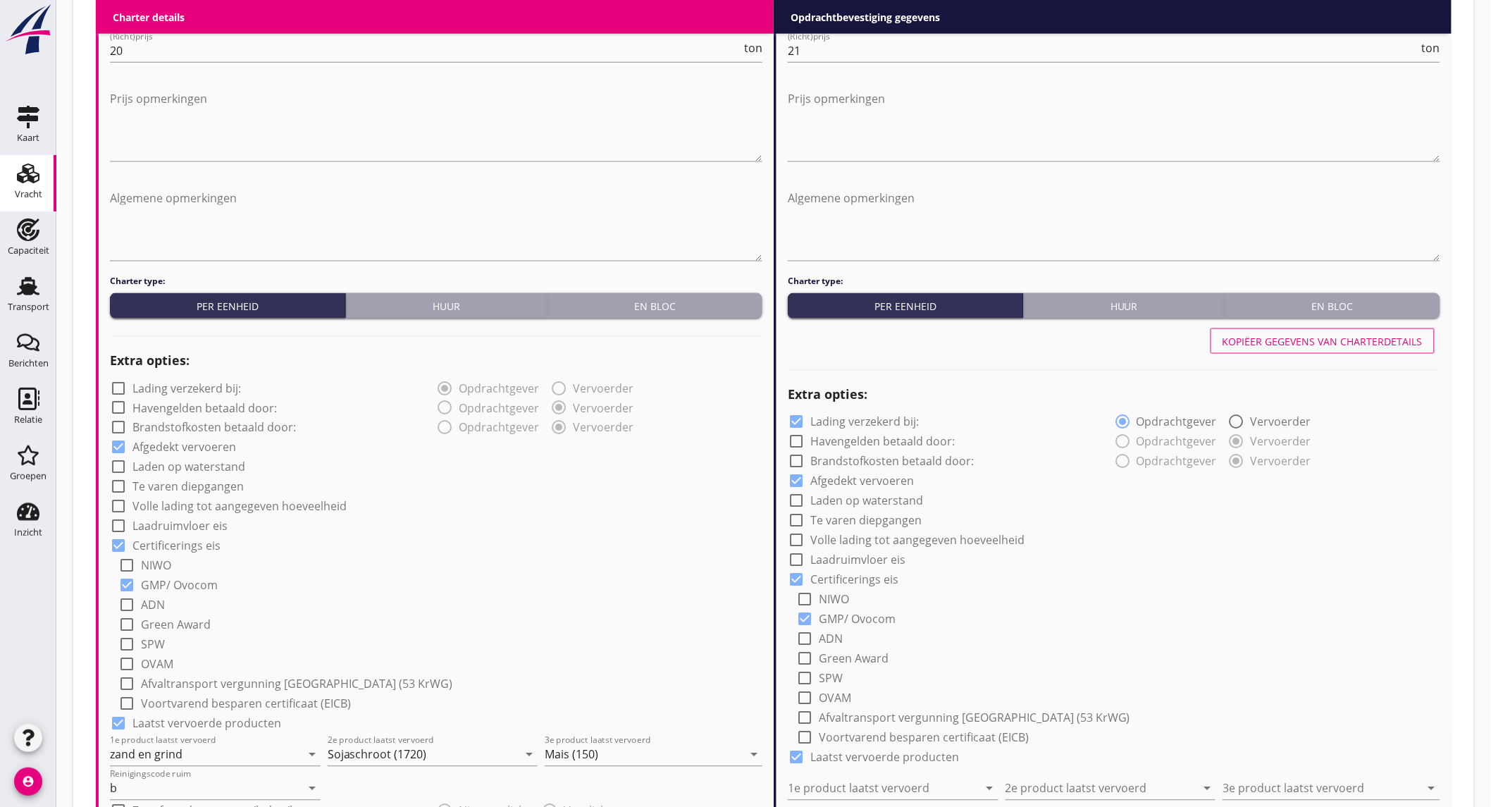
type input "Mais (150)"
type input "b"
radio input "false"
radio input "true"
radio input "false"
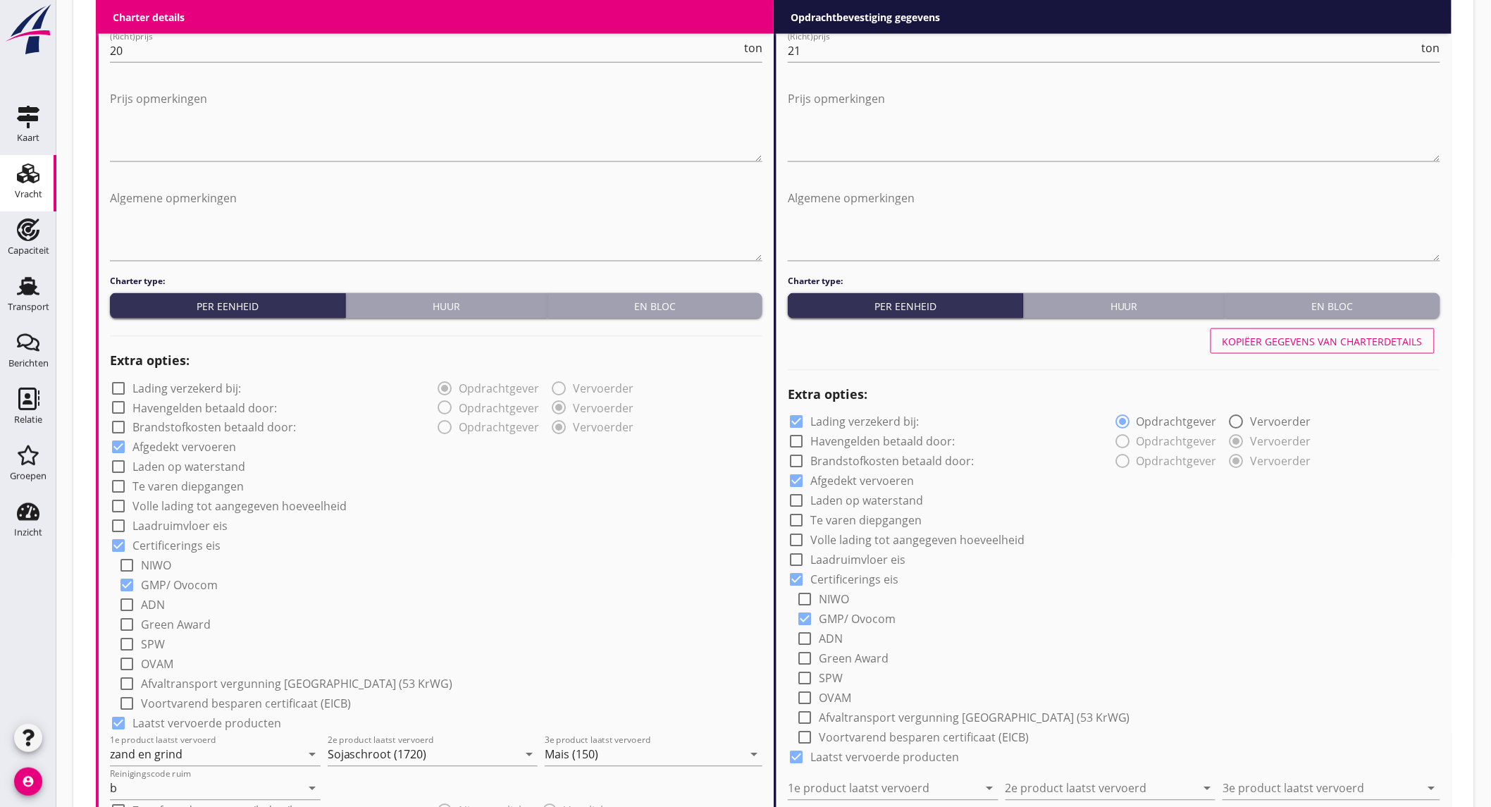
radio input "true"
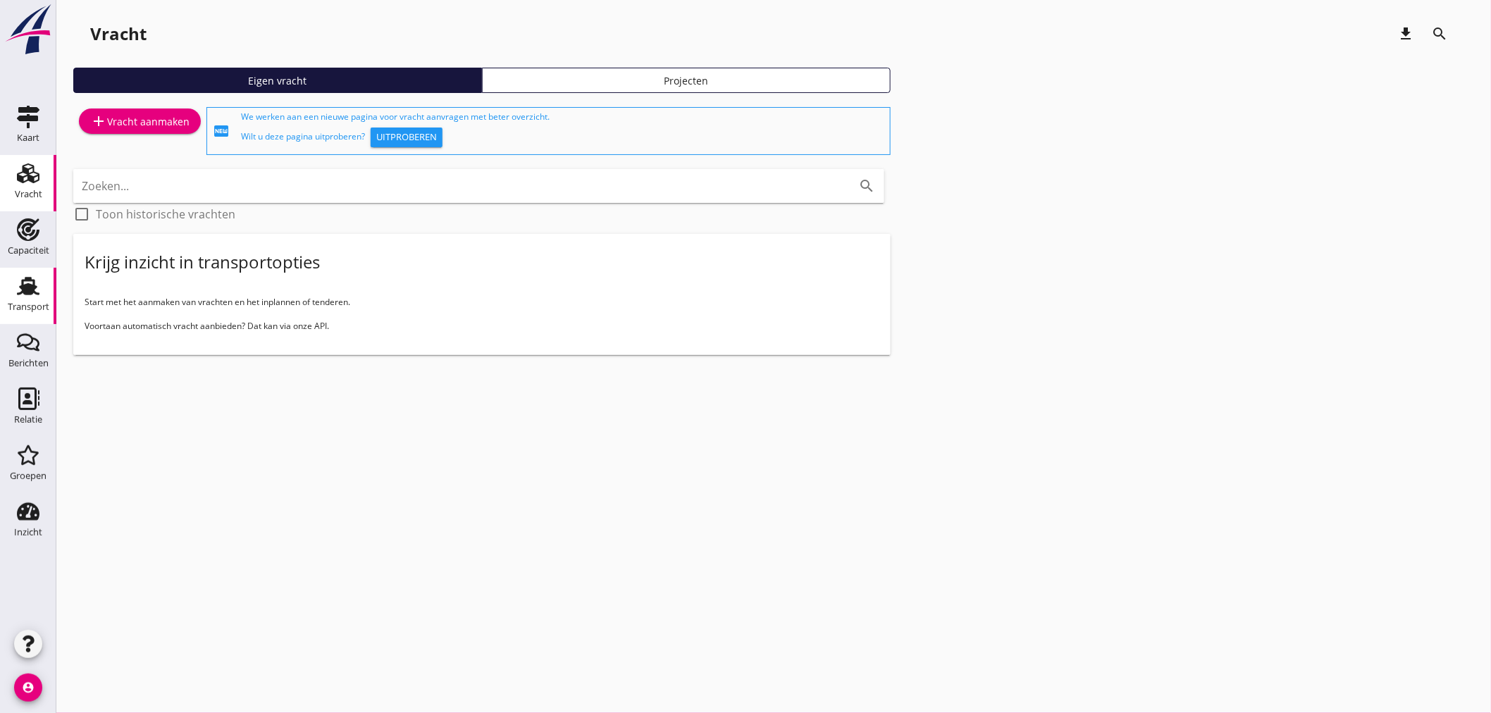
click at [26, 273] on link "Transport Transport" at bounding box center [28, 296] width 56 height 56
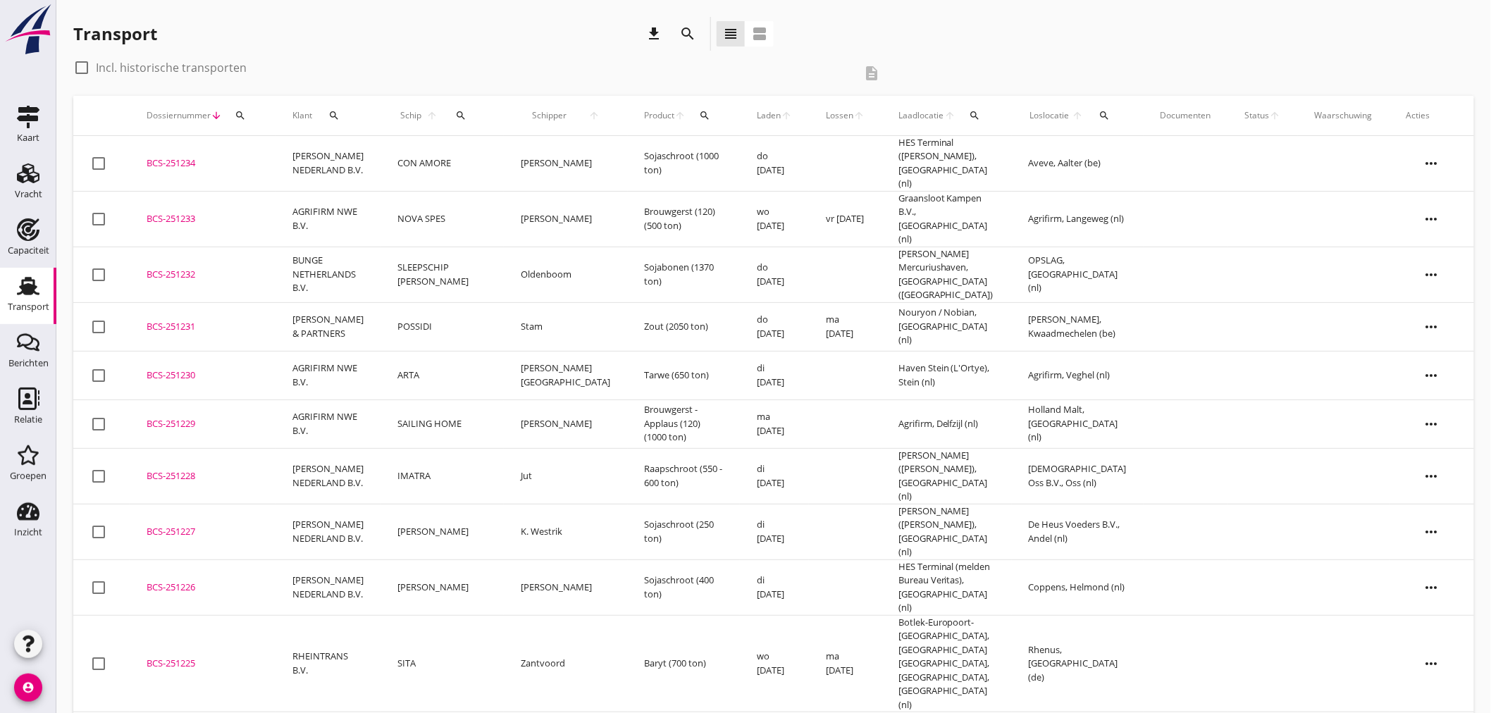
click at [681, 28] on icon "search" at bounding box center [687, 33] width 17 height 17
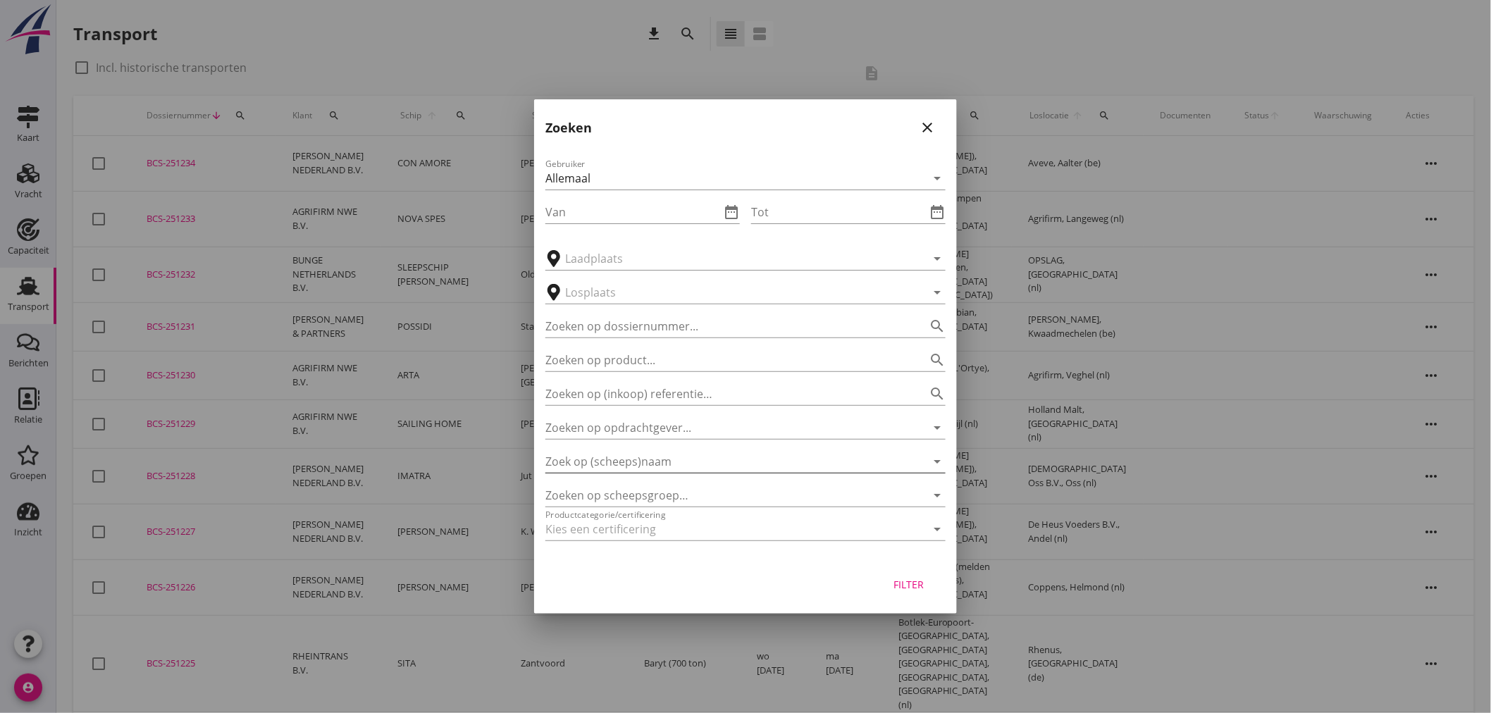
click at [727, 461] on input "Zoek op (scheeps)naam" at bounding box center [725, 461] width 361 height 23
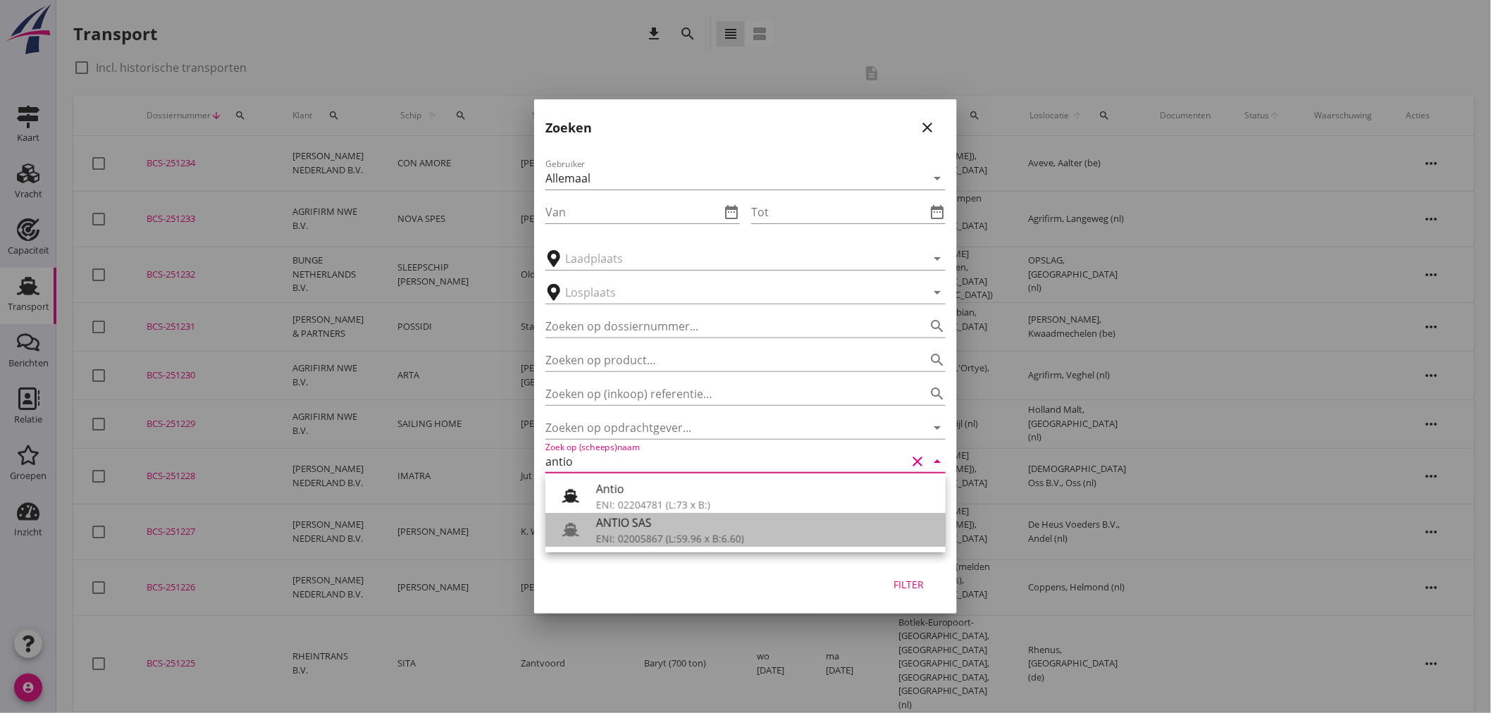
click at [717, 524] on div "ANTIO SAS" at bounding box center [765, 522] width 338 height 17
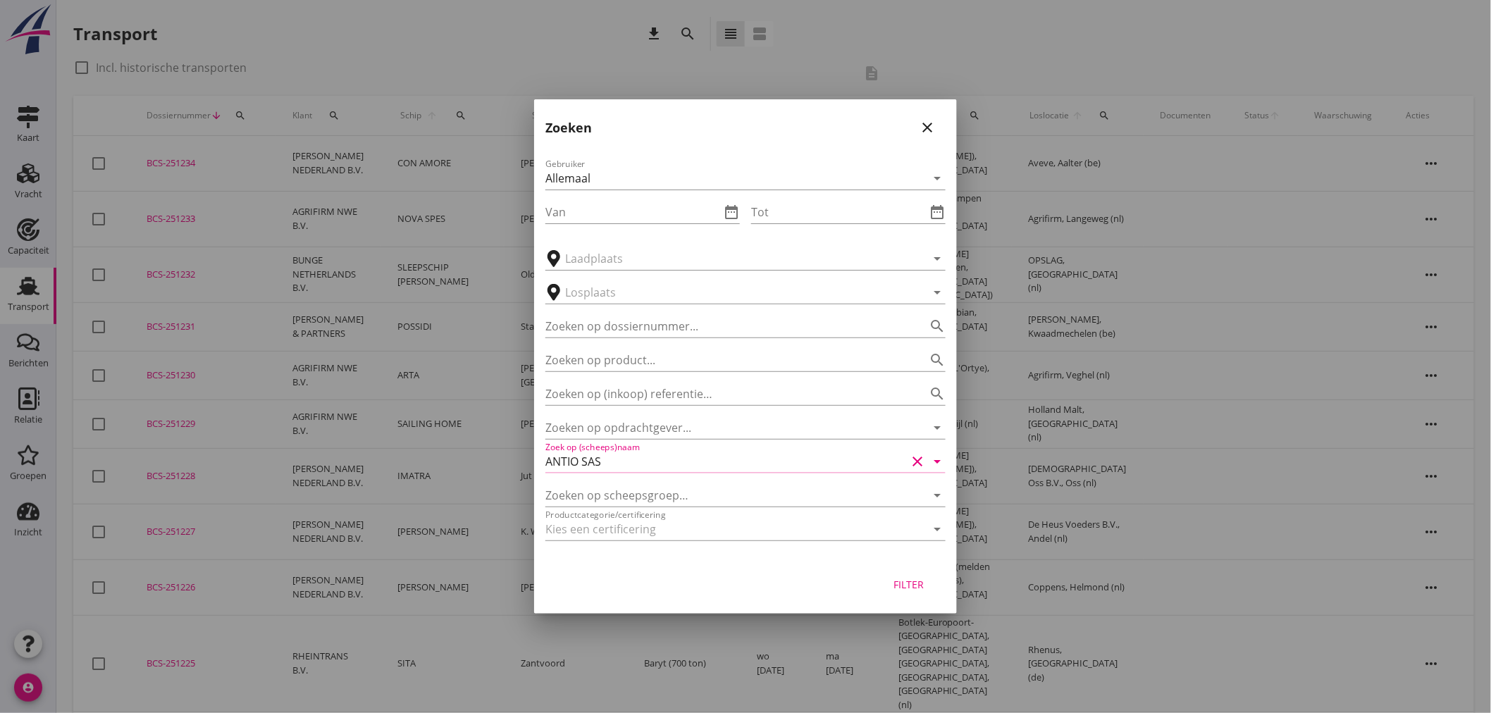
click at [925, 589] on div "Filter" at bounding box center [908, 584] width 39 height 15
type input "ANTIO SAS"
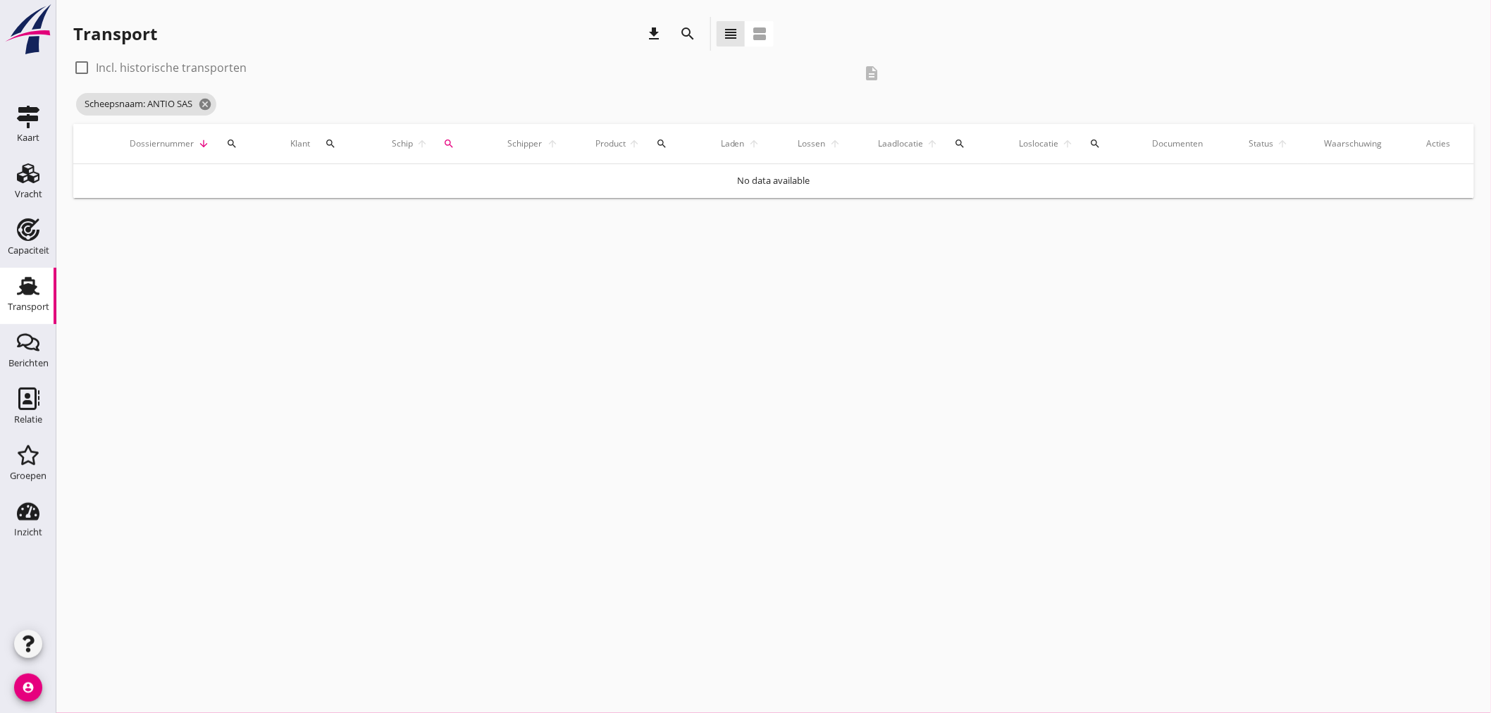
click at [199, 62] on label "Incl. historische transporten" at bounding box center [171, 68] width 151 height 14
checkbox input "true"
